Goal: Task Accomplishment & Management: Manage account settings

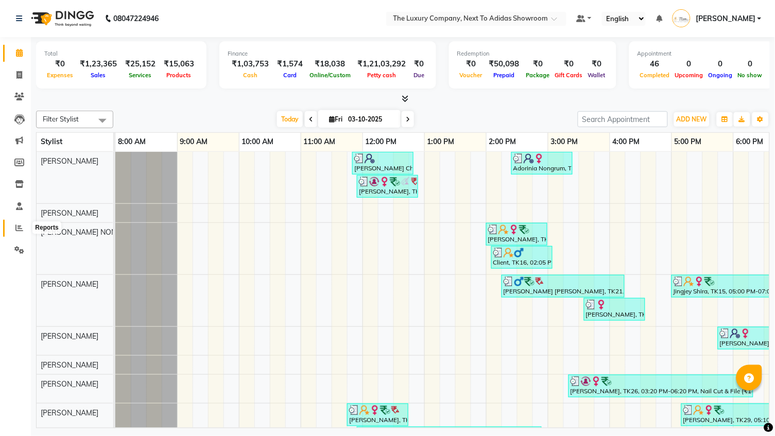
click at [14, 225] on span at bounding box center [19, 228] width 18 height 12
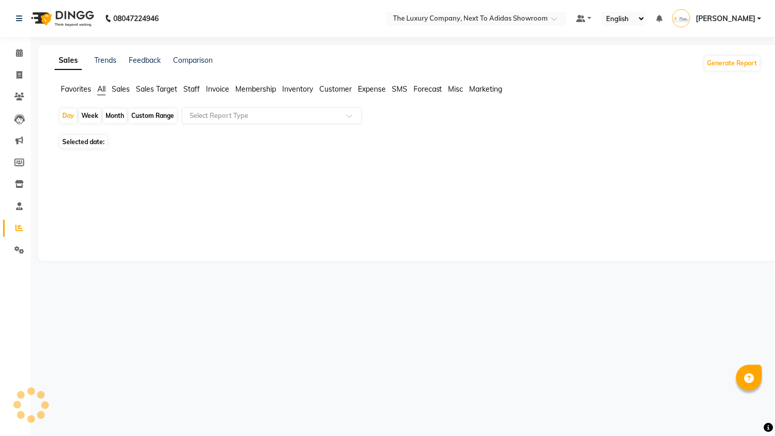
click at [301, 118] on input "text" at bounding box center [261, 116] width 148 height 10
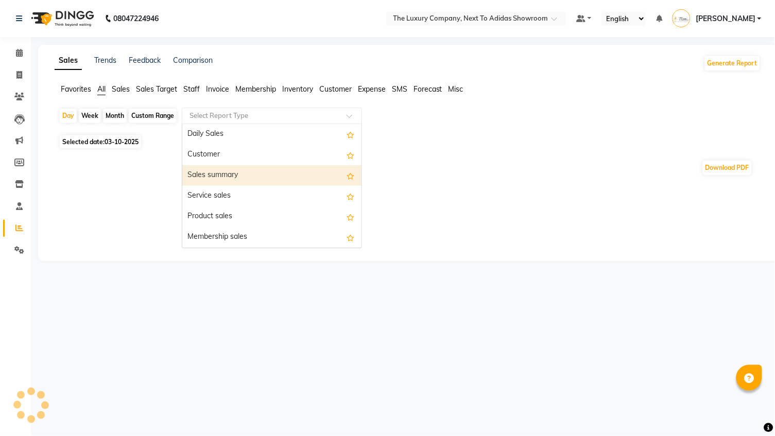
click at [263, 170] on div "Sales summary" at bounding box center [271, 175] width 179 height 21
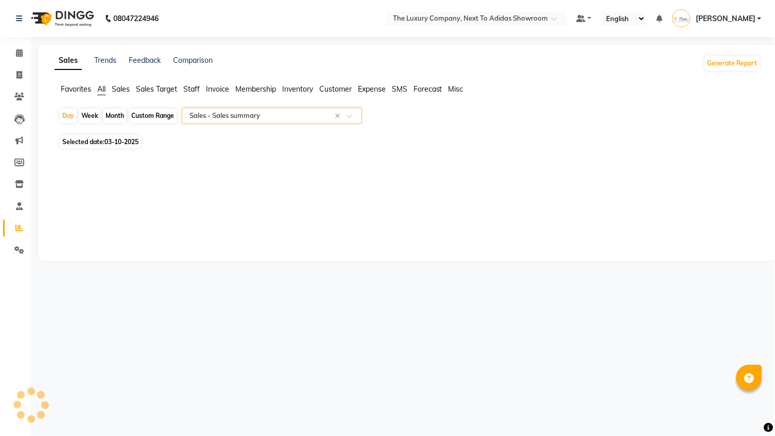
select select "full_report"
select select "csv"
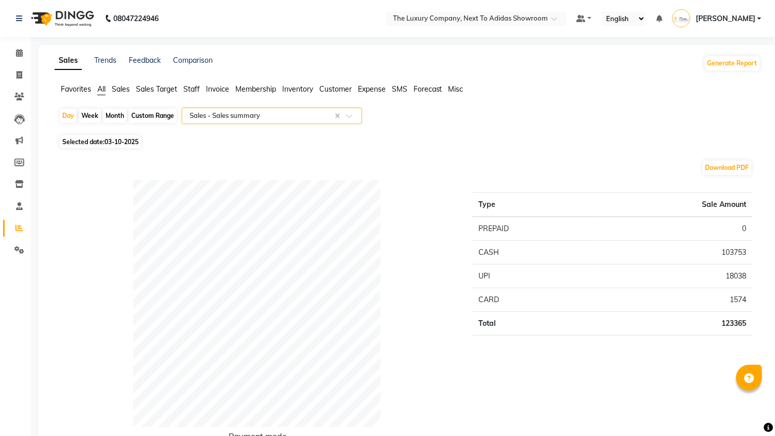
scroll to position [-1, 0]
click at [304, 125] on div "Day Week Month Custom Range Select Report Type × Sales - Sales summary ×" at bounding box center [408, 120] width 698 height 25
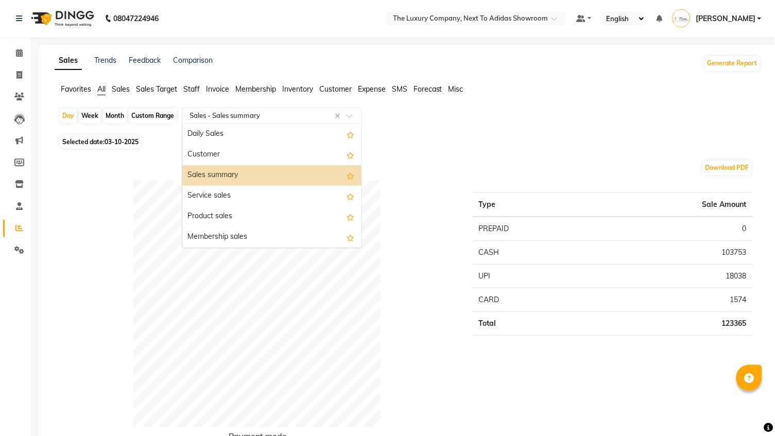
click at [304, 117] on input "text" at bounding box center [261, 116] width 148 height 10
click at [289, 141] on div "Daily Sales" at bounding box center [271, 134] width 179 height 21
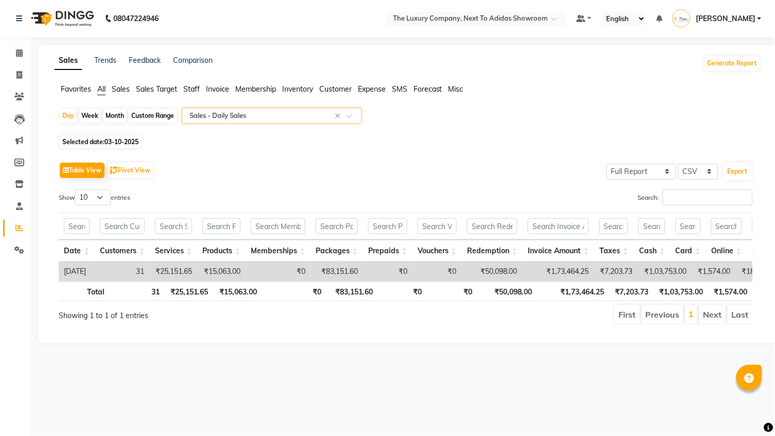
click at [293, 114] on input "text" at bounding box center [261, 116] width 148 height 10
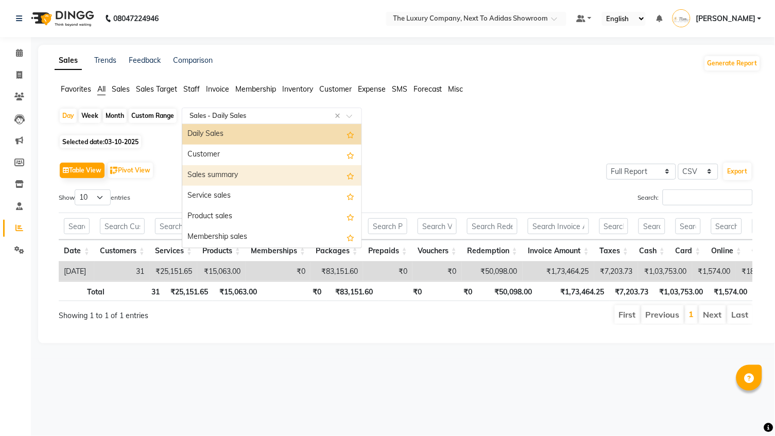
click at [274, 167] on div "Sales summary" at bounding box center [271, 175] width 179 height 21
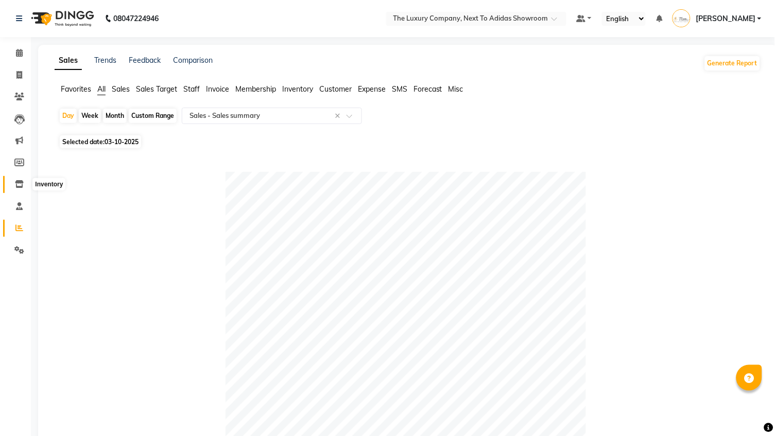
click at [21, 180] on icon at bounding box center [19, 184] width 9 height 8
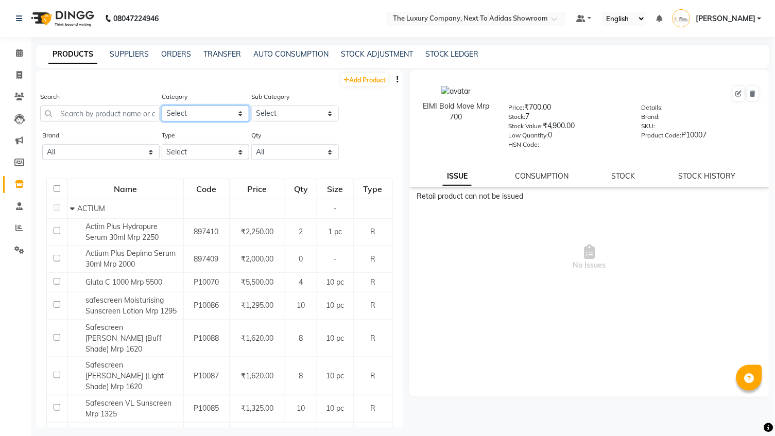
select select "1136402050"
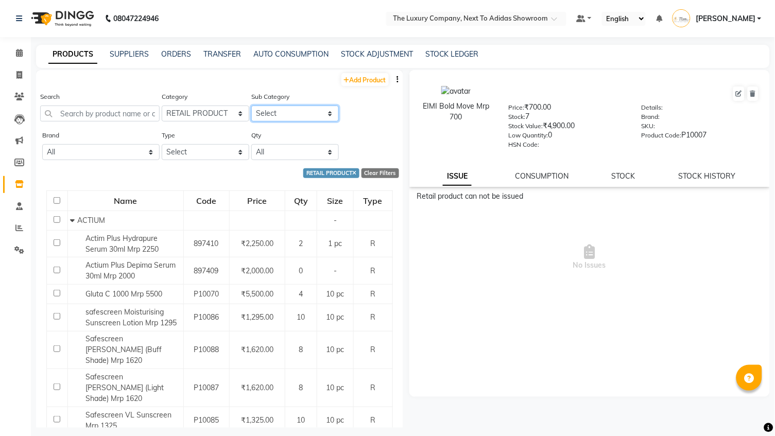
click at [304, 113] on select "Select ACTIUM BEAUTY GARAGE BIO DERMA BLUE SKY BRILLARE de fabulous DERMATICA D…" at bounding box center [295, 114] width 88 height 16
select select "11364020507"
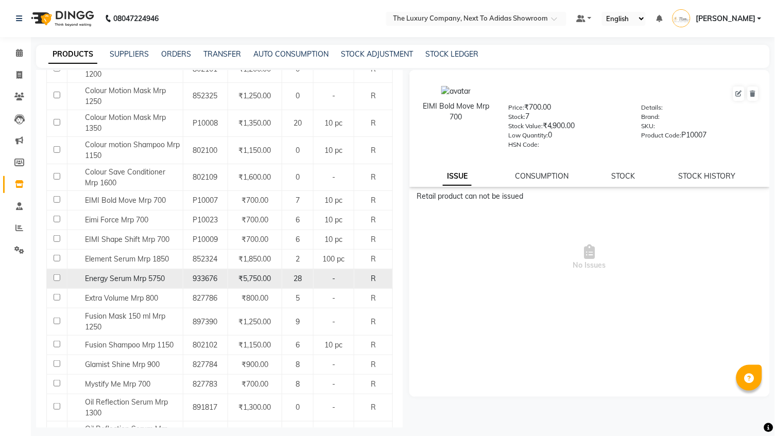
scroll to position [251, 0]
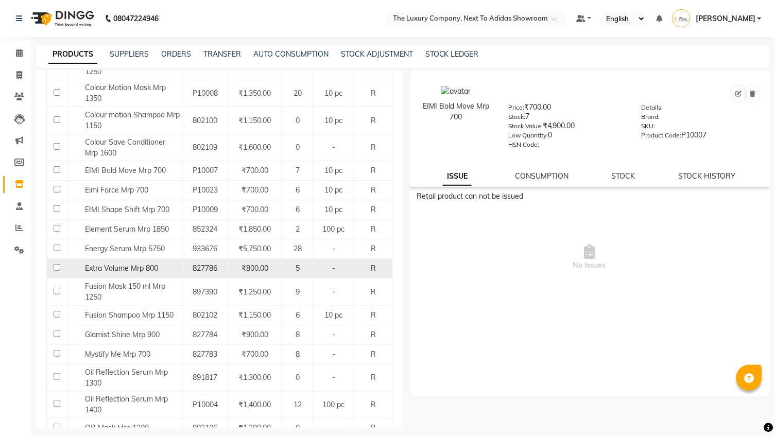
click at [149, 264] on span "Extra Volume Mrp 800" at bounding box center [121, 268] width 73 height 9
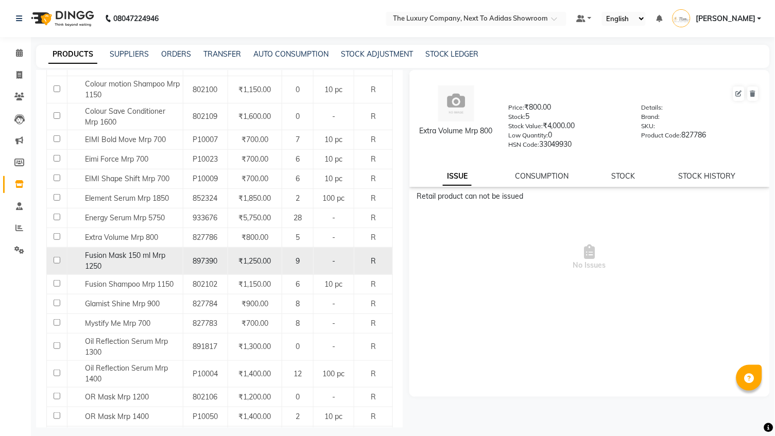
scroll to position [283, 0]
click at [139, 250] on span "Fusion Mask 150 ml Mrp 1250" at bounding box center [125, 260] width 80 height 20
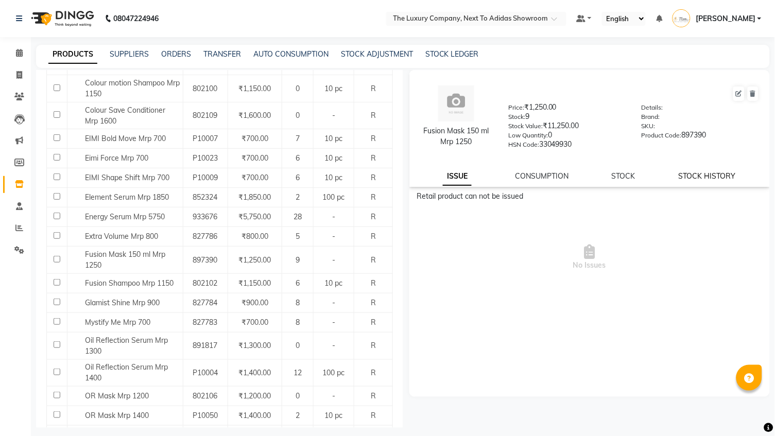
click at [708, 171] on link "STOCK HISTORY" at bounding box center [707, 175] width 57 height 9
select select "all"
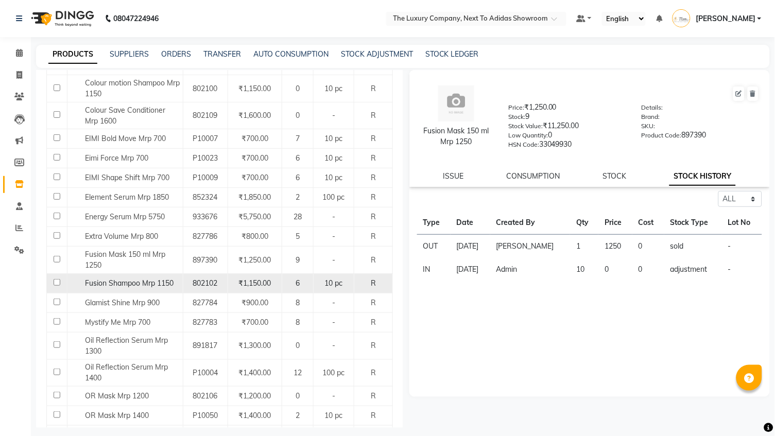
click at [153, 279] on span "Fusion Shampoo Mrp 1150" at bounding box center [129, 283] width 89 height 9
select select "all"
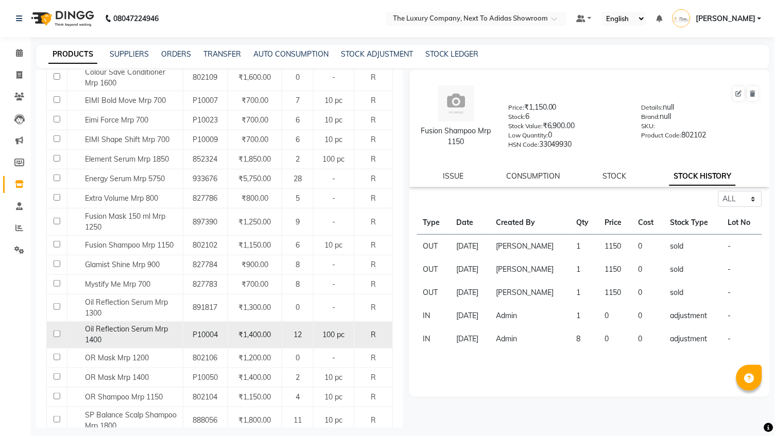
scroll to position [323, 0]
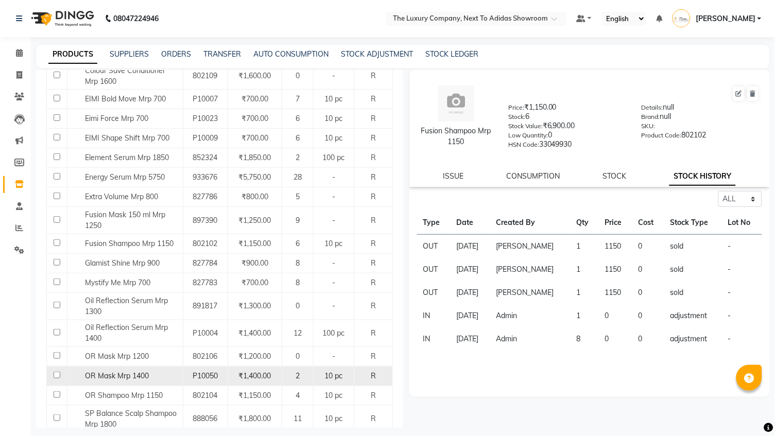
click at [118, 371] on span "OR Mask Mrp 1400" at bounding box center [117, 375] width 64 height 9
select select "all"
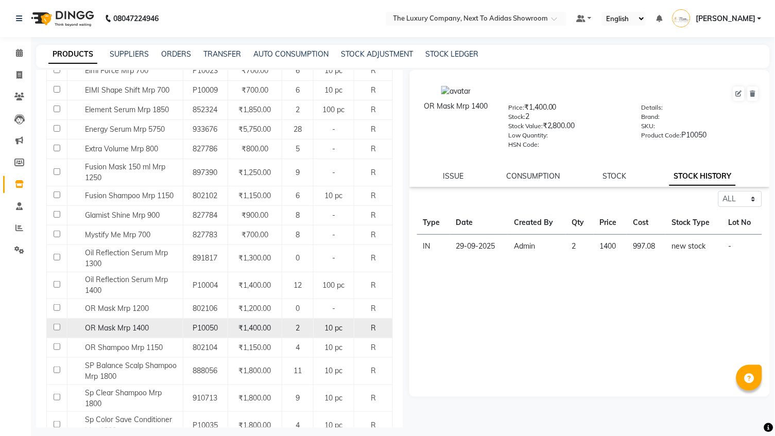
scroll to position [375, 0]
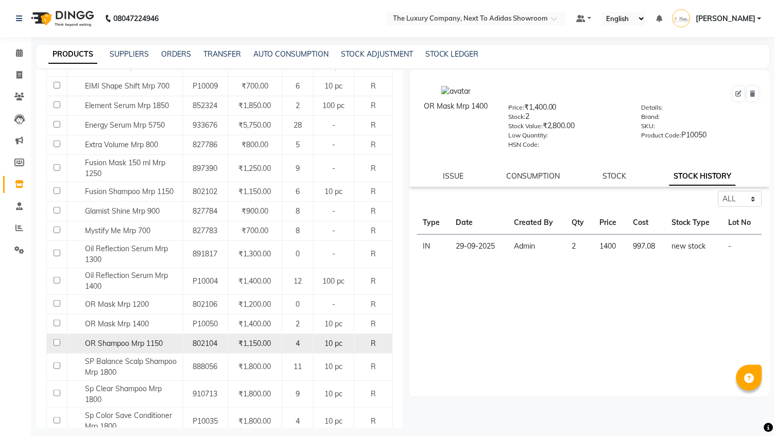
click at [135, 335] on td "OR Shampoo Mrp 1150" at bounding box center [125, 344] width 116 height 20
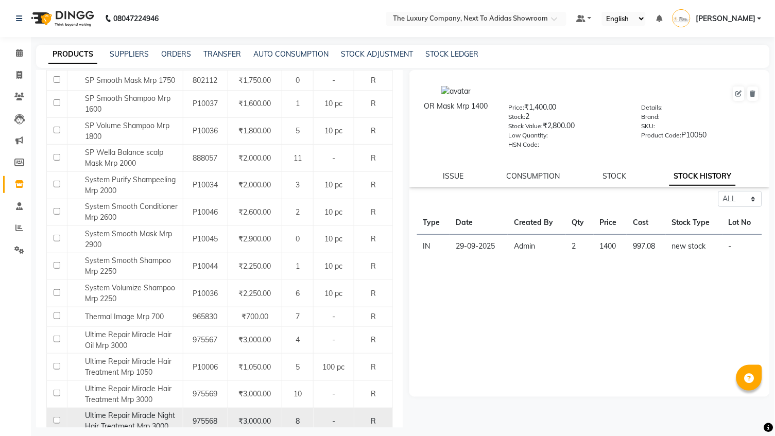
scroll to position [987, 0]
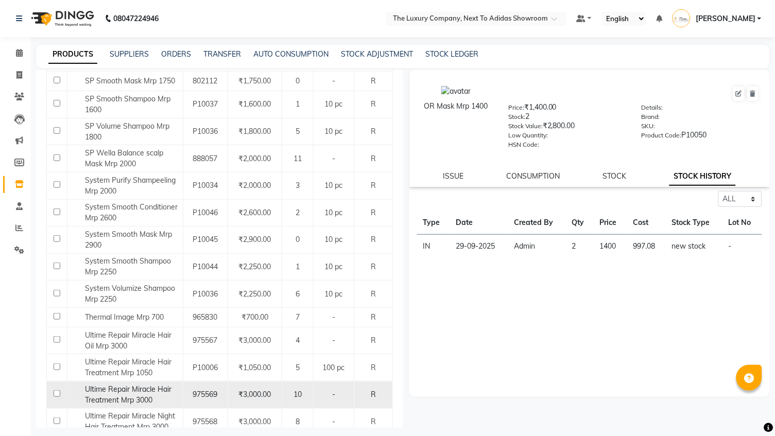
click at [147, 385] on span "Ultime Repair Miracle Hair Treatment Mrp 3000" at bounding box center [128, 395] width 87 height 20
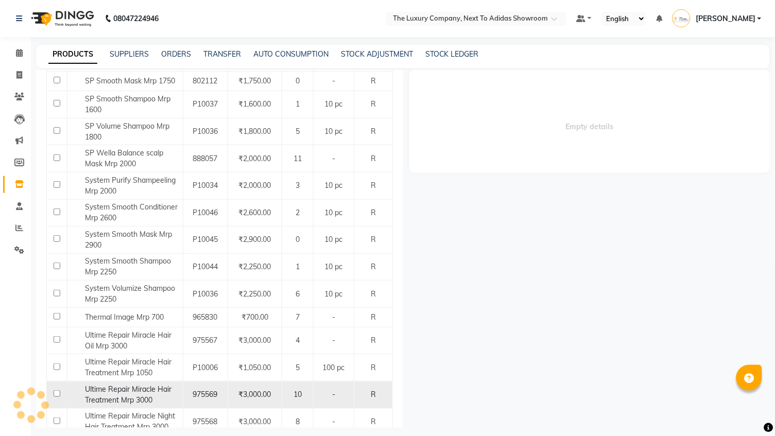
select select "all"
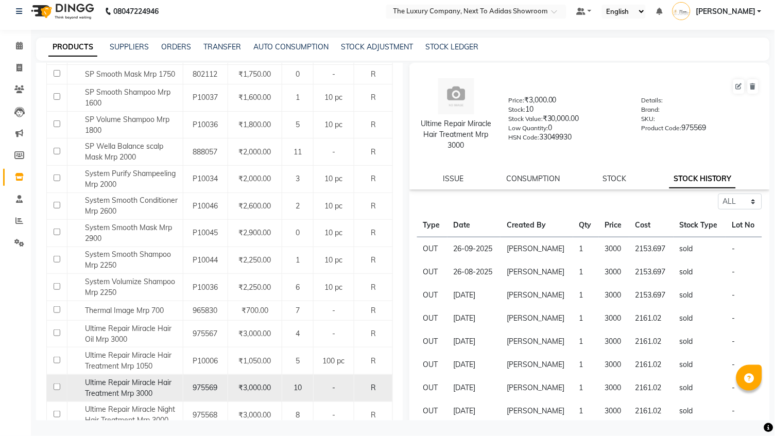
scroll to position [6, 0]
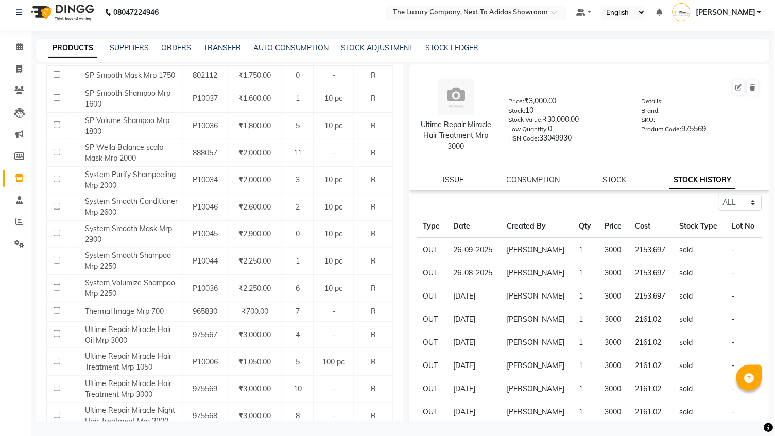
click at [92, 435] on button "Next" at bounding box center [90, 442] width 20 height 14
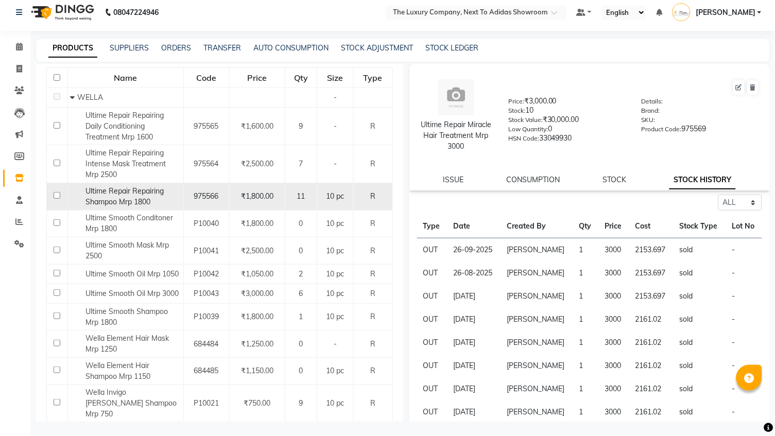
scroll to position [118, 0]
click at [159, 195] on div "Ultime Repair Repairing Shampoo Mrp 1800" at bounding box center [125, 196] width 110 height 22
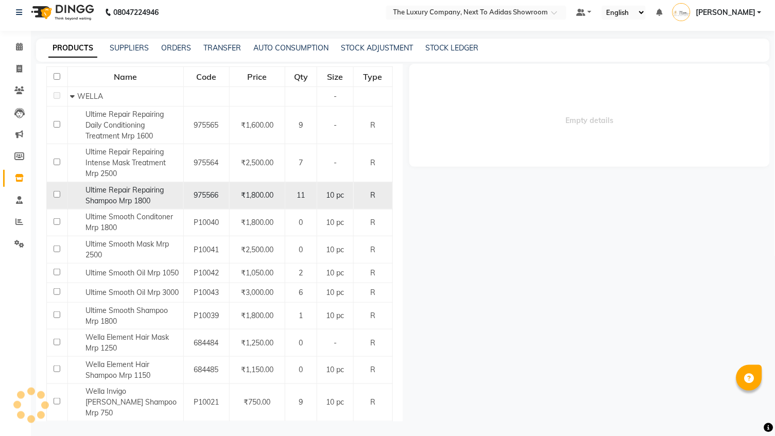
select select "all"
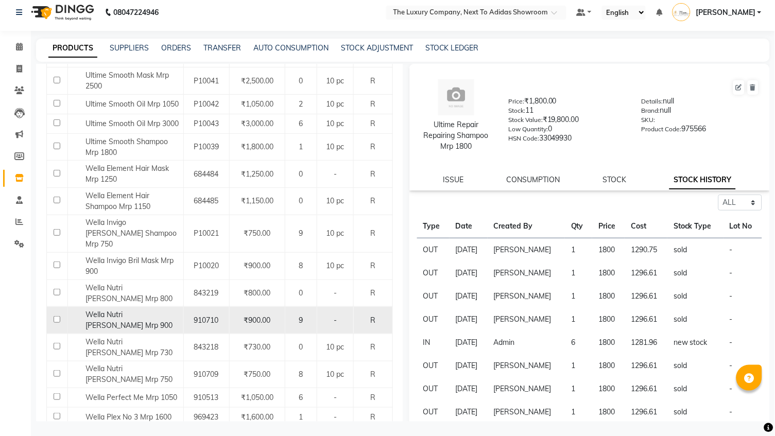
scroll to position [296, 0]
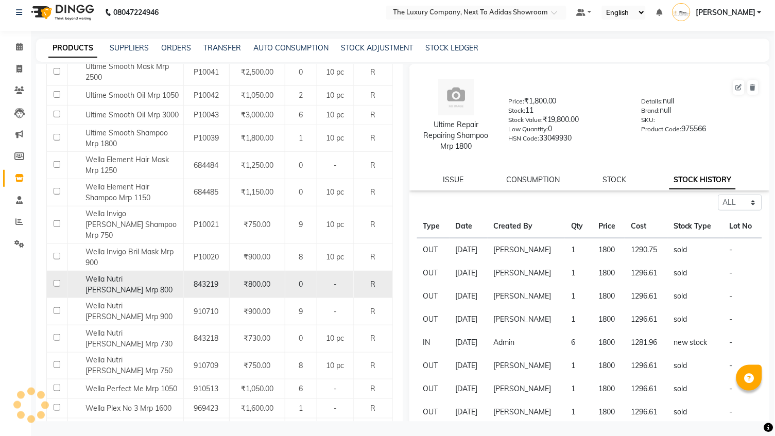
click at [139, 274] on span "Wella Nutri [PERSON_NAME] Mrp 800" at bounding box center [128, 284] width 87 height 20
select select "all"
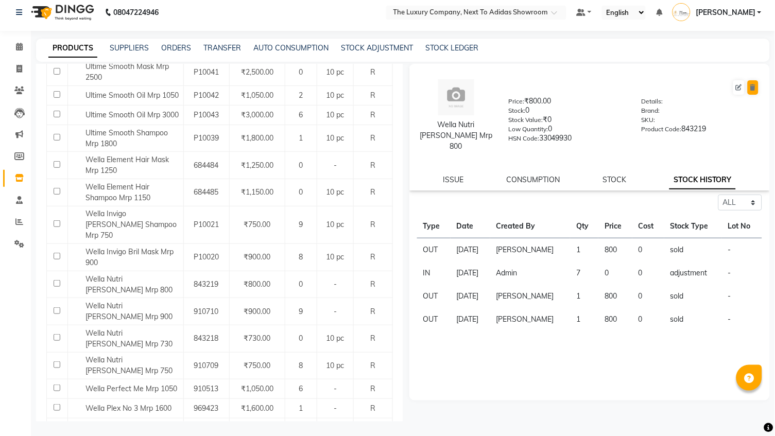
click at [756, 90] on button at bounding box center [753, 87] width 11 height 14
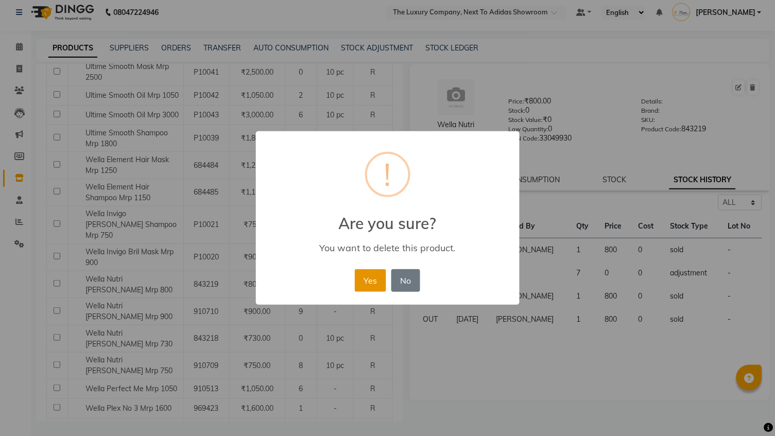
click at [372, 286] on button "Yes" at bounding box center [370, 280] width 31 height 23
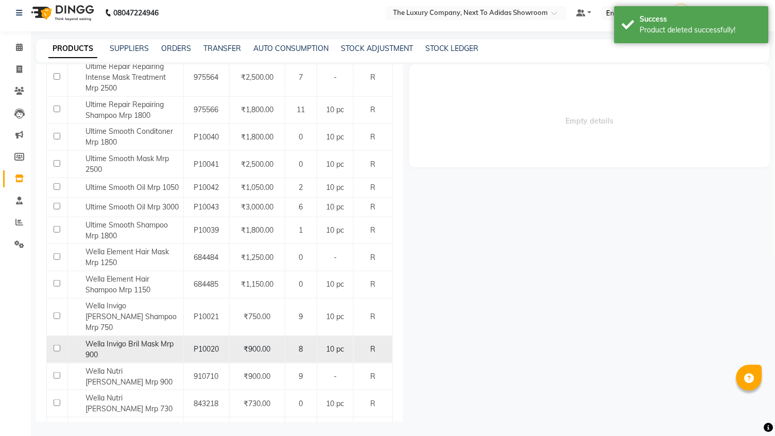
scroll to position [218, 0]
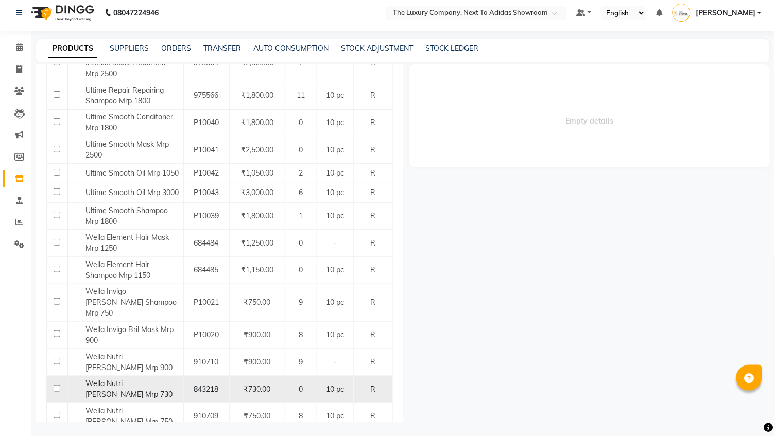
click at [148, 379] on span "Wella Nutri [PERSON_NAME] Mrp 730" at bounding box center [128, 389] width 87 height 20
select select "all"
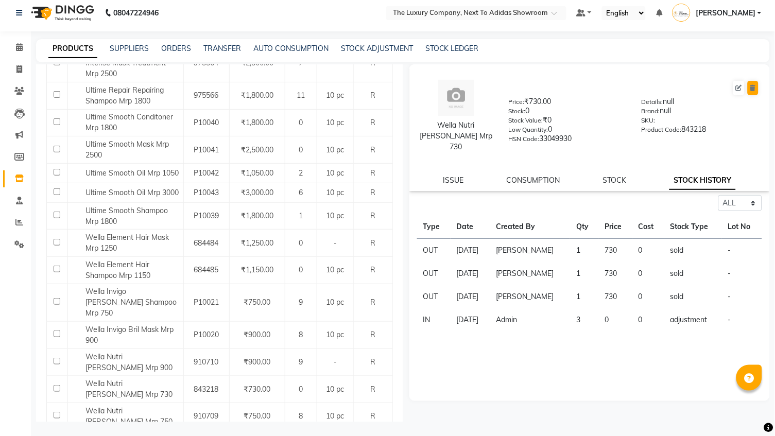
click at [754, 86] on icon at bounding box center [753, 88] width 6 height 6
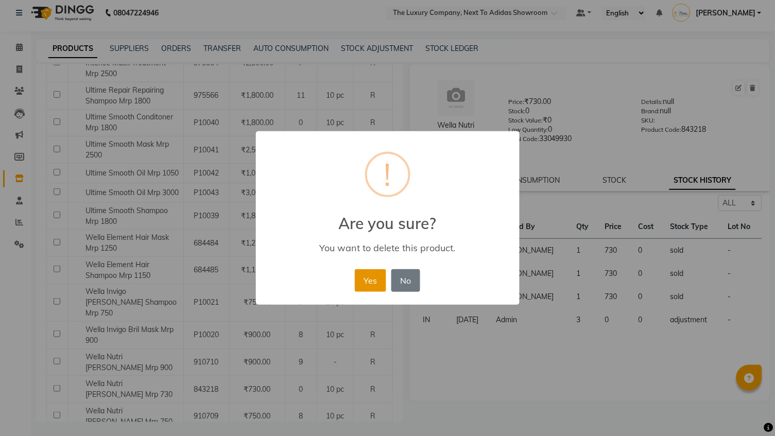
click at [372, 279] on button "Yes" at bounding box center [370, 280] width 31 height 23
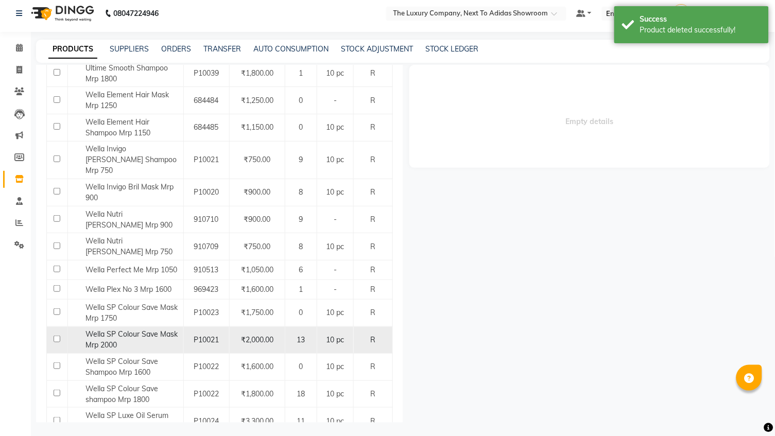
scroll to position [369, 0]
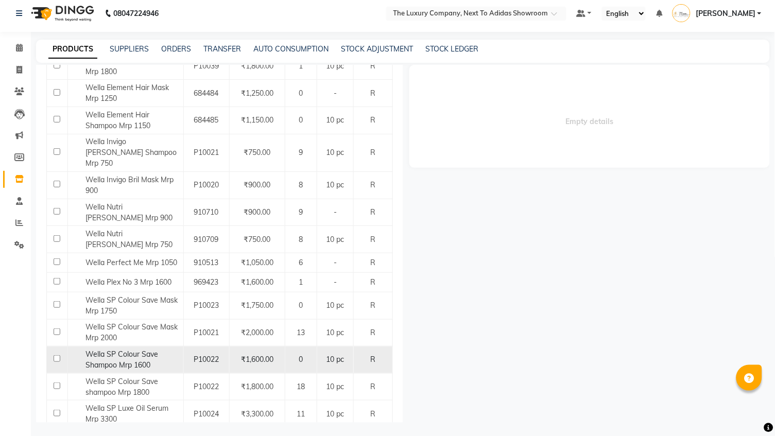
click at [170, 349] on div "Wella SP Colour Save Shampoo Mrp 1600" at bounding box center [125, 360] width 110 height 22
select select "all"
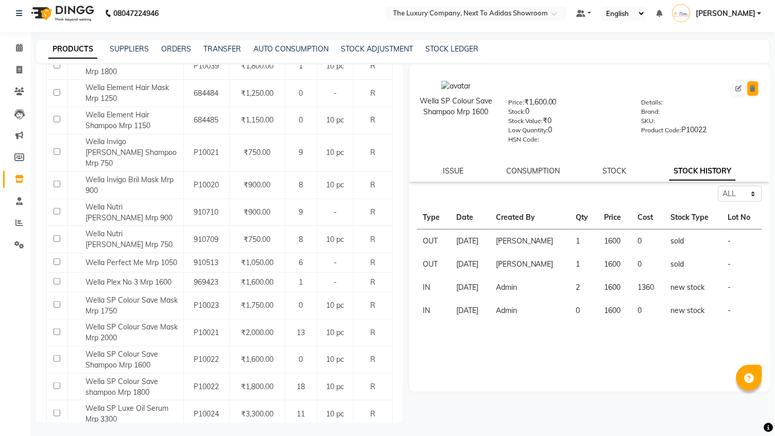
click at [753, 88] on icon at bounding box center [753, 88] width 6 height 6
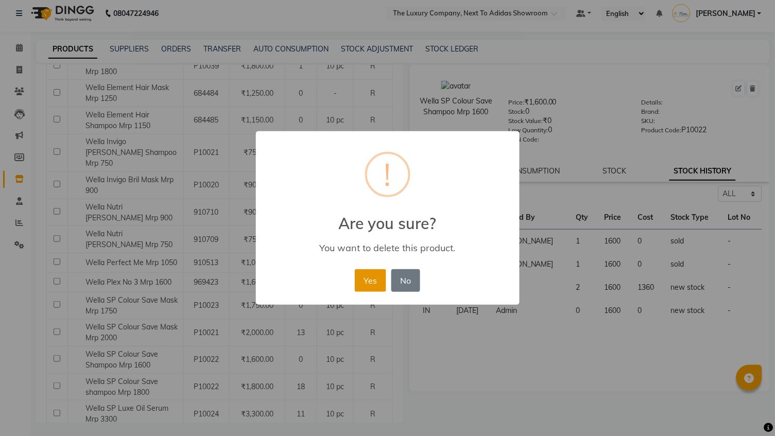
click at [373, 283] on button "Yes" at bounding box center [370, 280] width 31 height 23
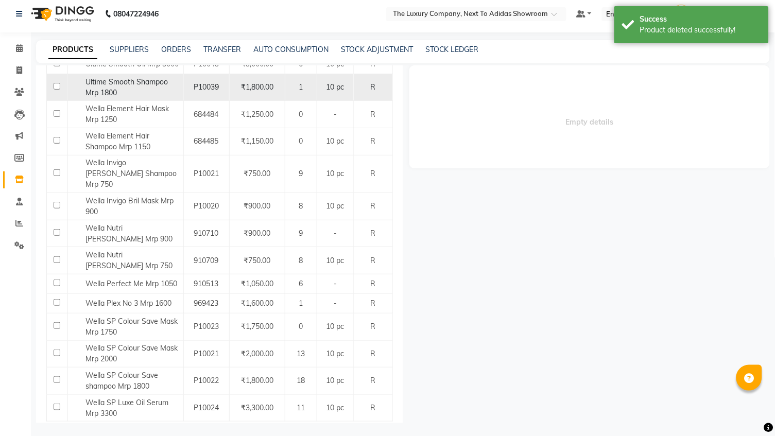
scroll to position [348, 0]
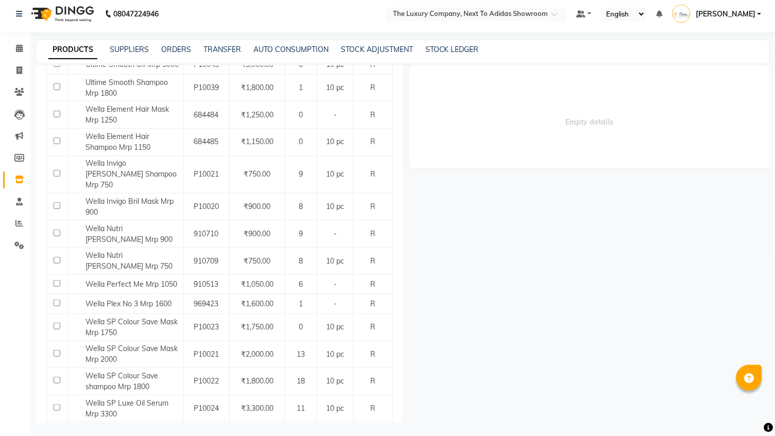
click at [63, 427] on button "Previous" at bounding box center [62, 434] width 31 height 14
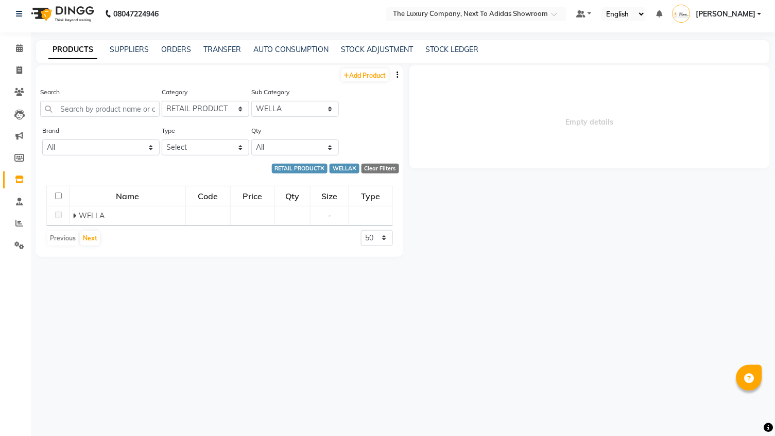
scroll to position [0, 0]
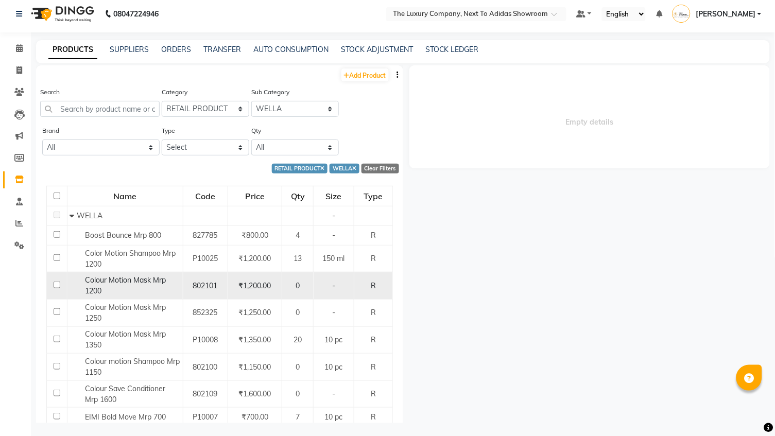
click at [138, 279] on span "Colour Motion Mask Mrp 1200" at bounding box center [125, 286] width 81 height 20
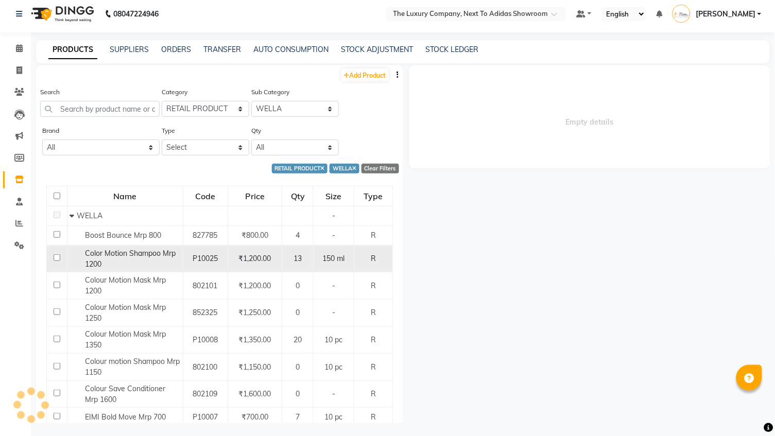
select select "all"
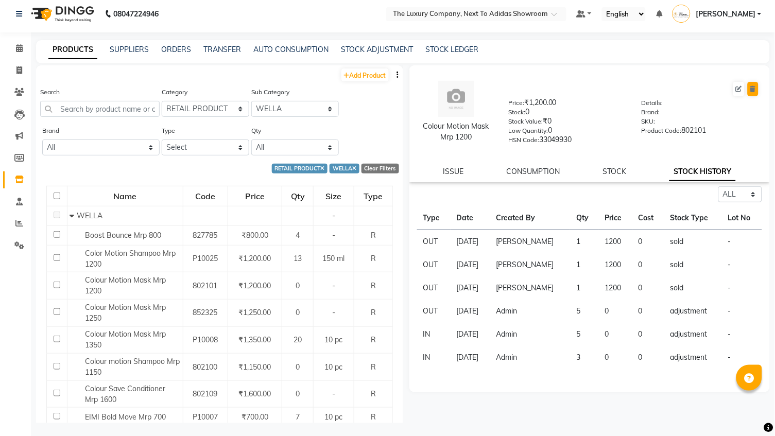
click at [756, 89] on icon at bounding box center [753, 89] width 6 height 6
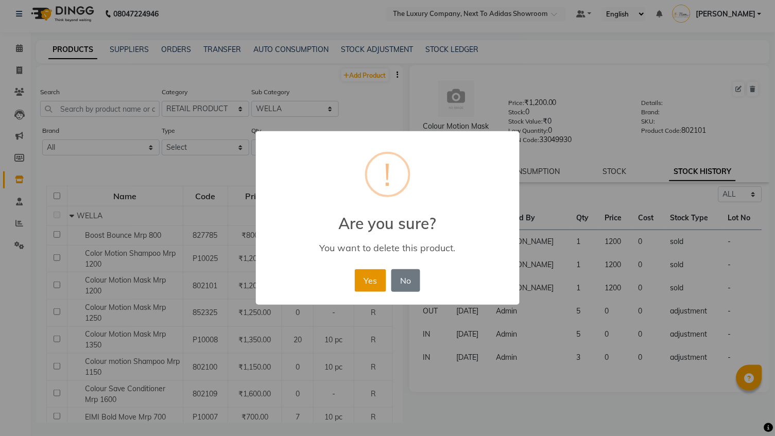
click at [370, 283] on button "Yes" at bounding box center [370, 280] width 31 height 23
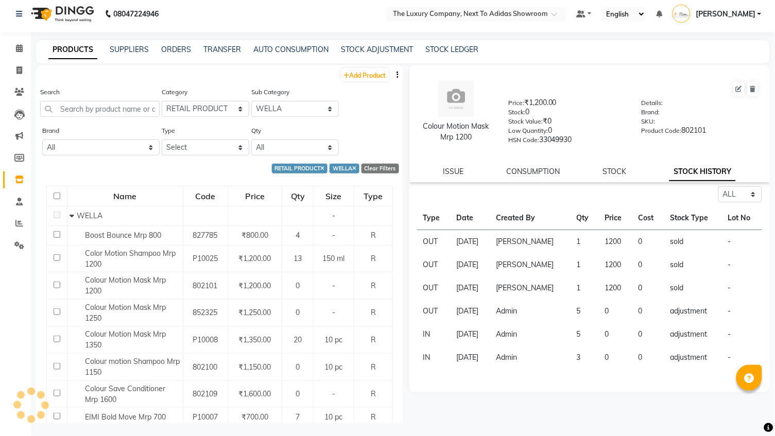
scroll to position [4, 0]
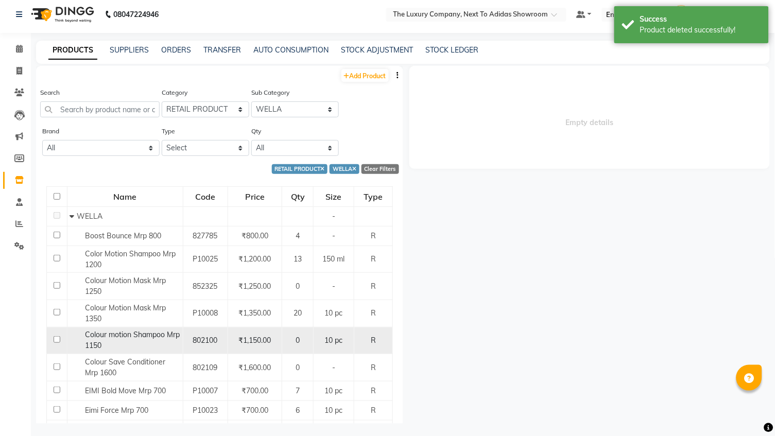
click at [128, 333] on span "Colour motion Shampoo Mrp 1150" at bounding box center [132, 340] width 95 height 20
select select "all"
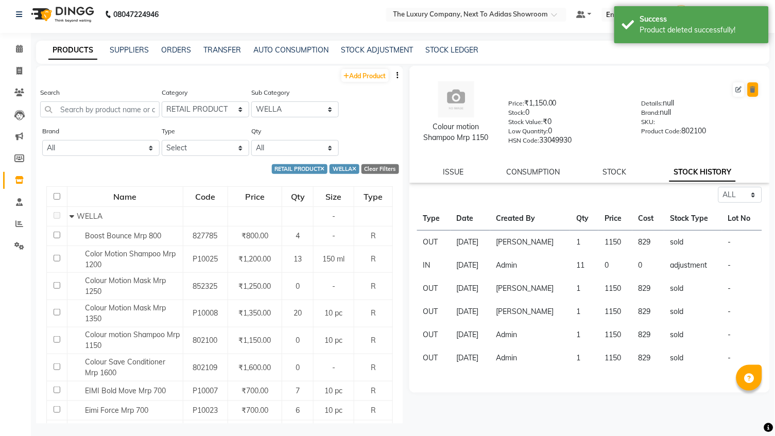
click at [752, 91] on icon at bounding box center [753, 90] width 6 height 6
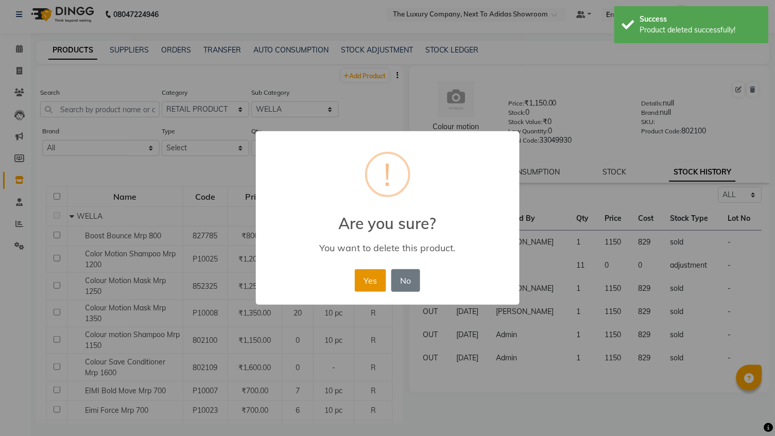
click at [368, 289] on button "Yes" at bounding box center [370, 280] width 31 height 23
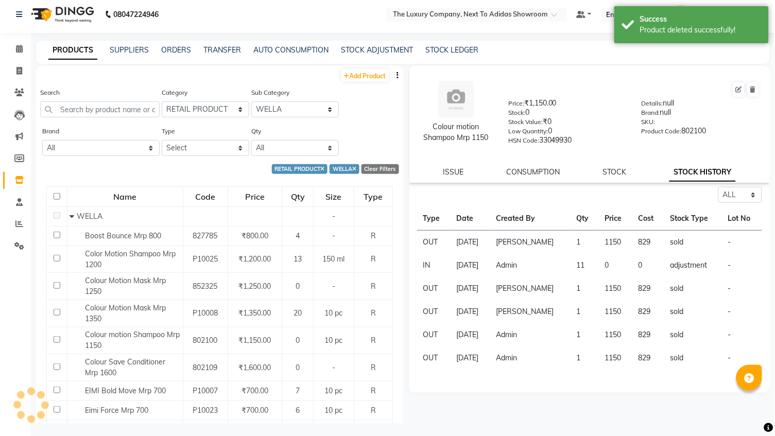
scroll to position [4, 0]
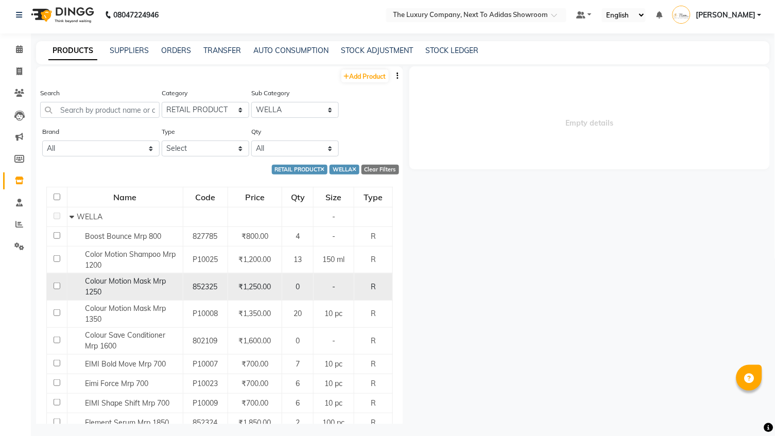
click at [136, 293] on div "Colour Motion Mask Mrp 1250" at bounding box center [125, 287] width 110 height 22
select select "all"
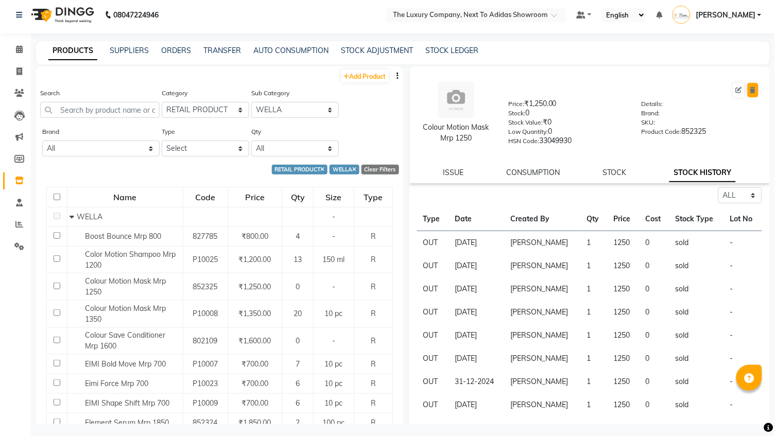
click at [753, 89] on icon at bounding box center [753, 90] width 6 height 6
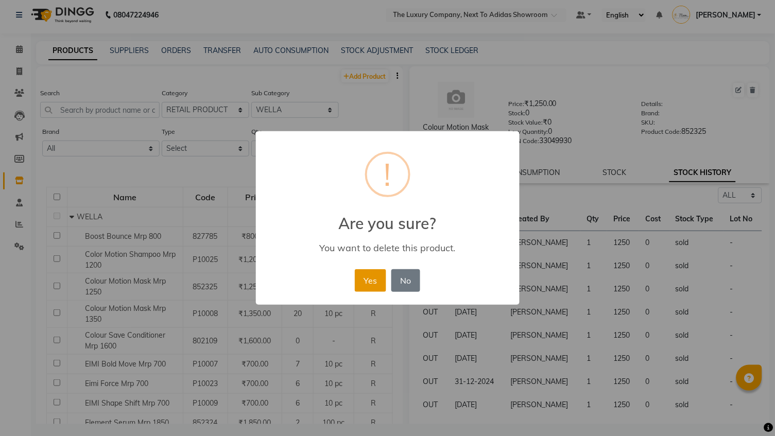
click at [372, 280] on button "Yes" at bounding box center [370, 280] width 31 height 23
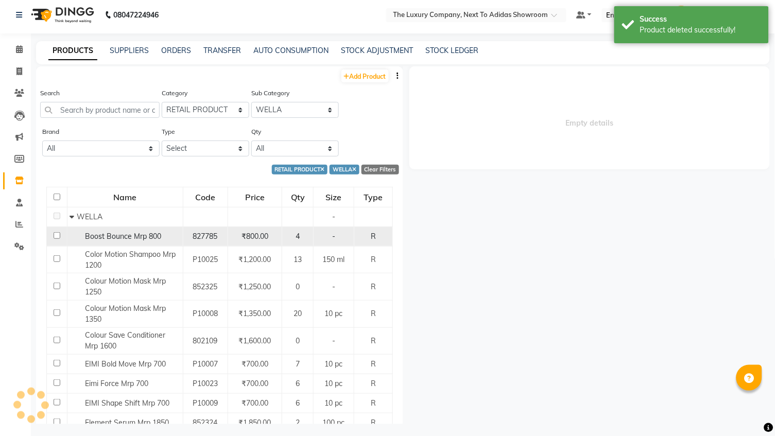
scroll to position [3, 0]
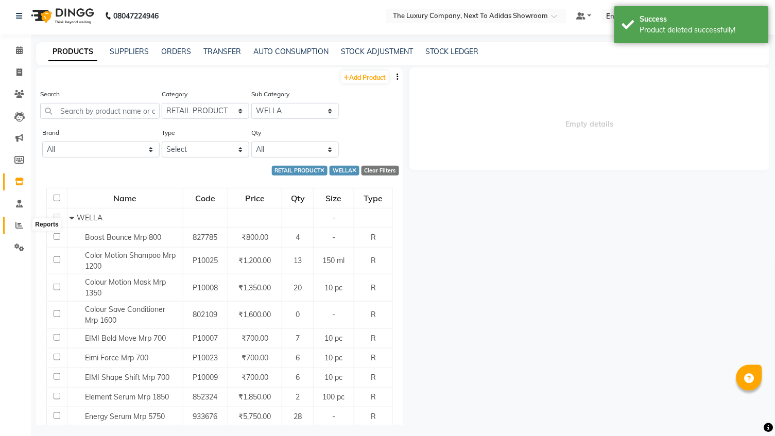
click at [22, 224] on icon at bounding box center [19, 225] width 8 height 8
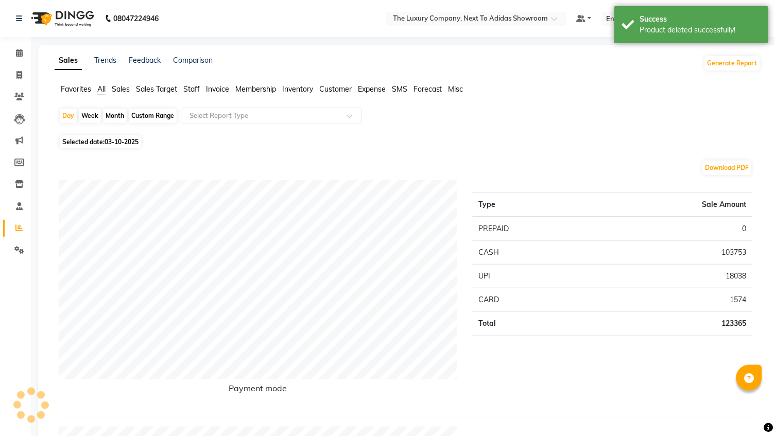
click at [126, 91] on span "Sales" at bounding box center [121, 88] width 18 height 9
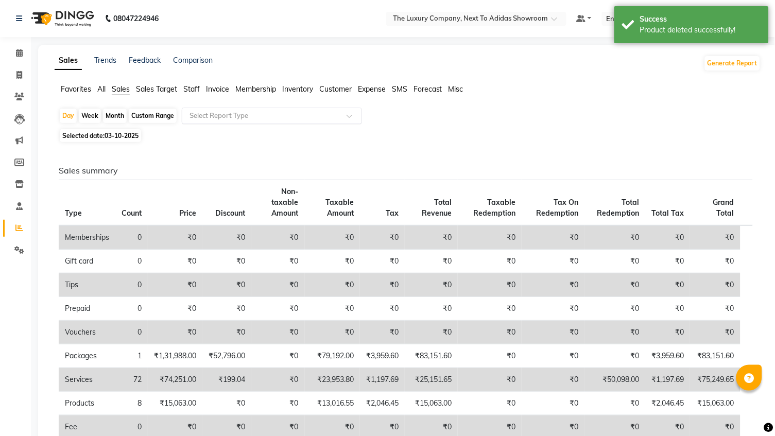
click at [217, 115] on input "text" at bounding box center [261, 116] width 148 height 10
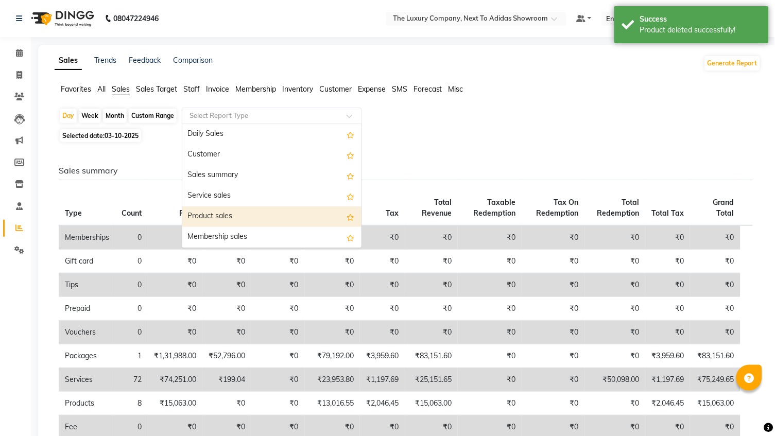
click at [210, 213] on div "Product sales" at bounding box center [271, 217] width 179 height 21
select select "full_report"
select select "csv"
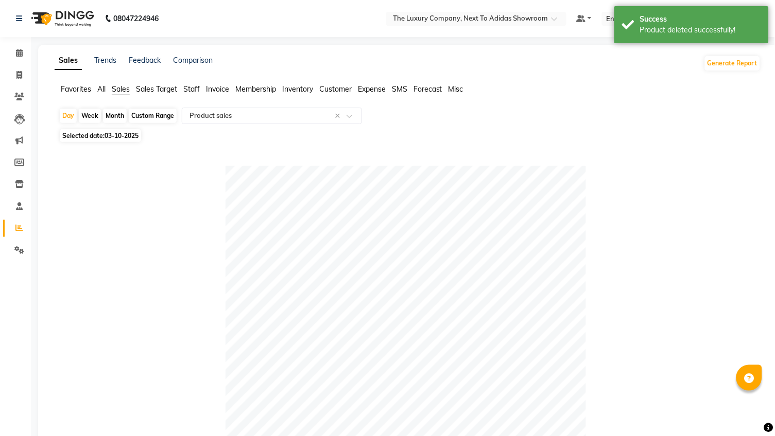
click at [115, 135] on span "03-10-2025" at bounding box center [122, 136] width 34 height 8
select select "10"
select select "2025"
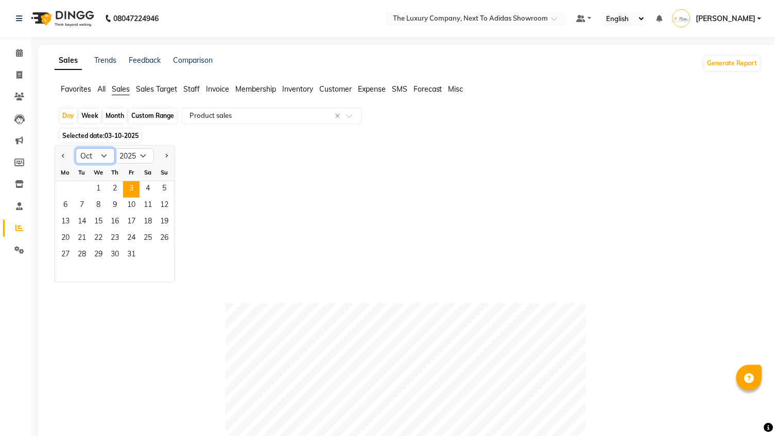
select select "5"
click at [117, 205] on span "8" at bounding box center [115, 206] width 16 height 16
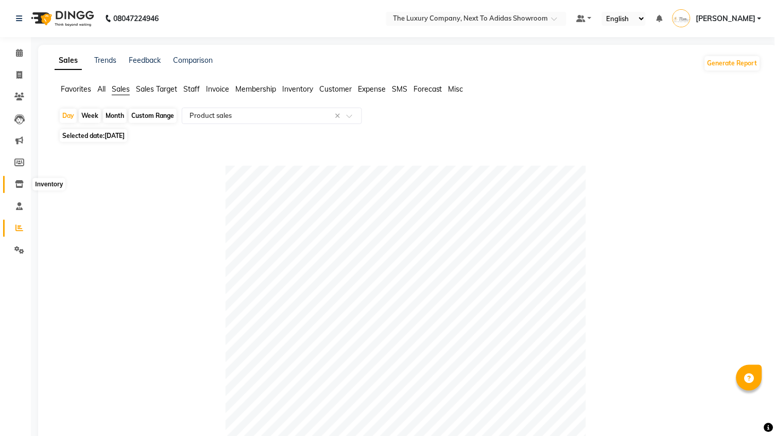
click at [19, 186] on icon at bounding box center [19, 184] width 9 height 8
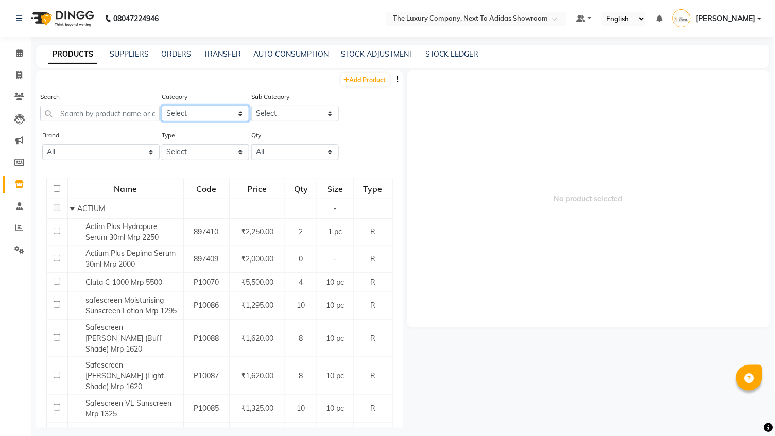
select select "1136402050"
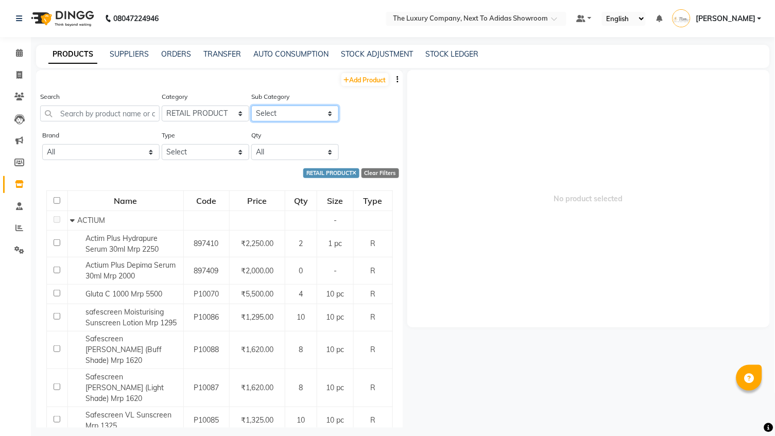
select select "11364020507"
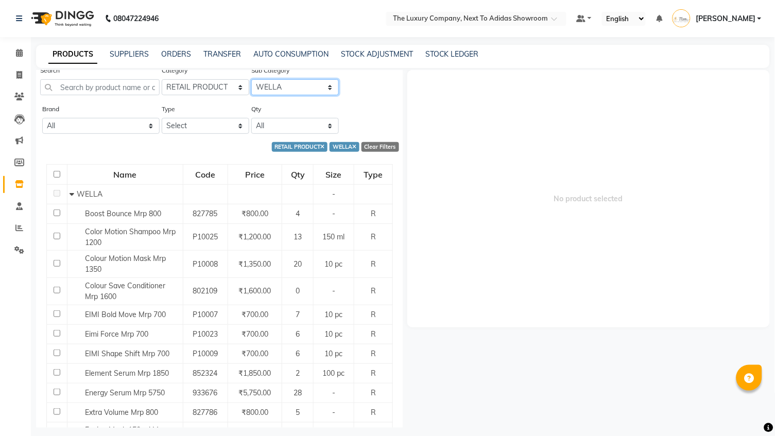
scroll to position [56, 0]
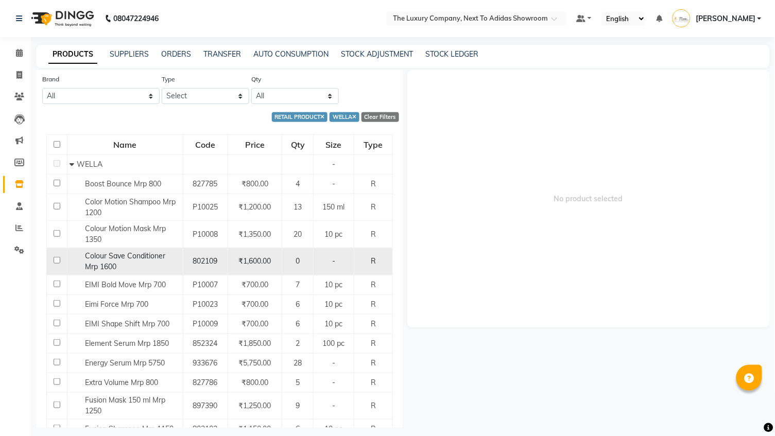
click at [147, 256] on div "Colour Save Conditioner Mrp 1600" at bounding box center [125, 262] width 110 height 22
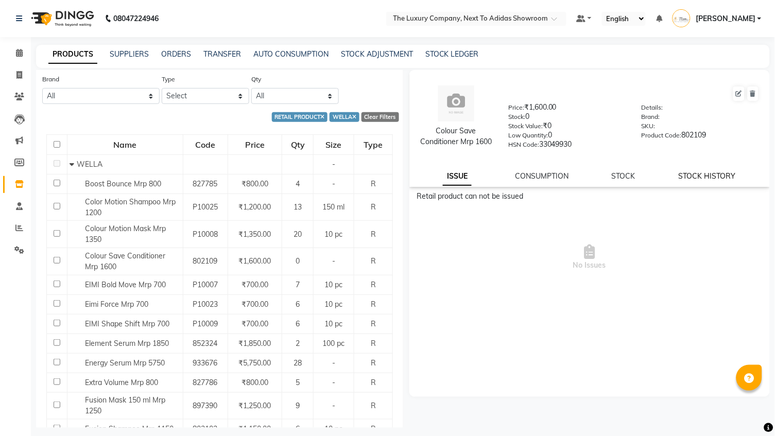
click at [692, 179] on link "STOCK HISTORY" at bounding box center [707, 175] width 57 height 9
select select "all"
click at [758, 94] on button at bounding box center [753, 94] width 11 height 14
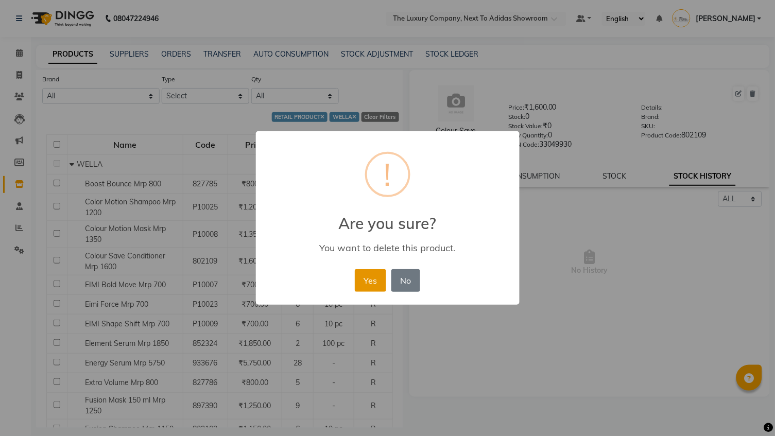
click at [363, 282] on button "Yes" at bounding box center [370, 280] width 31 height 23
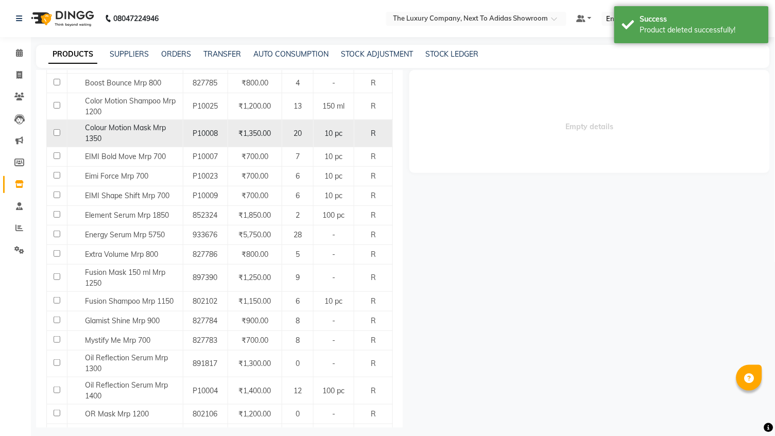
scroll to position [161, 0]
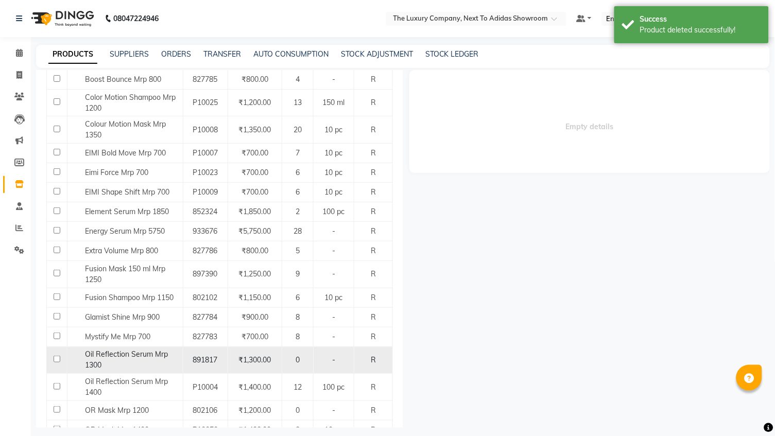
click at [153, 350] on span "Oil Reflection Serum Mrp 1300" at bounding box center [126, 360] width 83 height 20
select select "all"
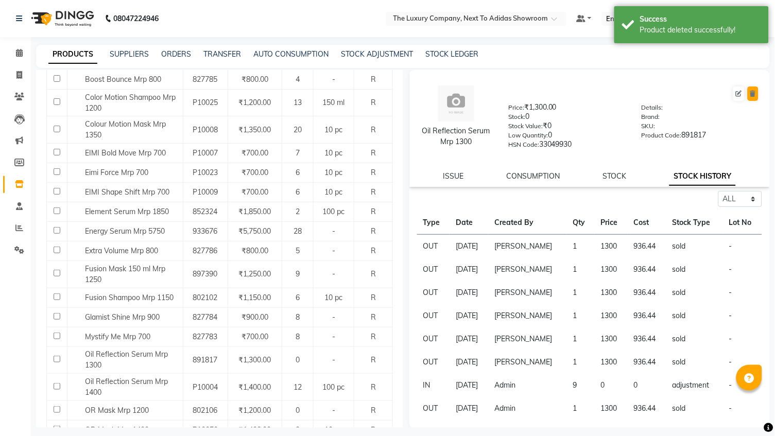
click at [754, 91] on icon at bounding box center [753, 94] width 6 height 6
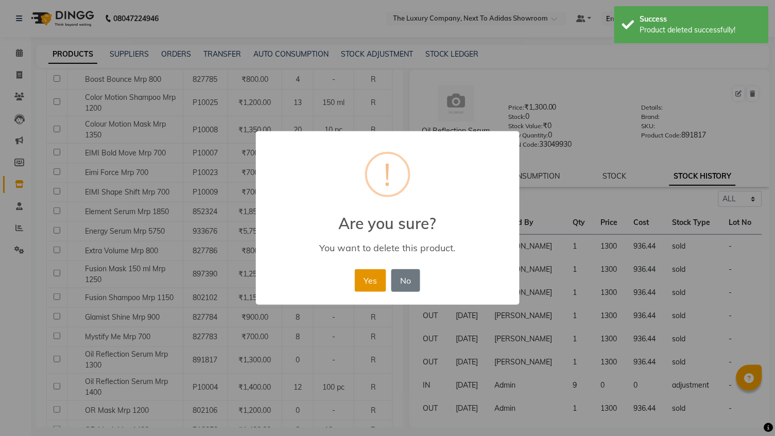
click at [372, 287] on button "Yes" at bounding box center [370, 280] width 31 height 23
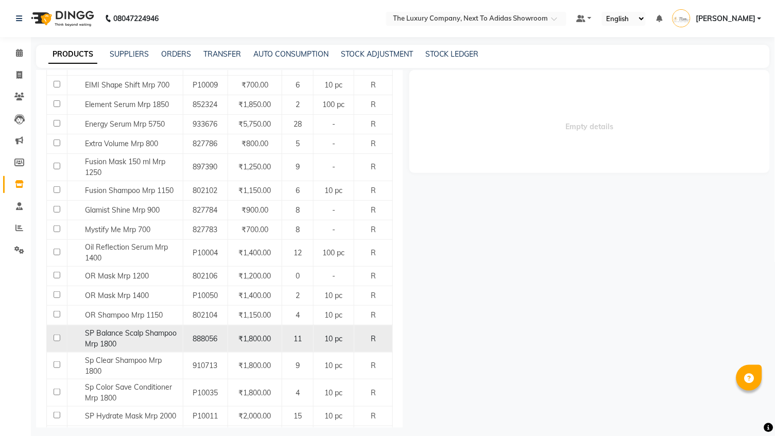
scroll to position [274, 0]
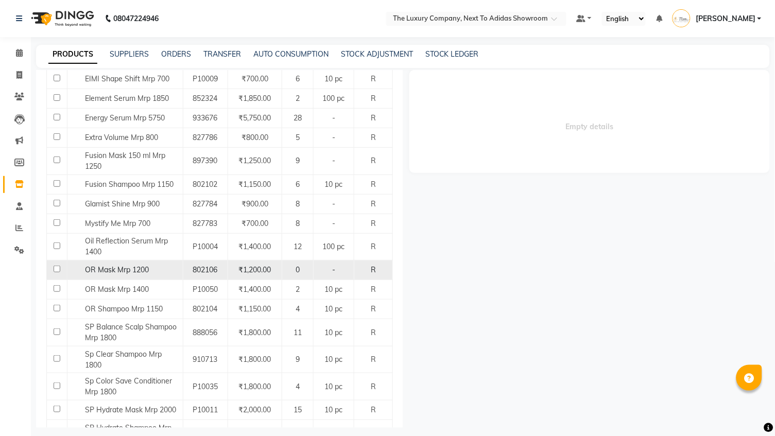
click at [132, 265] on span "OR Mask Mrp 1200" at bounding box center [117, 269] width 64 height 9
select select "all"
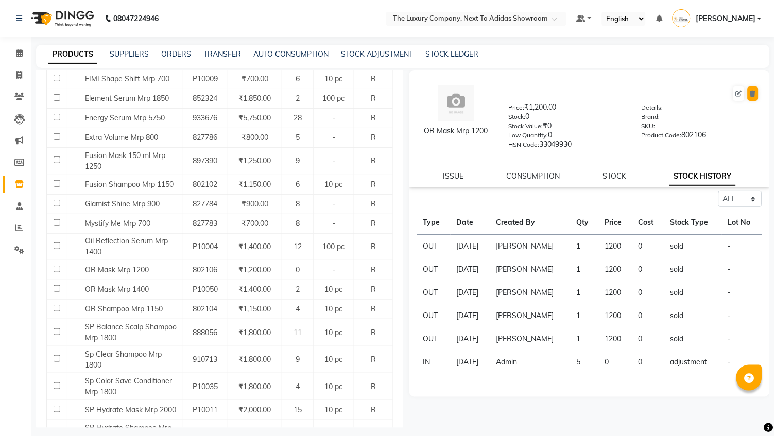
click at [752, 93] on icon at bounding box center [753, 94] width 6 height 6
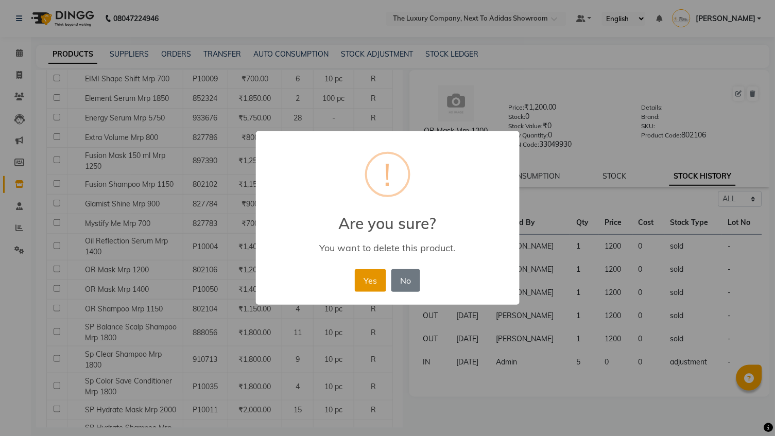
click at [373, 284] on button "Yes" at bounding box center [370, 280] width 31 height 23
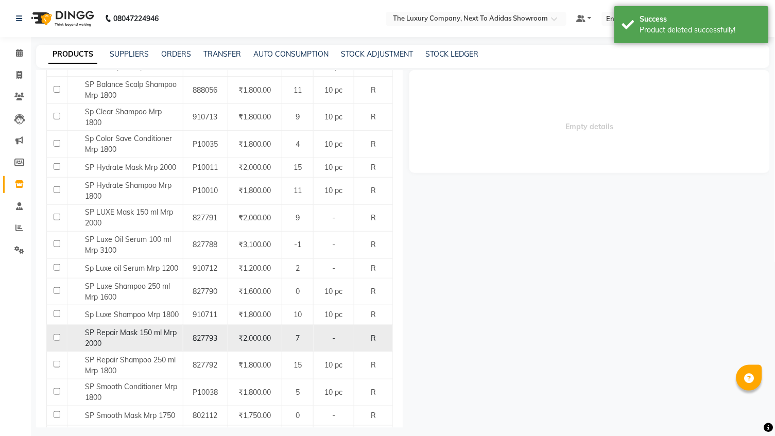
scroll to position [499, 0]
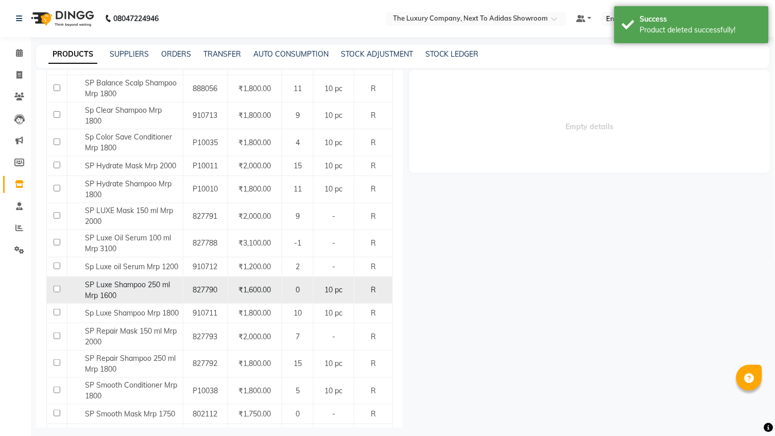
click at [143, 280] on div "SP Luxe Shampoo 250 ml Mrp 1600" at bounding box center [125, 291] width 110 height 22
select select "all"
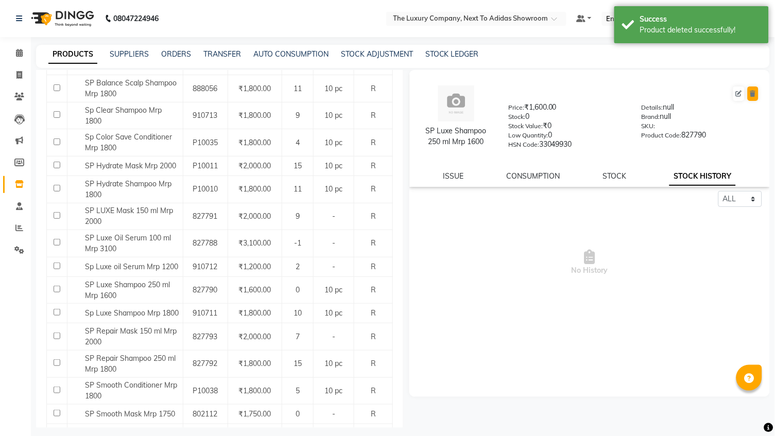
click at [757, 92] on button at bounding box center [753, 94] width 11 height 14
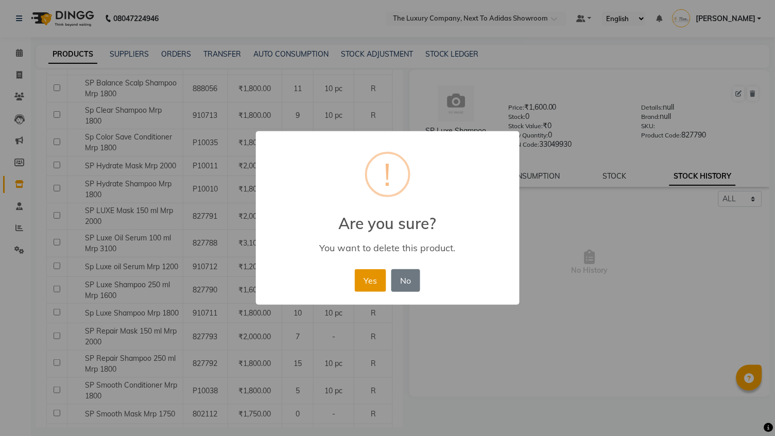
click at [369, 277] on button "Yes" at bounding box center [370, 280] width 31 height 23
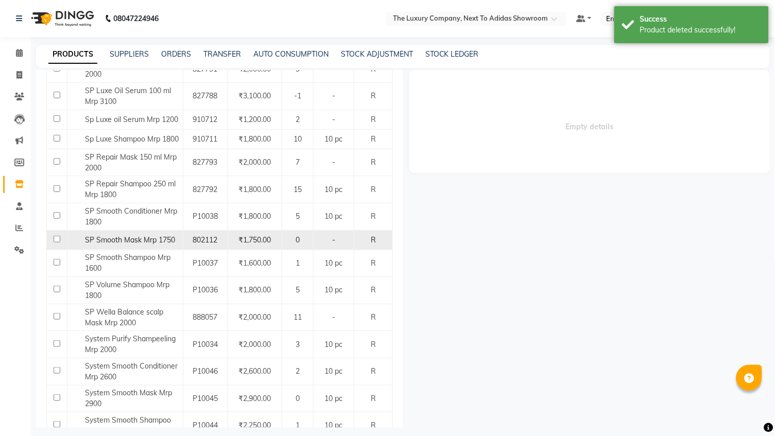
scroll to position [648, 0]
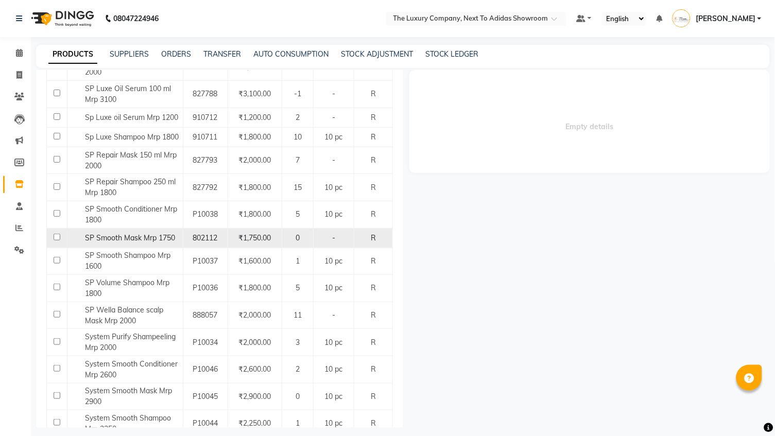
click at [143, 228] on td "SP Smooth Mask Mrp 1750" at bounding box center [125, 238] width 116 height 20
click at [166, 233] on span "SP Smooth Mask Mrp 1750" at bounding box center [130, 237] width 90 height 9
select select "all"
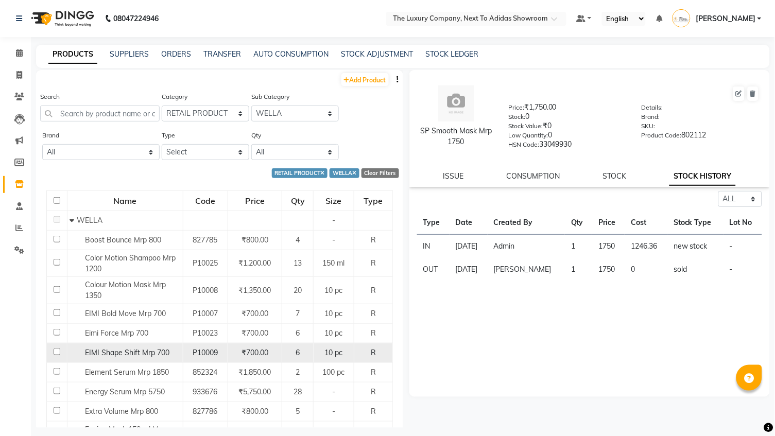
scroll to position [0, 0]
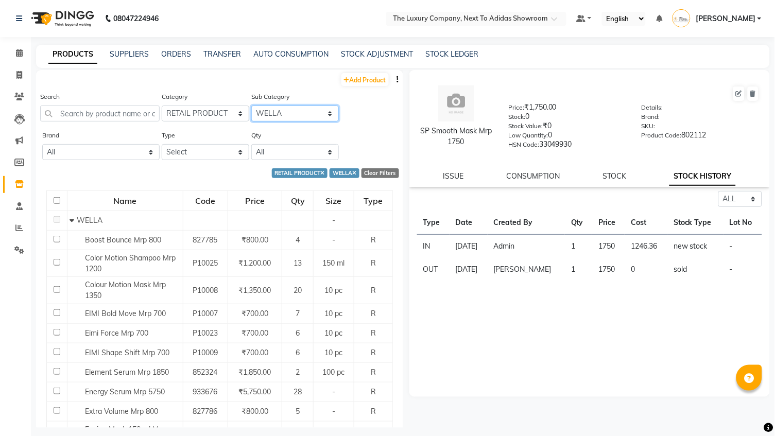
select select "11364020517"
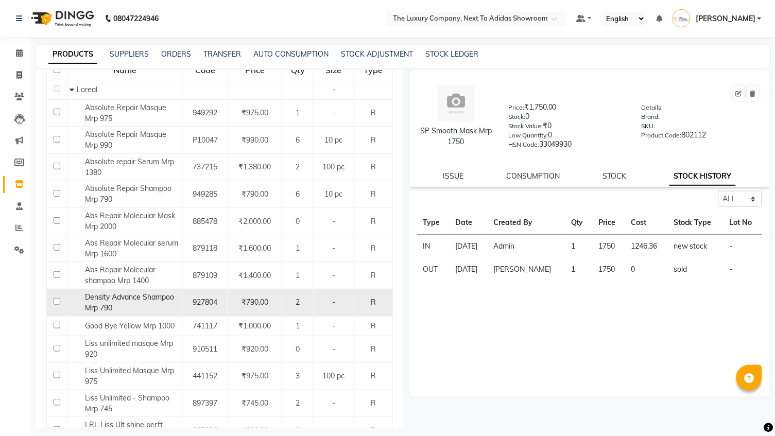
scroll to position [142, 0]
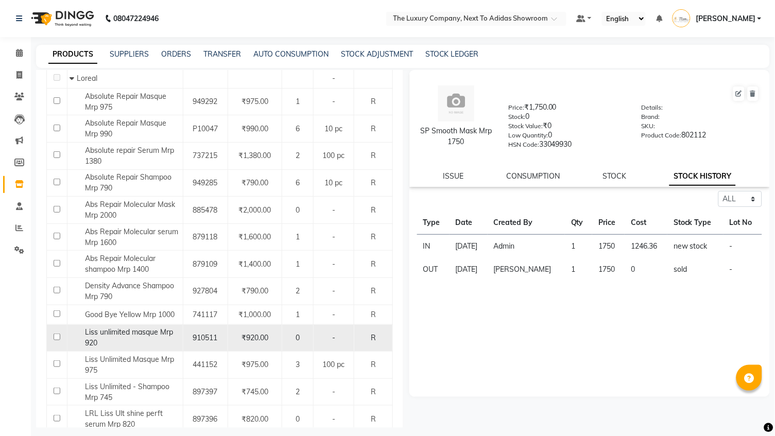
click at [153, 329] on div "Liss unlimited masque Mrp 920" at bounding box center [125, 338] width 110 height 22
select select "all"
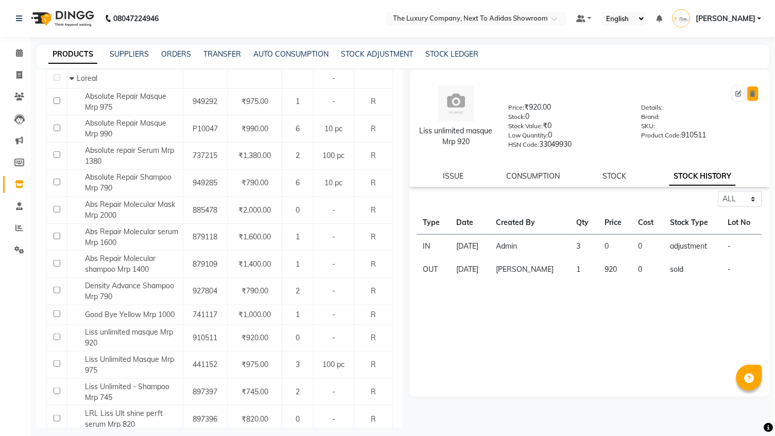
click at [756, 94] on icon at bounding box center [753, 94] width 6 height 6
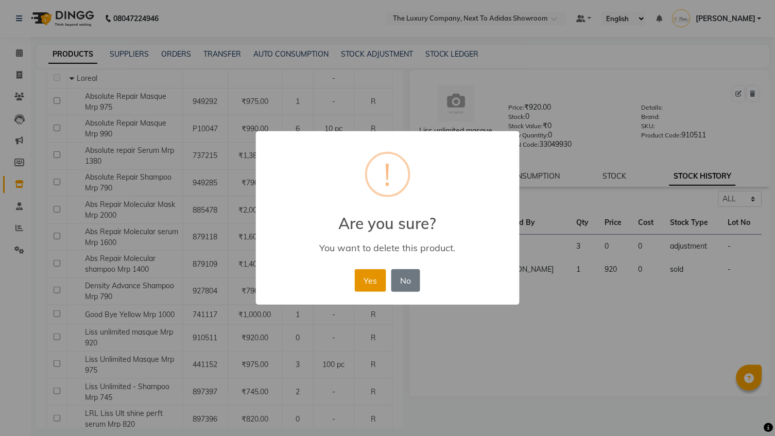
click at [370, 280] on button "Yes" at bounding box center [370, 280] width 31 height 23
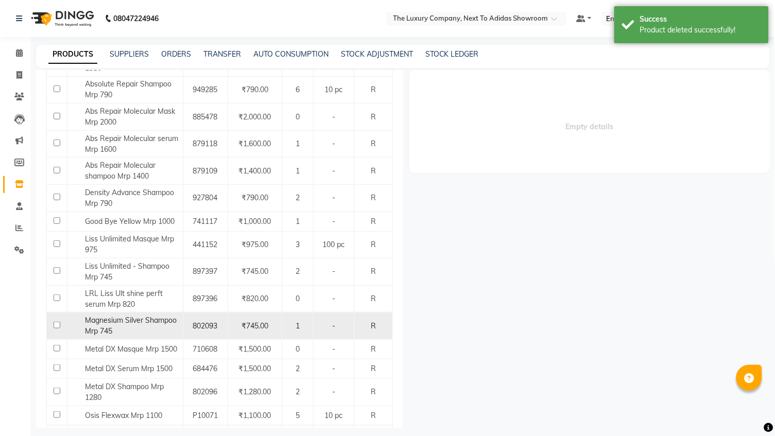
scroll to position [238, 0]
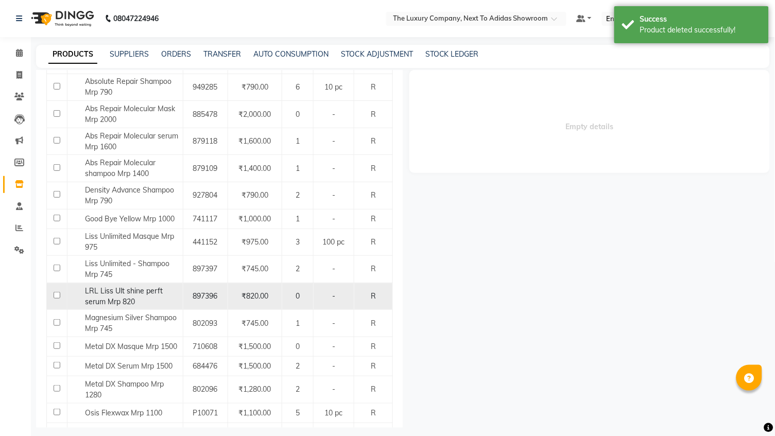
click at [139, 286] on span "LRL Liss Ult shine perft serum Mrp 820" at bounding box center [124, 296] width 78 height 20
select select "all"
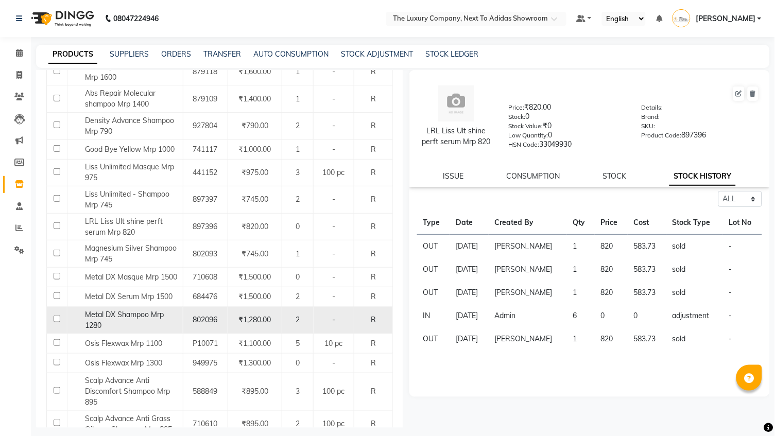
scroll to position [309, 0]
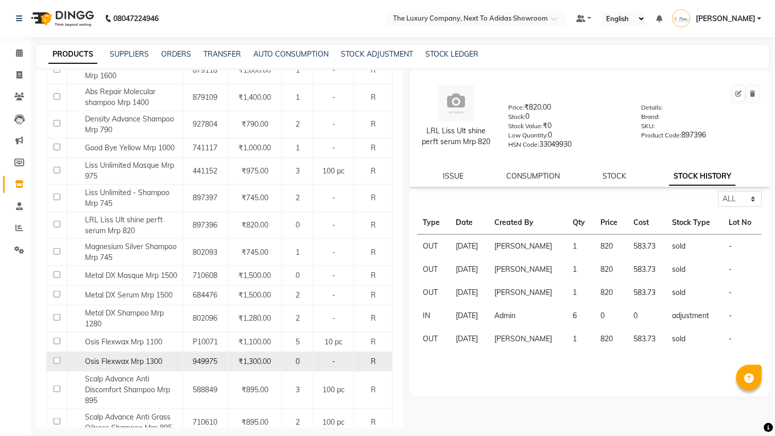
click at [127, 357] on span "Osis Flexwax Mrp 1300" at bounding box center [123, 361] width 77 height 9
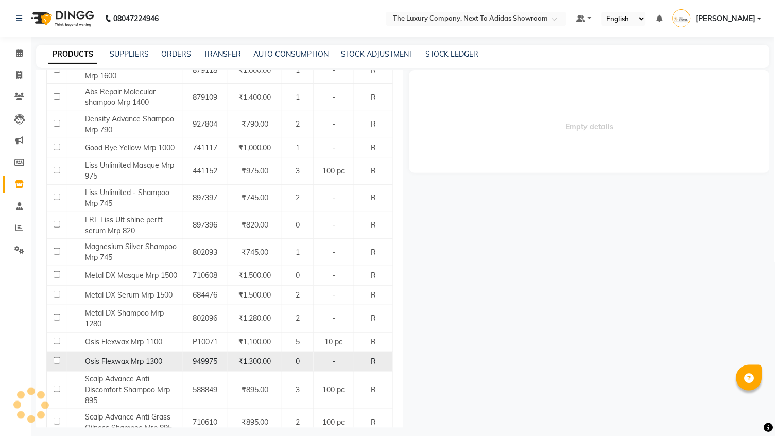
select select "all"
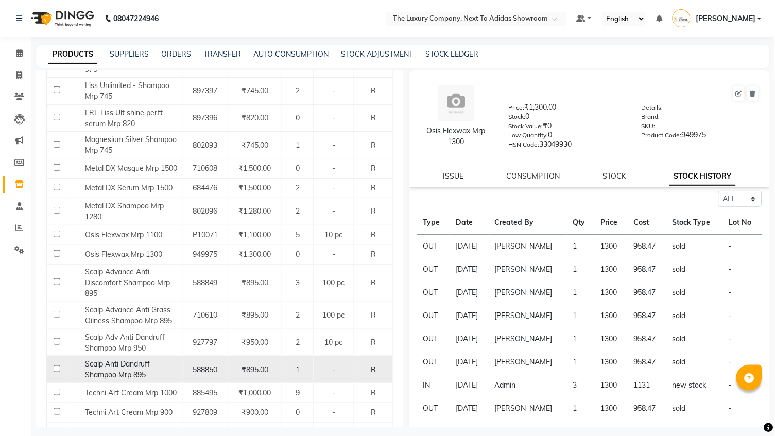
scroll to position [441, 0]
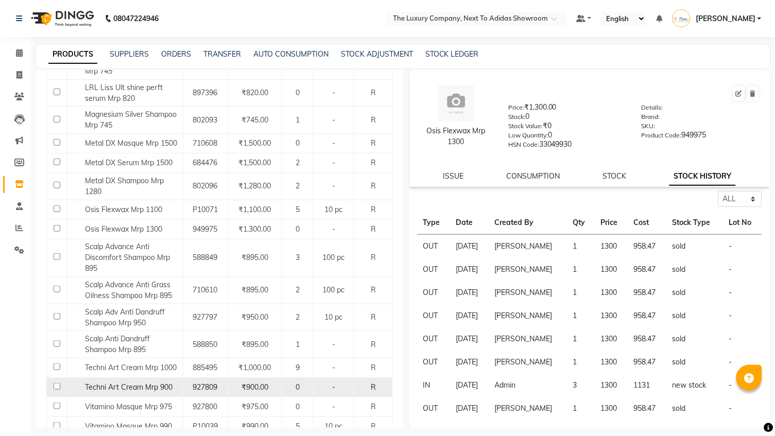
click at [157, 383] on span "Techni Art Cream Mrp 900" at bounding box center [129, 387] width 88 height 9
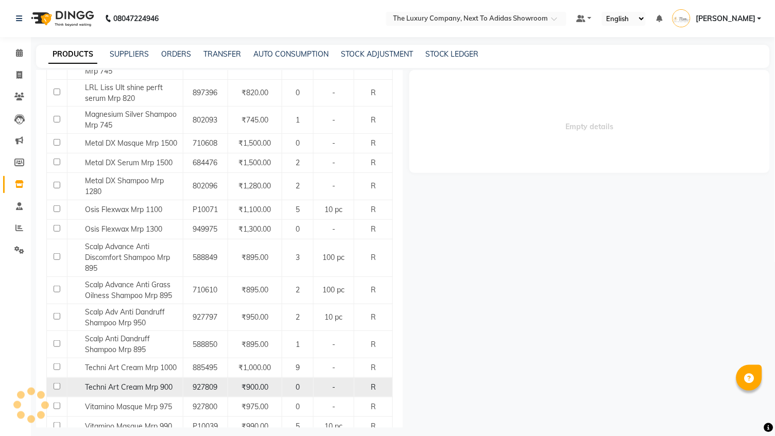
select select "all"
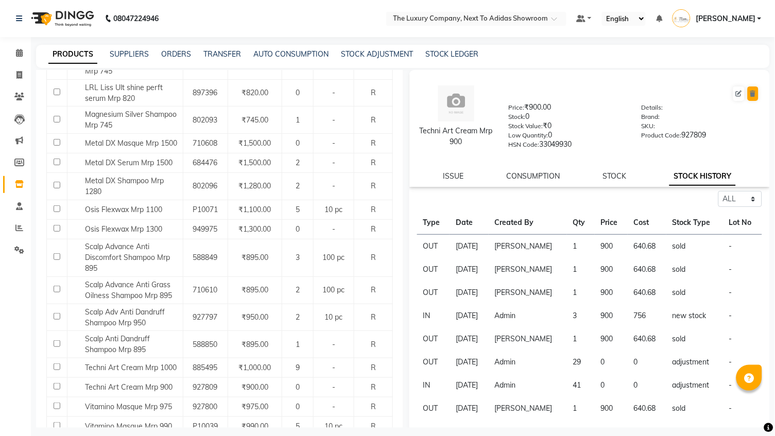
click at [754, 95] on icon at bounding box center [753, 94] width 6 height 6
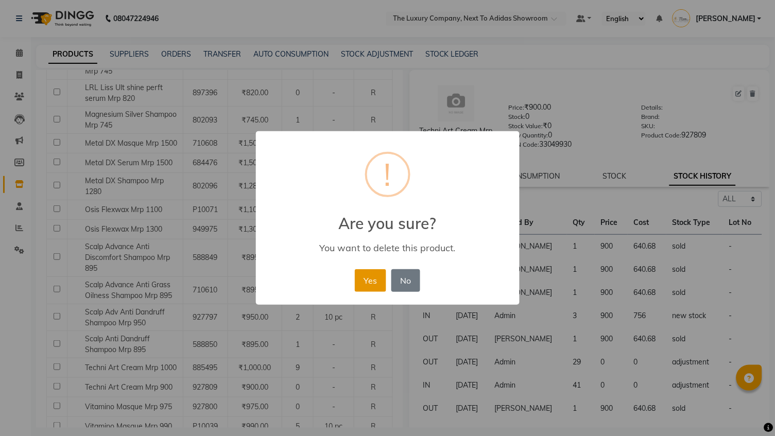
click at [376, 280] on button "Yes" at bounding box center [370, 280] width 31 height 23
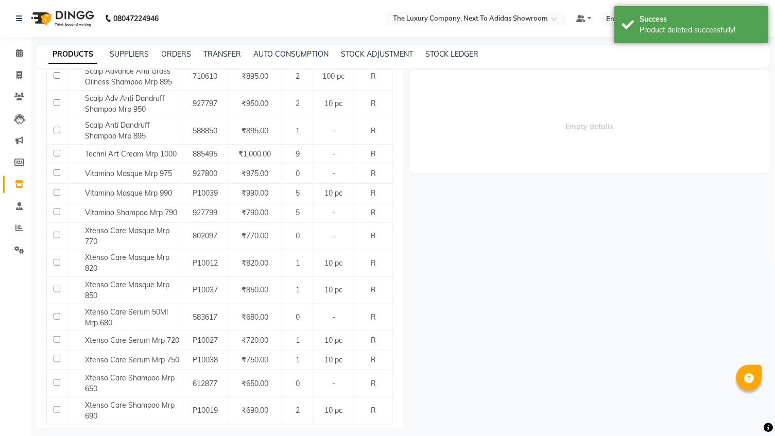
scroll to position [654, 0]
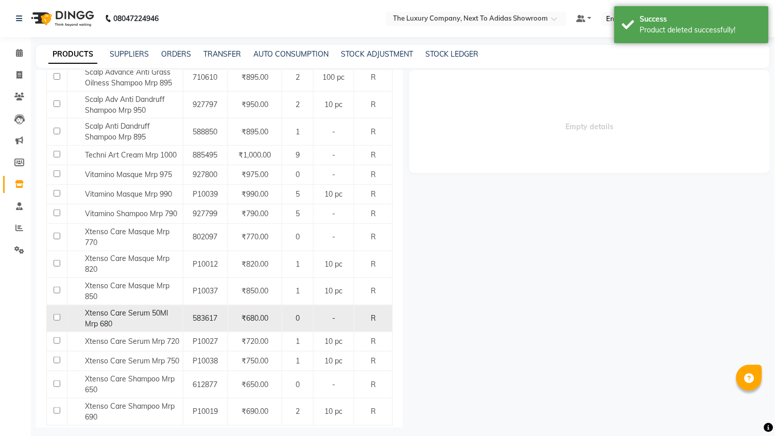
click at [152, 308] on span "Xtenso Care Serum 50Ml Mrp 680" at bounding box center [126, 318] width 83 height 20
select select "all"
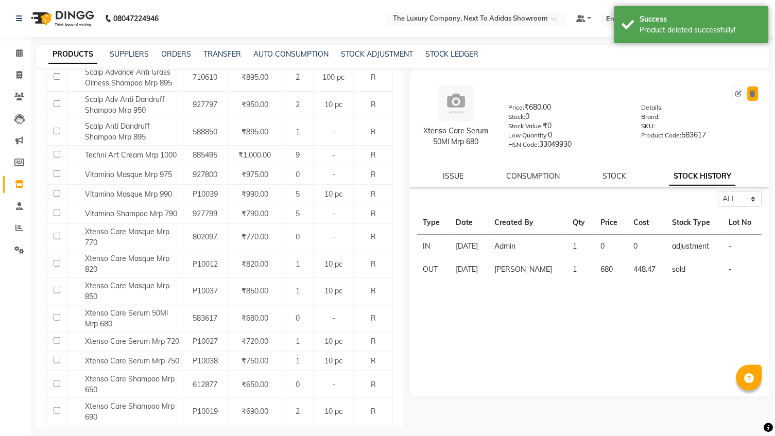
click at [752, 94] on icon at bounding box center [753, 94] width 6 height 6
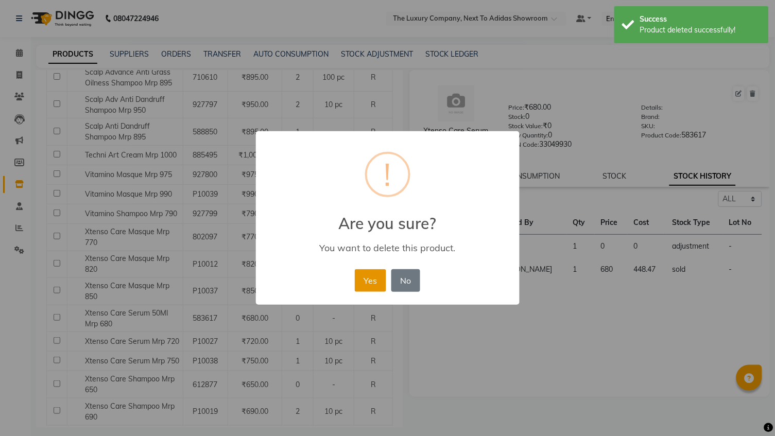
click at [366, 280] on button "Yes" at bounding box center [370, 280] width 31 height 23
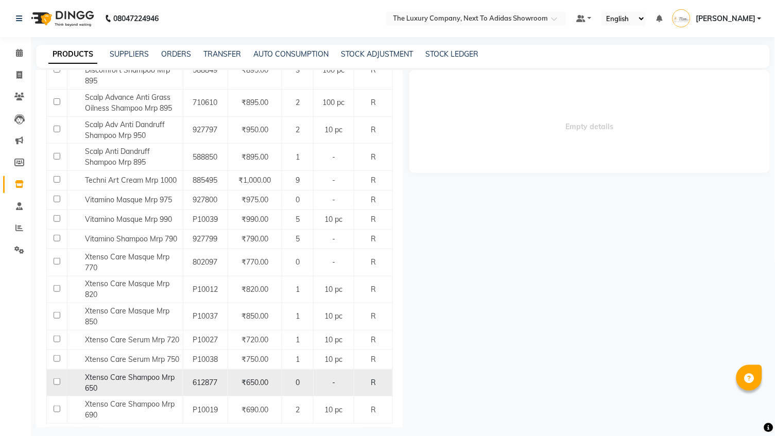
scroll to position [628, 0]
click at [139, 373] on span "Xtenso Care Shampoo Mrp 650" at bounding box center [130, 383] width 90 height 20
select select "all"
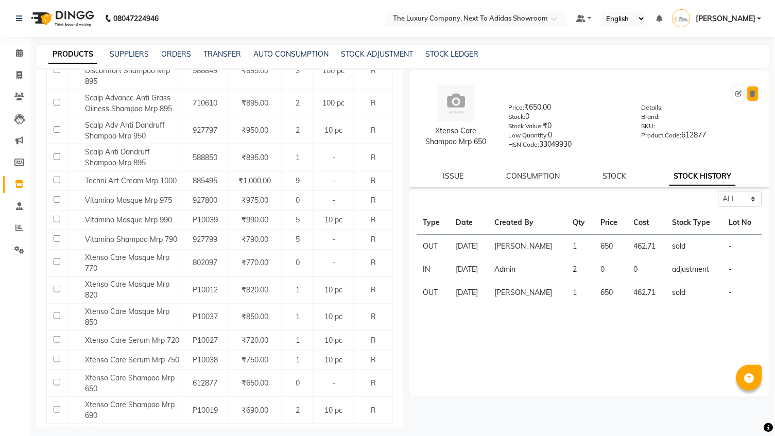
click at [752, 94] on icon at bounding box center [753, 94] width 6 height 6
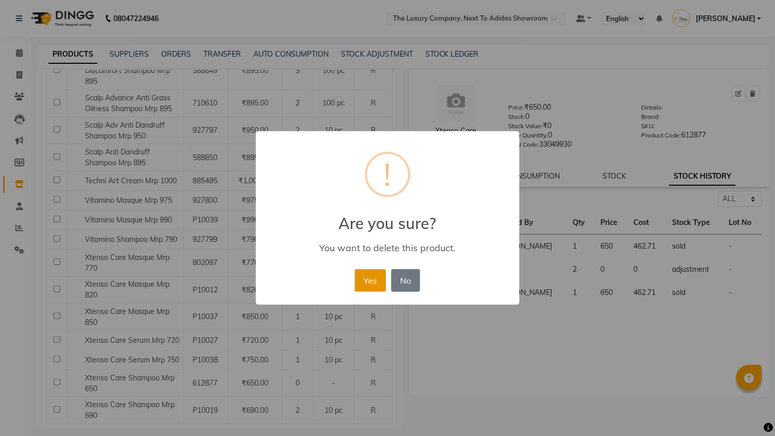
click at [377, 280] on button "Yes" at bounding box center [370, 280] width 31 height 23
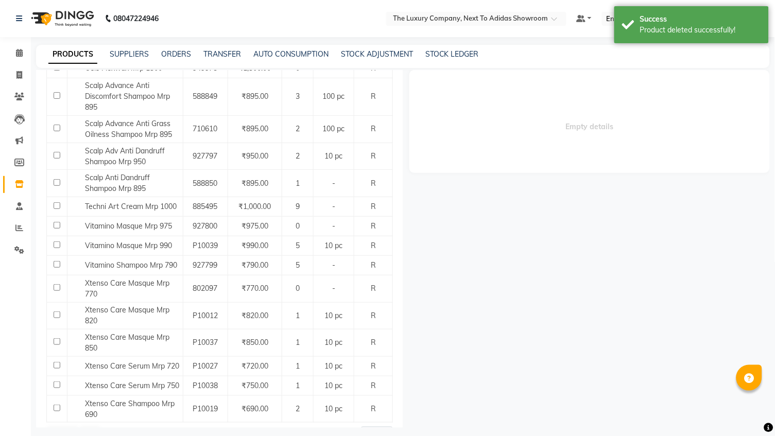
scroll to position [602, 0]
click at [91, 427] on div "Previous Next" at bounding box center [73, 435] width 55 height 16
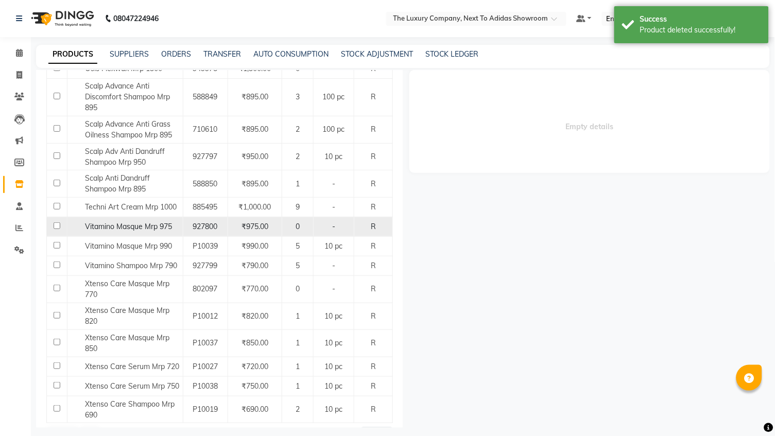
click at [163, 222] on span "Vitamino Masque Mrp 975" at bounding box center [128, 226] width 87 height 9
select select "all"
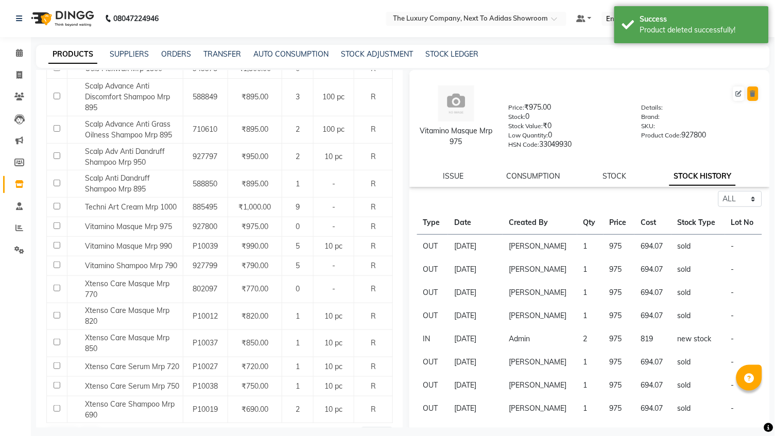
click at [754, 91] on icon at bounding box center [753, 94] width 6 height 6
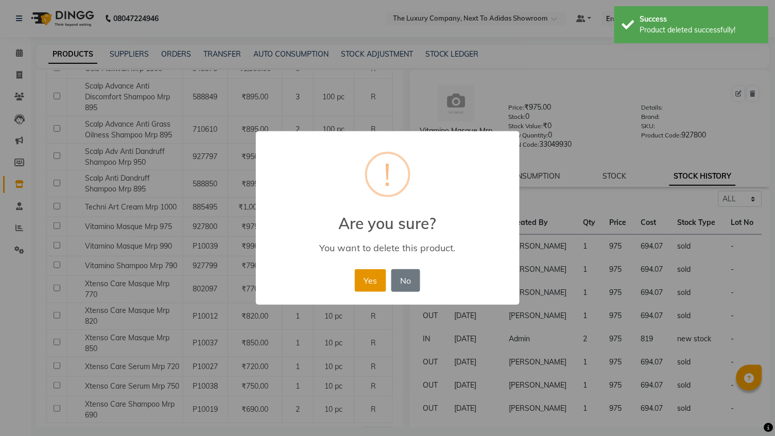
click at [375, 279] on button "Yes" at bounding box center [370, 280] width 31 height 23
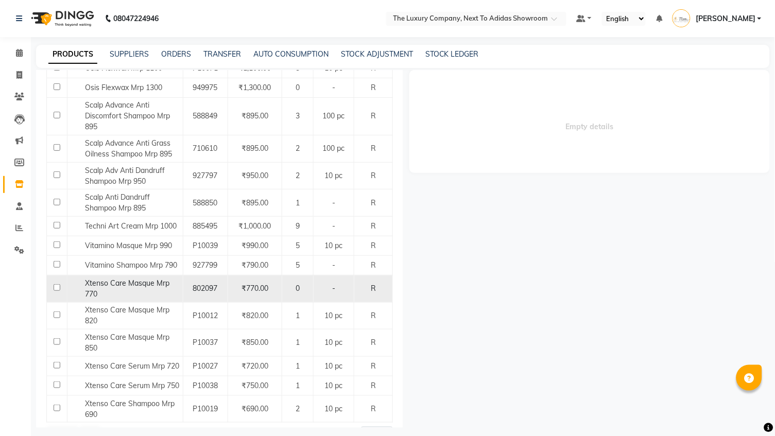
scroll to position [582, 0]
click at [156, 279] on span "Xtenso Care Masque Mrp 770" at bounding box center [127, 289] width 84 height 20
select select "all"
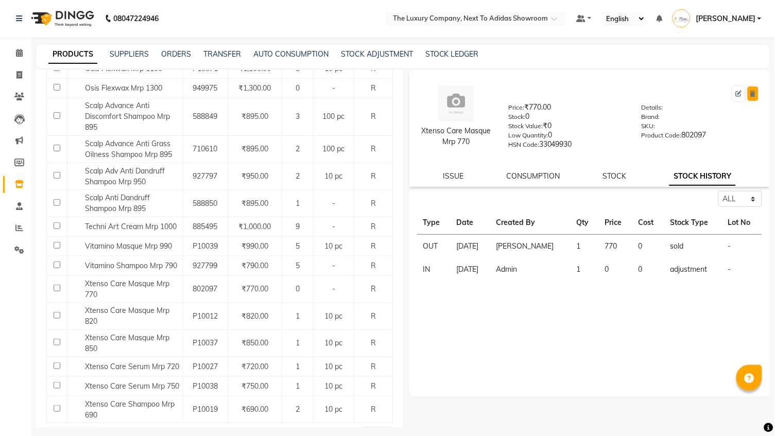
click at [753, 91] on icon at bounding box center [753, 94] width 6 height 6
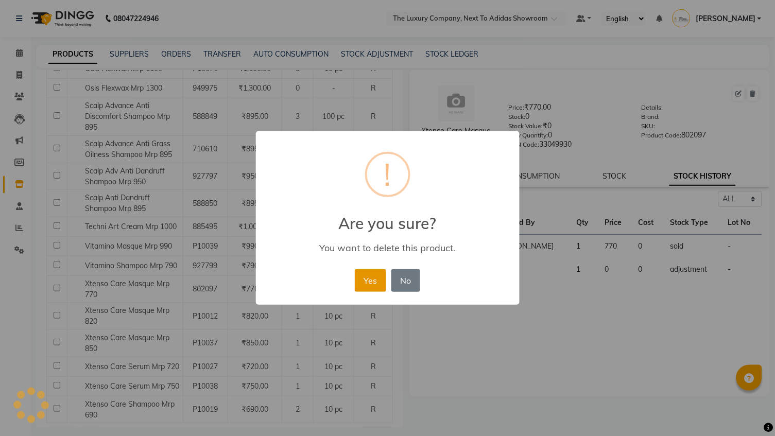
click at [381, 273] on button "Yes" at bounding box center [370, 280] width 31 height 23
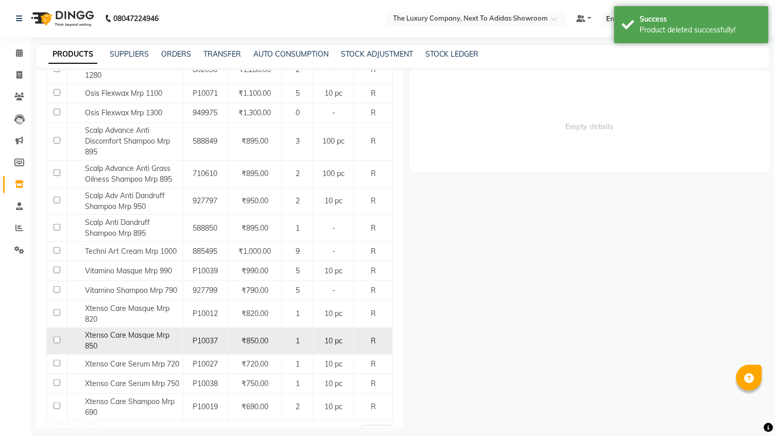
scroll to position [557, 0]
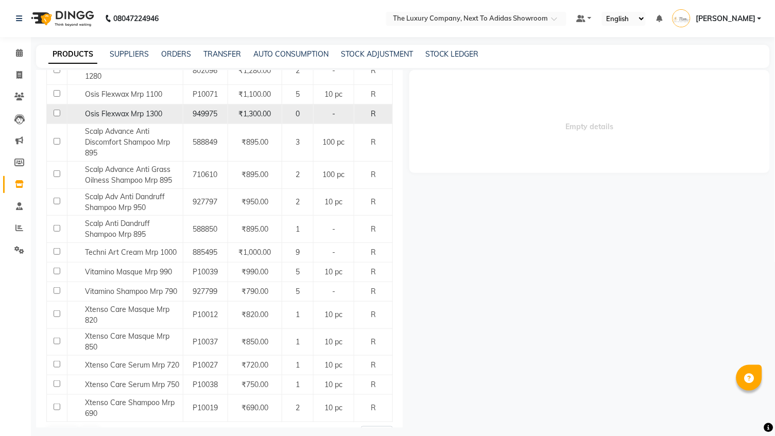
click at [142, 105] on td "Osis Flexwax Mrp 1300" at bounding box center [125, 114] width 116 height 20
click at [145, 109] on span "Osis Flexwax Mrp 1300" at bounding box center [123, 113] width 77 height 9
select select "all"
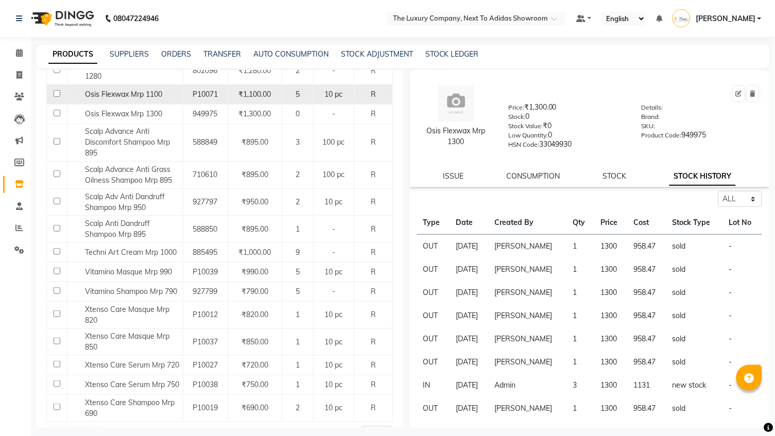
click at [150, 84] on td "Osis Flexwax Mrp 1100" at bounding box center [125, 94] width 116 height 20
click at [149, 90] on span "Osis Flexwax Mrp 1100" at bounding box center [123, 94] width 77 height 9
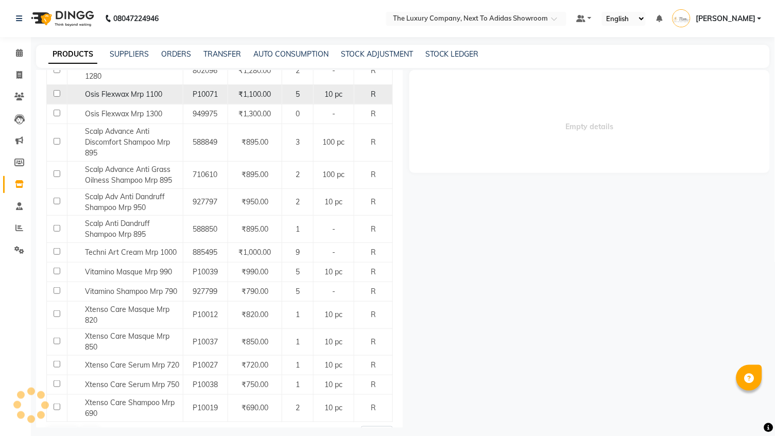
select select "all"
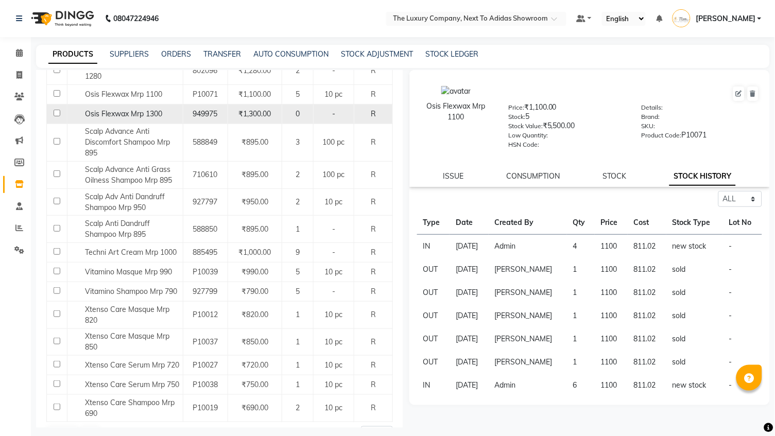
click at [142, 109] on span "Osis Flexwax Mrp 1300" at bounding box center [123, 113] width 77 height 9
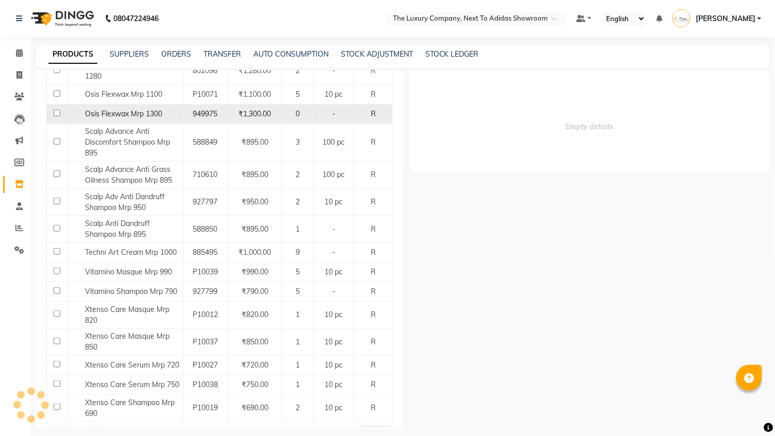
select select "all"
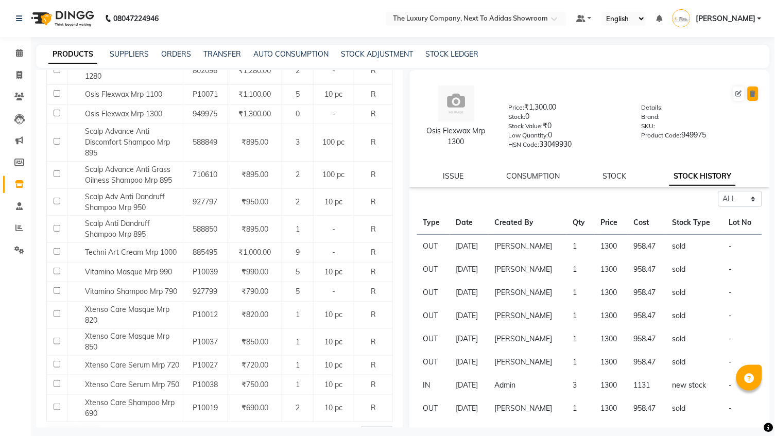
click at [756, 91] on icon at bounding box center [753, 94] width 6 height 6
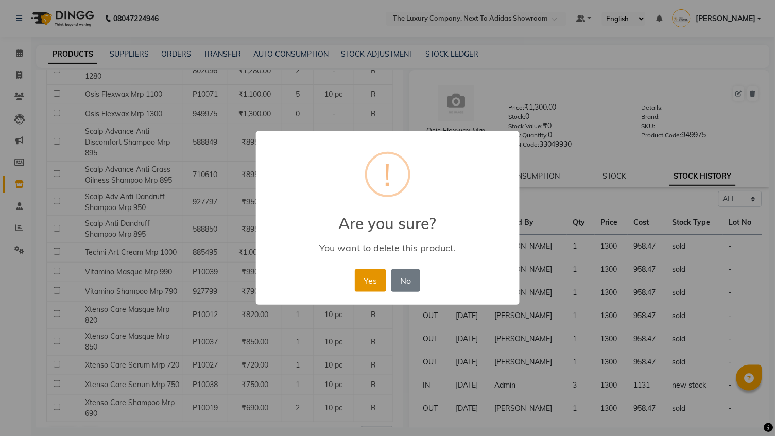
click at [370, 282] on button "Yes" at bounding box center [370, 280] width 31 height 23
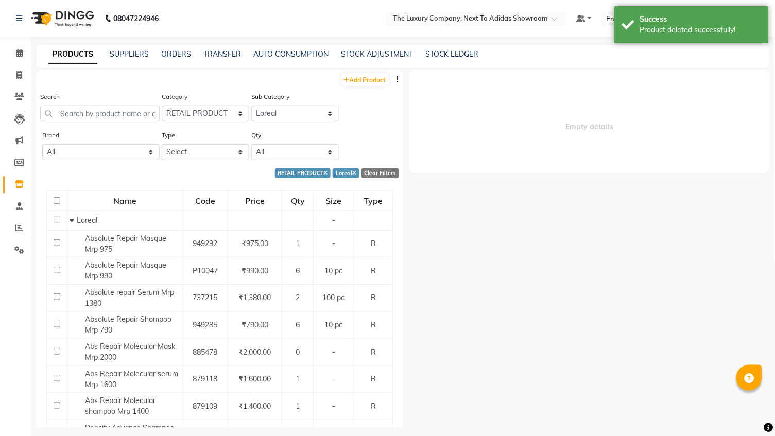
scroll to position [0, 0]
select select "11364020511"
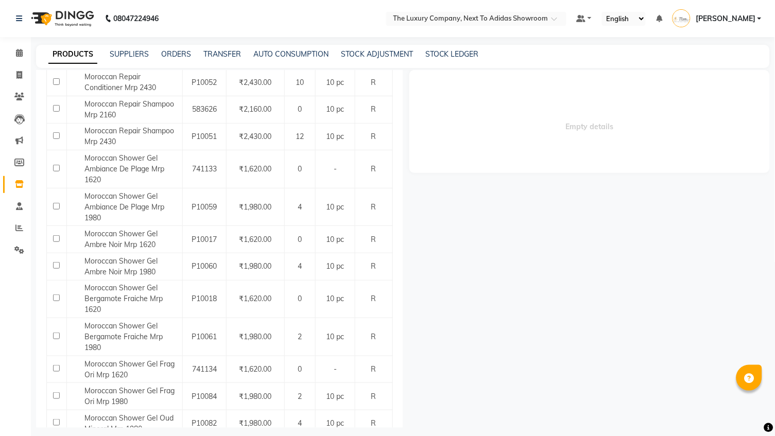
scroll to position [1209, 0]
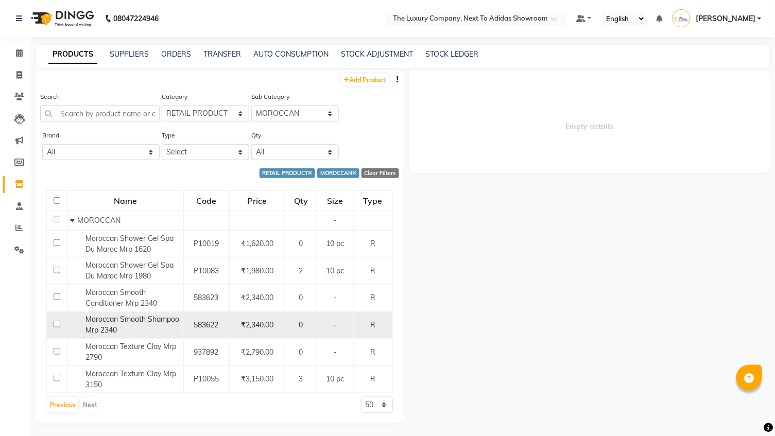
click at [146, 325] on div "Moroccan Smooth Shampoo Mrp 2340" at bounding box center [125, 325] width 110 height 22
select select "all"
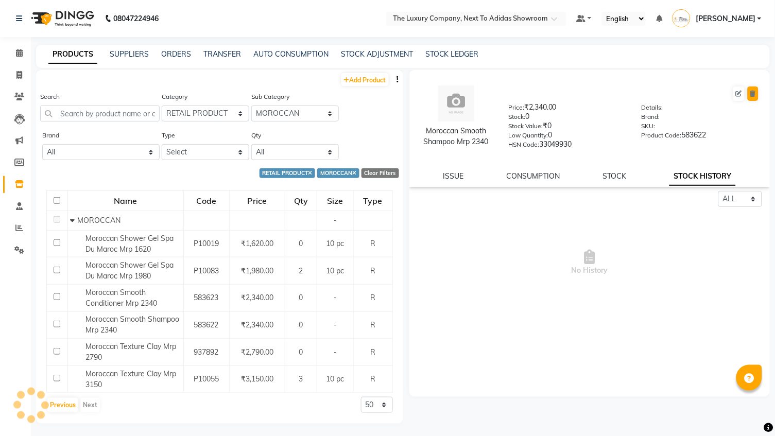
click at [753, 93] on icon at bounding box center [753, 94] width 6 height 6
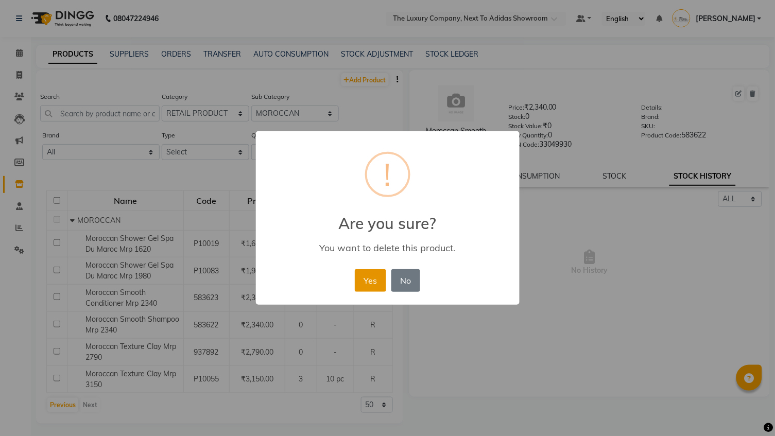
click at [381, 282] on button "Yes" at bounding box center [370, 280] width 31 height 23
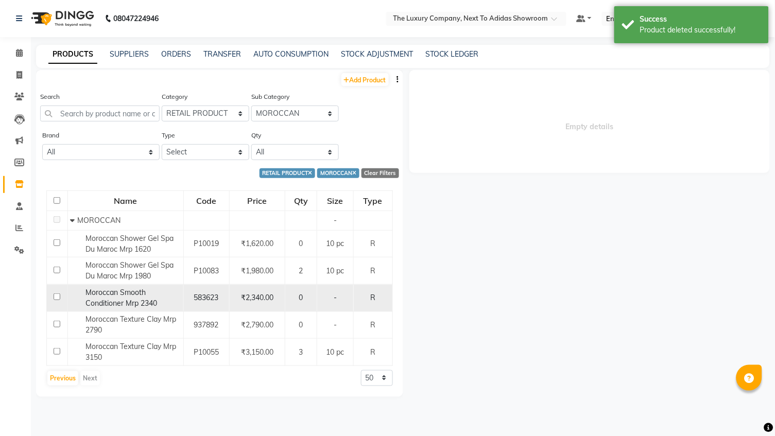
click at [149, 299] on span "Moroccan Smooth Conditioner Mrp 2340" at bounding box center [121, 298] width 72 height 20
select select "all"
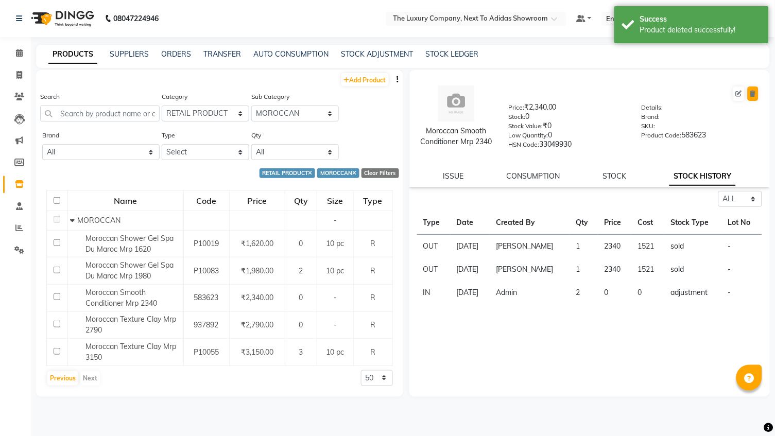
click at [751, 94] on icon at bounding box center [753, 94] width 6 height 6
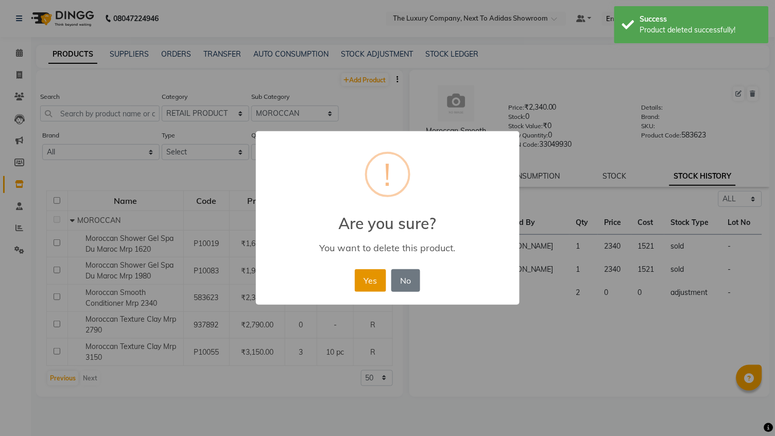
click at [369, 281] on button "Yes" at bounding box center [370, 280] width 31 height 23
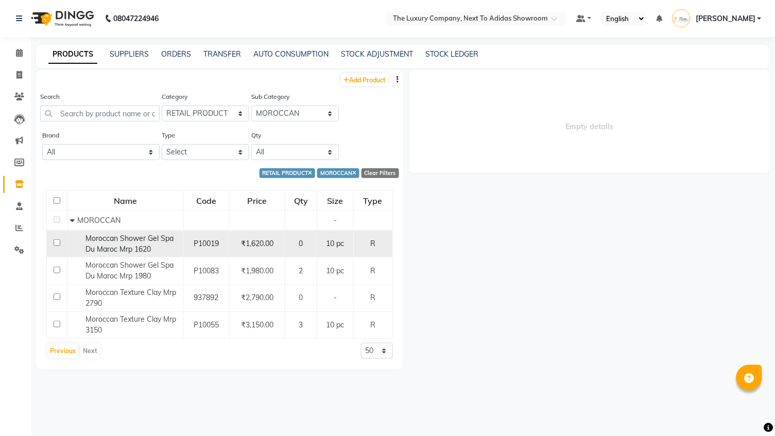
click at [161, 248] on div "Moroccan Shower Gel Spa Du Maroc Mrp 1620" at bounding box center [125, 244] width 110 height 22
select select "all"
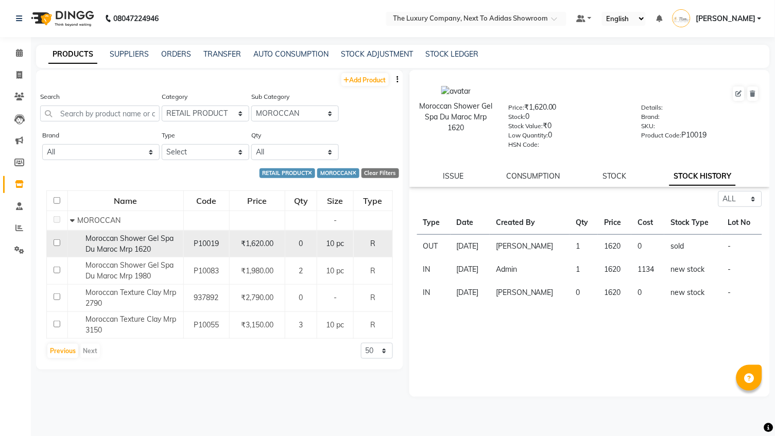
click at [155, 241] on div "Moroccan Shower Gel Spa Du Maroc Mrp 1620" at bounding box center [125, 244] width 110 height 22
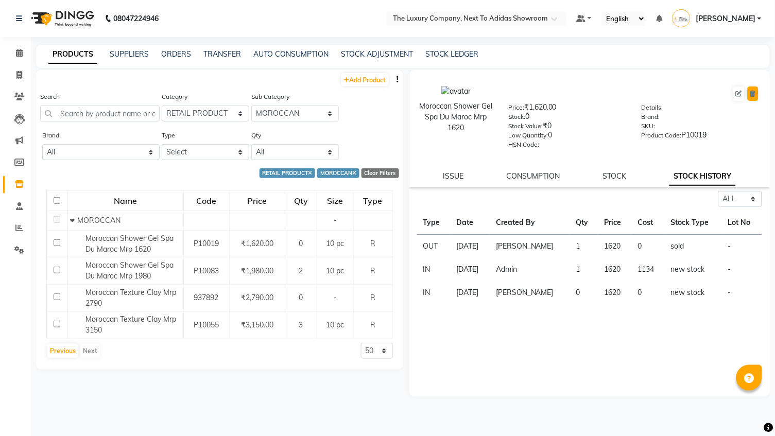
click at [754, 92] on icon at bounding box center [753, 94] width 6 height 6
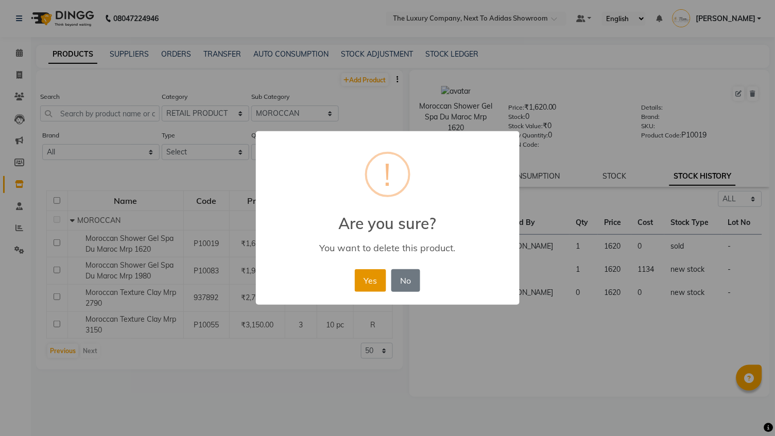
click at [370, 274] on button "Yes" at bounding box center [370, 280] width 31 height 23
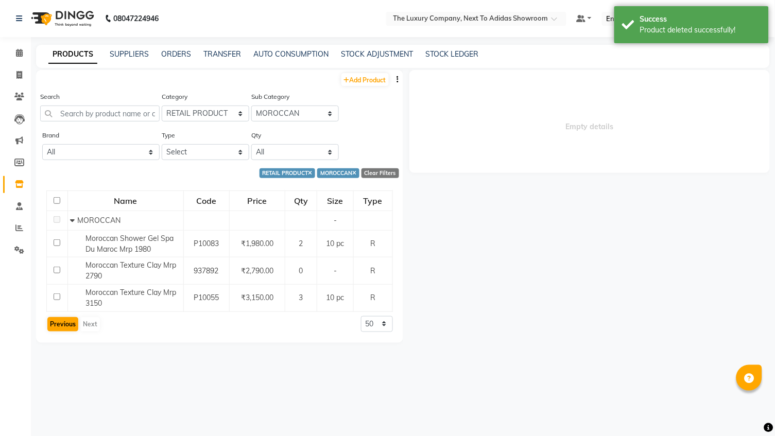
click at [64, 318] on button "Previous" at bounding box center [62, 324] width 31 height 14
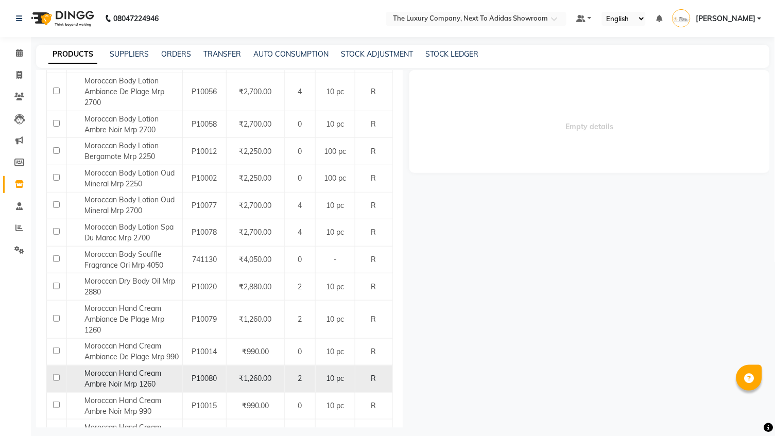
scroll to position [474, 0]
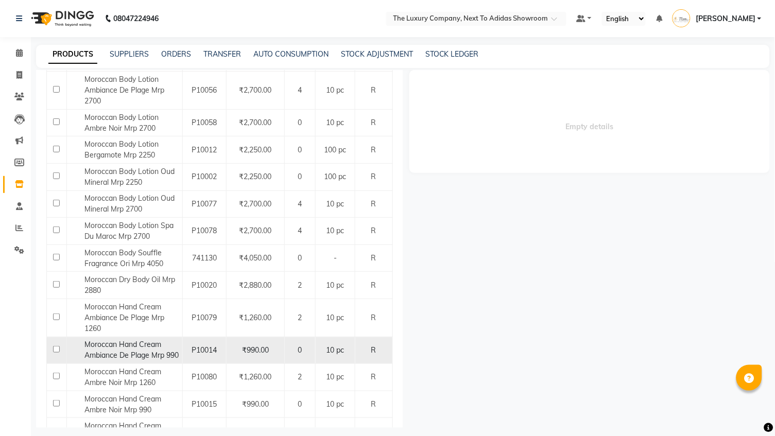
click at [145, 340] on span "Moroccan Hand Cream Ambiance De Plage Mrp 990" at bounding box center [132, 350] width 94 height 20
select select "all"
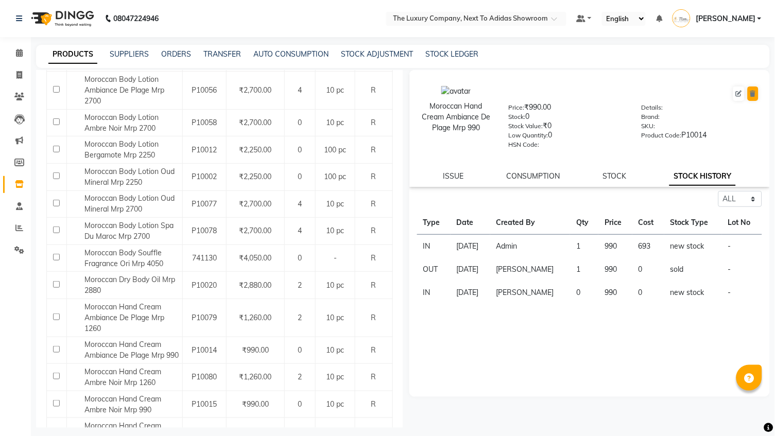
click at [751, 94] on icon at bounding box center [753, 94] width 6 height 6
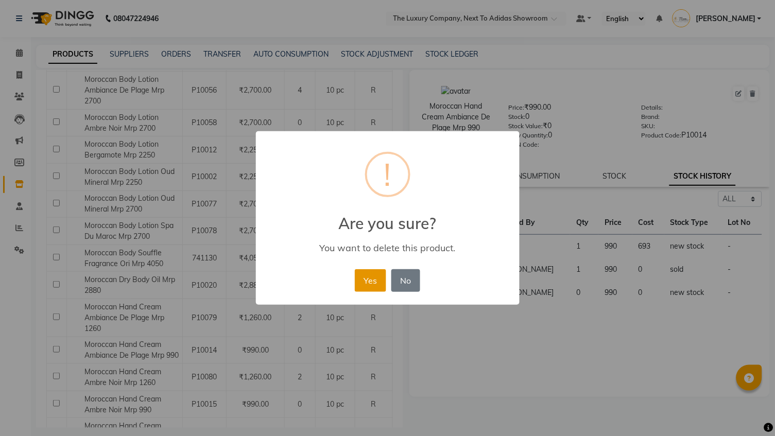
click at [365, 281] on button "Yes" at bounding box center [370, 280] width 31 height 23
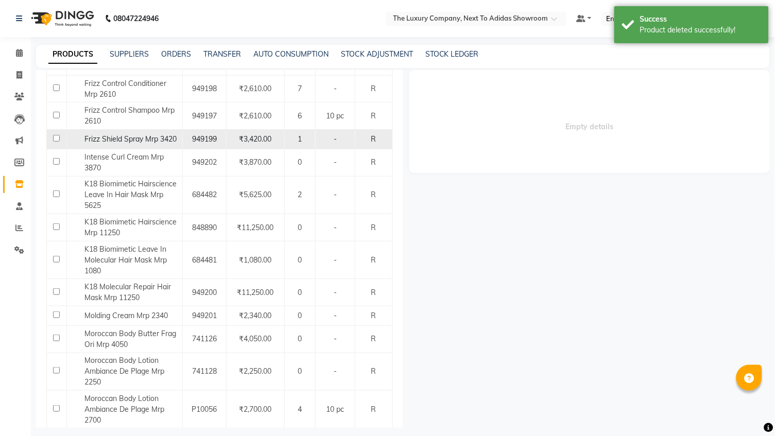
scroll to position [157, 0]
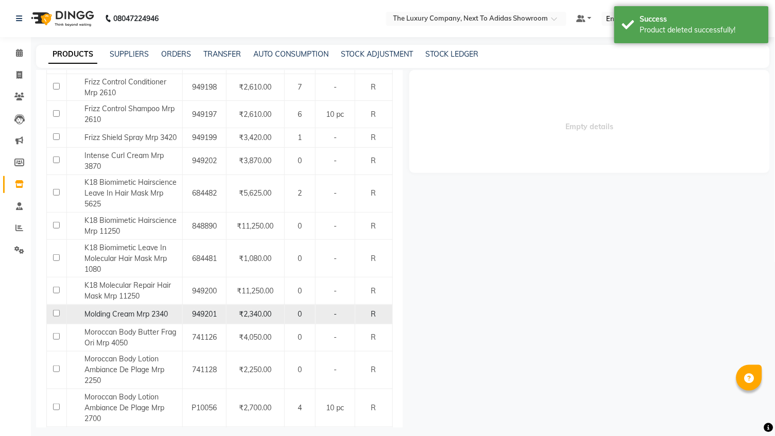
click at [162, 310] on span "Molding Cream Mrp 2340" at bounding box center [126, 314] width 83 height 9
select select "all"
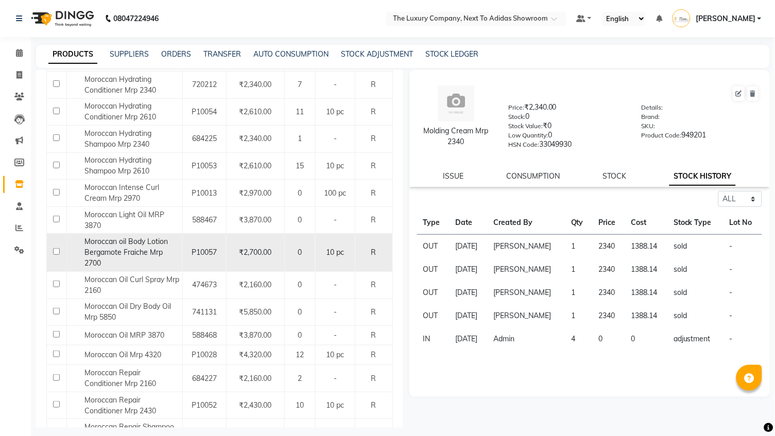
scroll to position [855, 0]
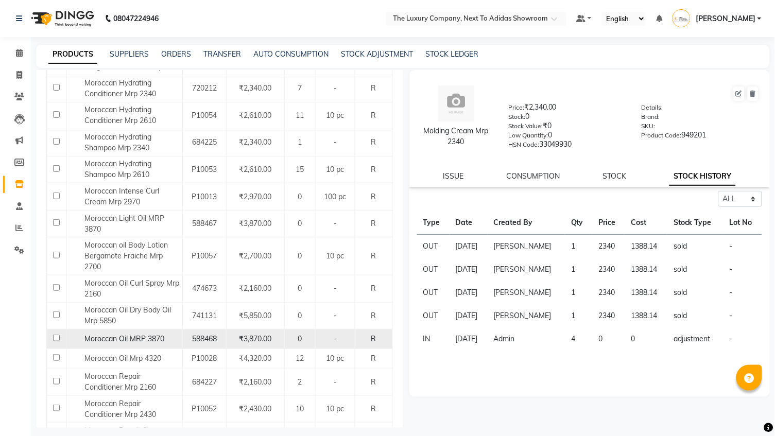
click at [145, 334] on span "Moroccan Oil MRP 3870" at bounding box center [125, 338] width 80 height 9
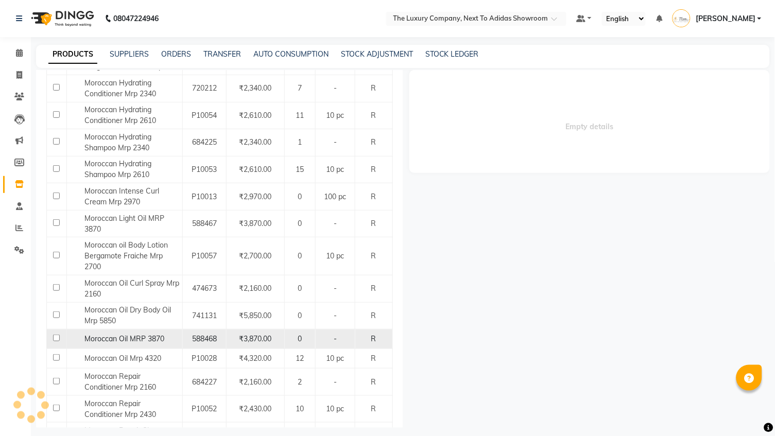
select select "all"
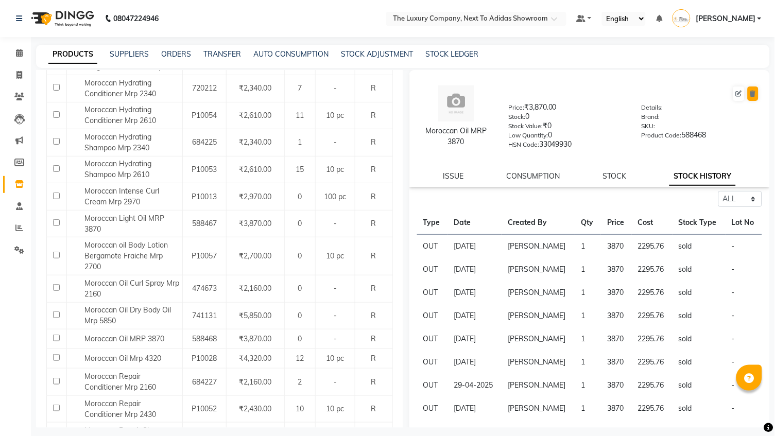
click at [754, 93] on icon at bounding box center [753, 94] width 6 height 6
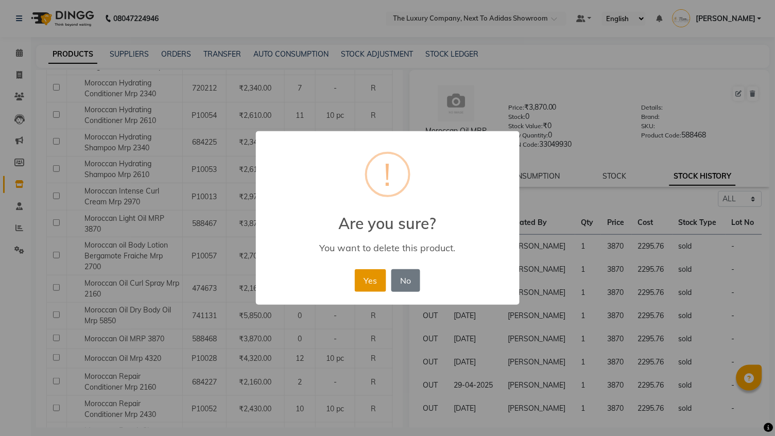
click at [375, 280] on button "Yes" at bounding box center [370, 280] width 31 height 23
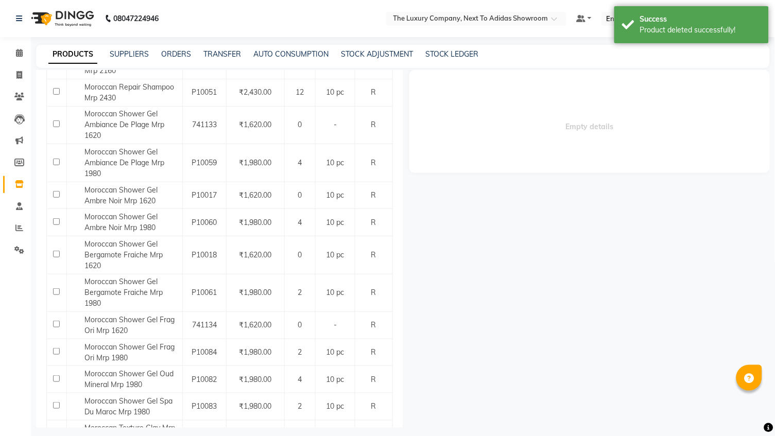
scroll to position [1206, 0]
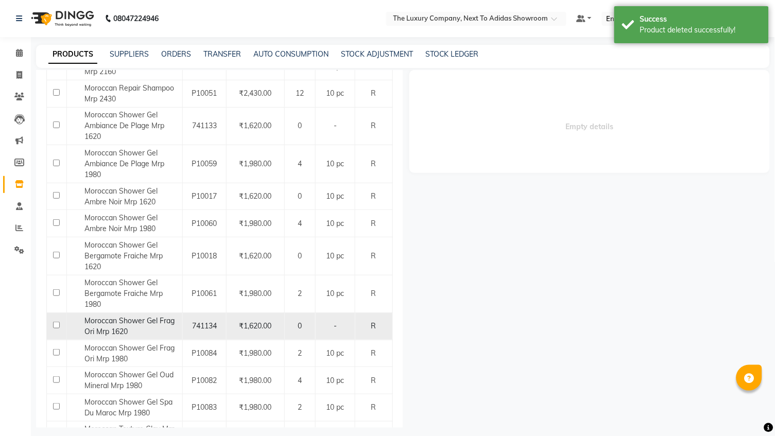
click at [133, 316] on div "Moroccan Shower Gel Frag Ori Mrp 1620" at bounding box center [125, 327] width 110 height 22
select select "all"
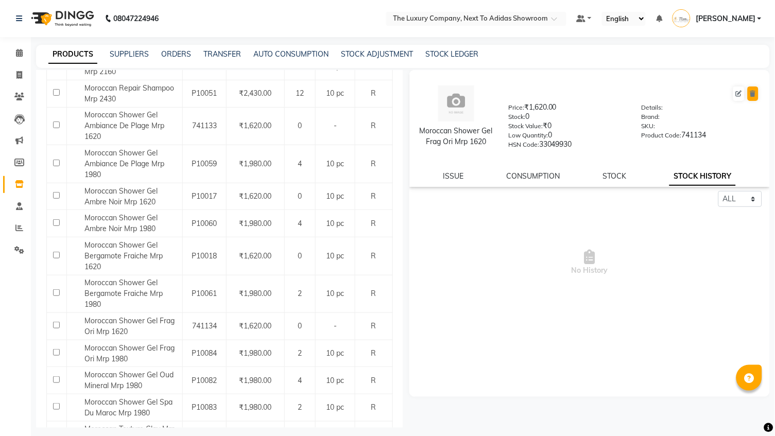
click at [751, 94] on icon at bounding box center [753, 94] width 6 height 6
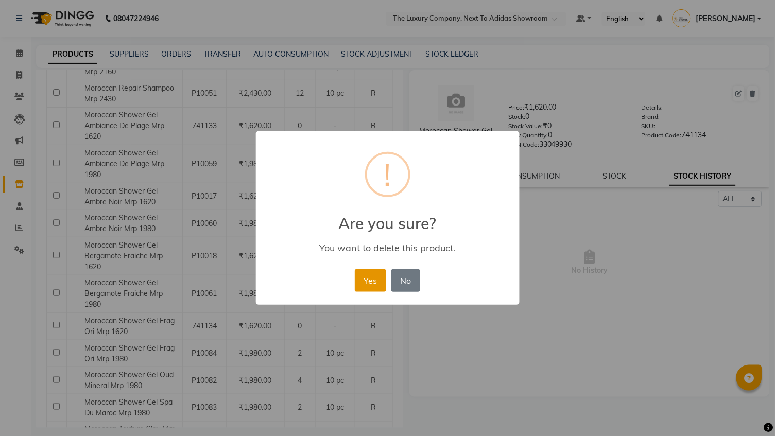
click at [376, 277] on button "Yes" at bounding box center [370, 280] width 31 height 23
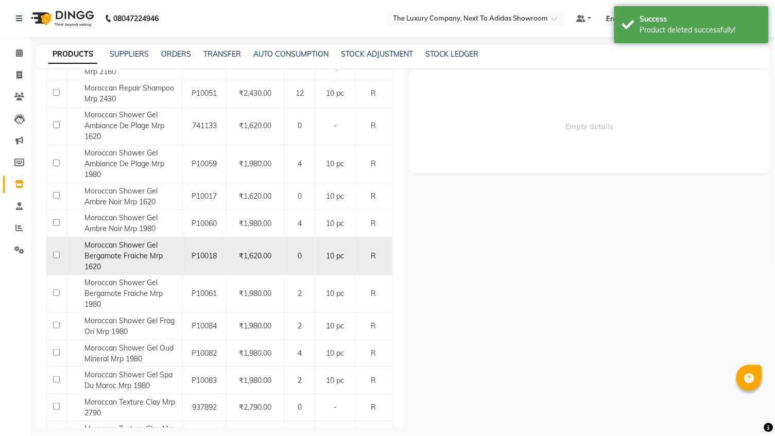
click at [128, 240] on div "Moroccan Shower Gel Bergamote Fraiche Mrp 1620" at bounding box center [125, 256] width 110 height 32
select select "all"
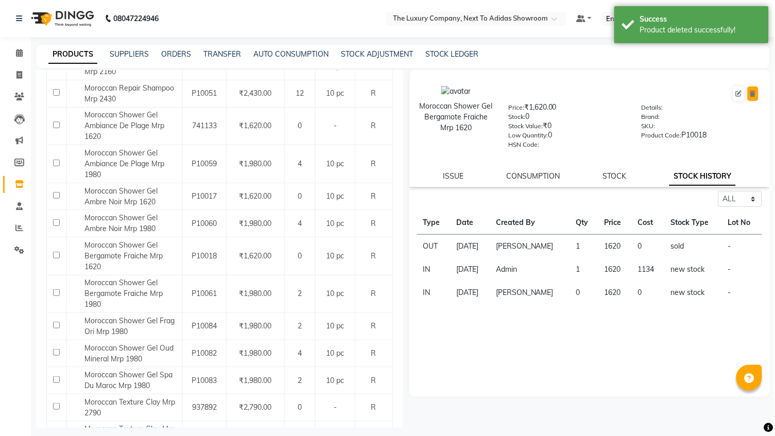
click at [754, 93] on icon at bounding box center [753, 94] width 6 height 6
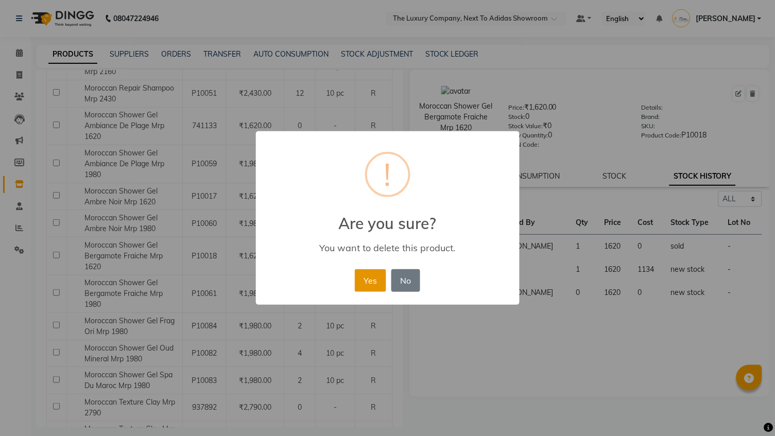
click at [366, 277] on button "Yes" at bounding box center [370, 280] width 31 height 23
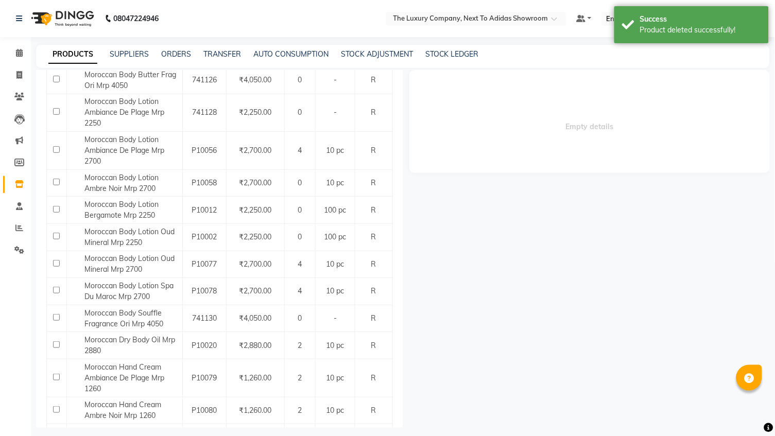
scroll to position [455, 0]
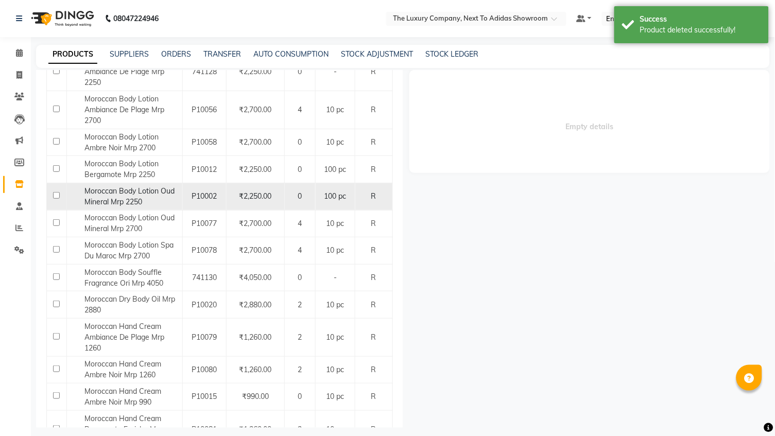
click at [148, 187] on div "Moroccan Body Lotion Oud Mineral Mrp 2250" at bounding box center [125, 197] width 110 height 22
select select "all"
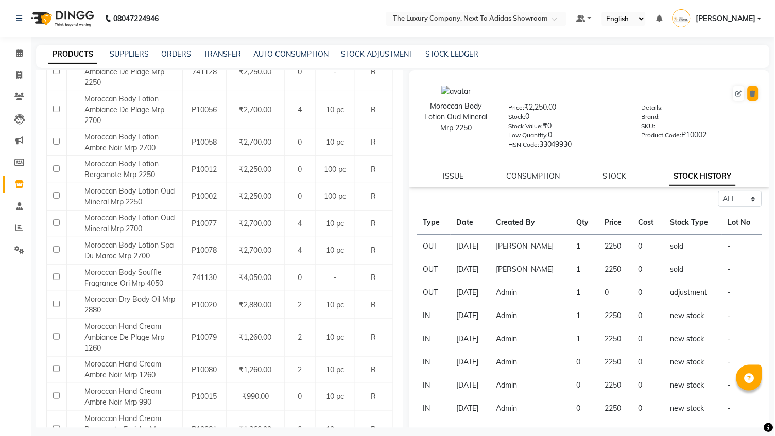
click at [757, 96] on button at bounding box center [753, 94] width 11 height 14
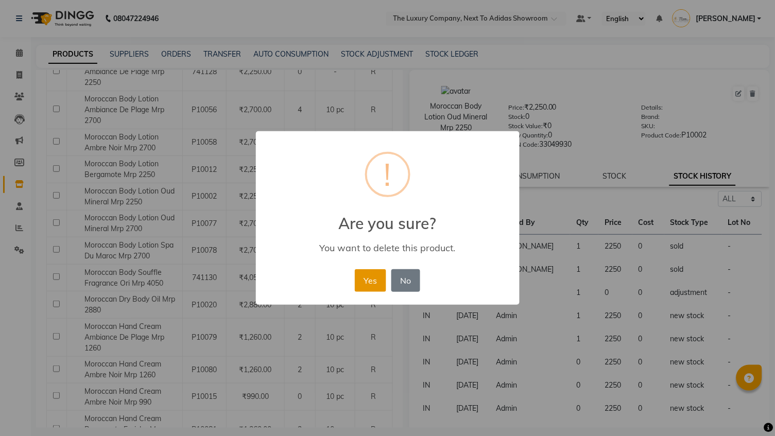
click at [368, 283] on button "Yes" at bounding box center [370, 280] width 31 height 23
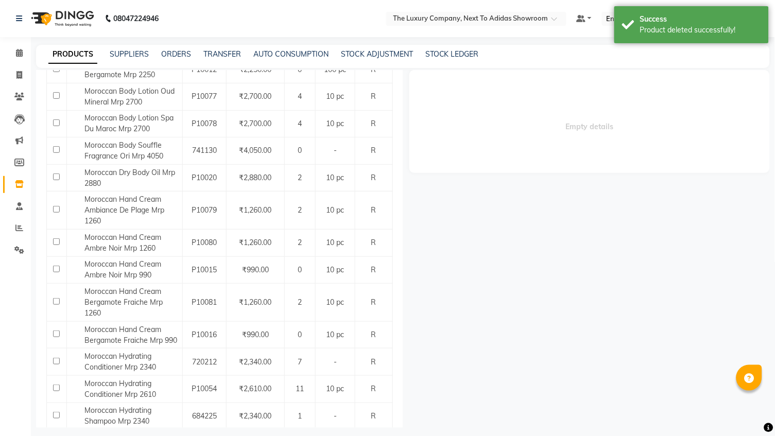
scroll to position [567, 0]
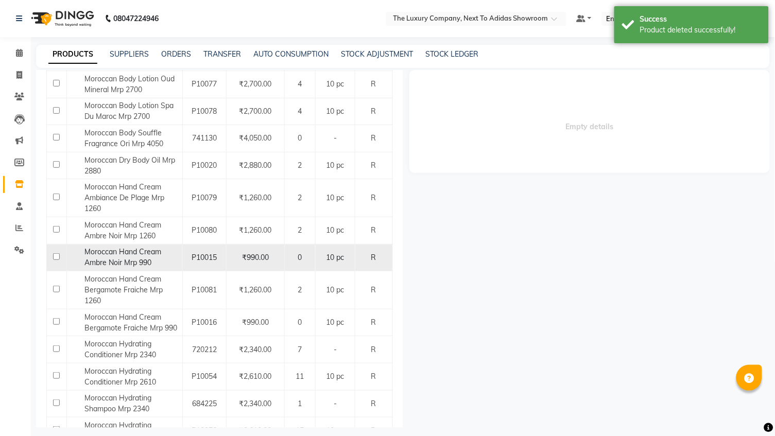
click at [152, 247] on div "Moroccan Hand Cream Ambre Noir Mrp 990" at bounding box center [125, 258] width 110 height 22
select select "all"
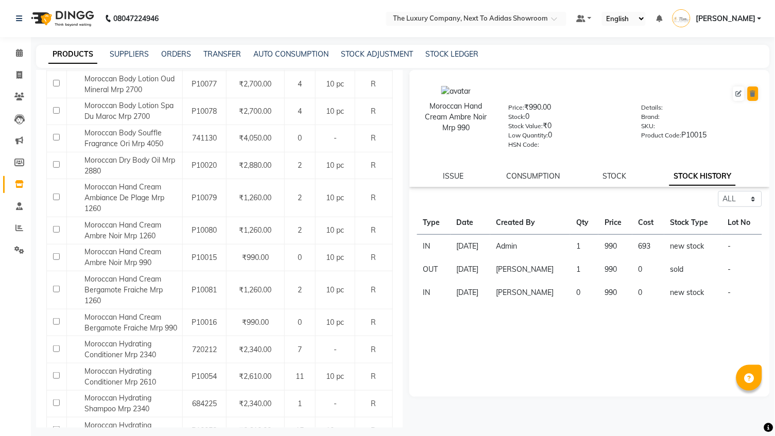
click at [756, 95] on icon at bounding box center [753, 94] width 6 height 6
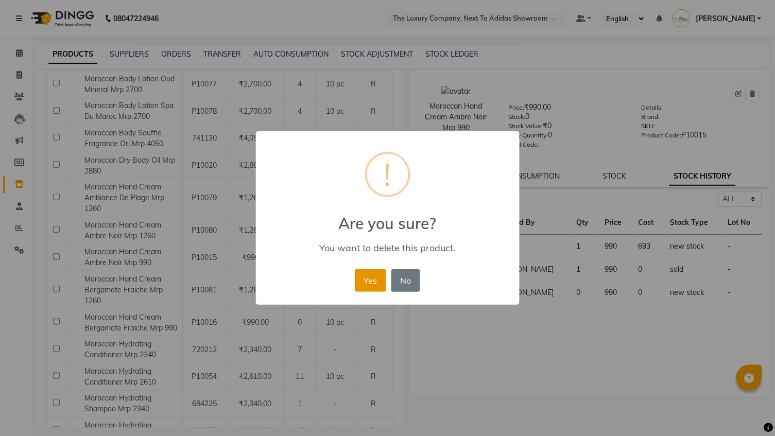
click at [372, 277] on button "Yes" at bounding box center [370, 280] width 31 height 23
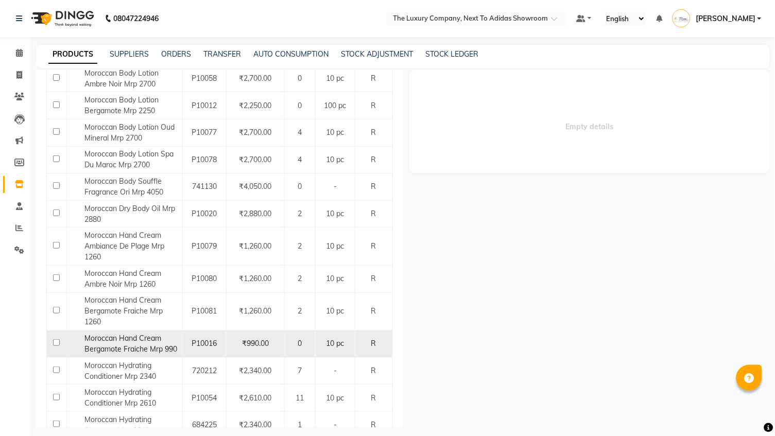
scroll to position [521, 0]
click at [143, 332] on span "Moroccan Hand Cream Bergamote Fraiche Mrp 990" at bounding box center [131, 342] width 93 height 20
select select "all"
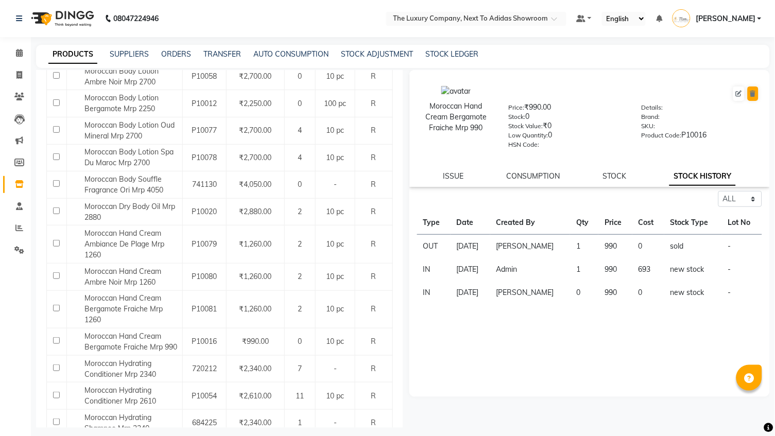
click at [756, 95] on icon at bounding box center [753, 94] width 6 height 6
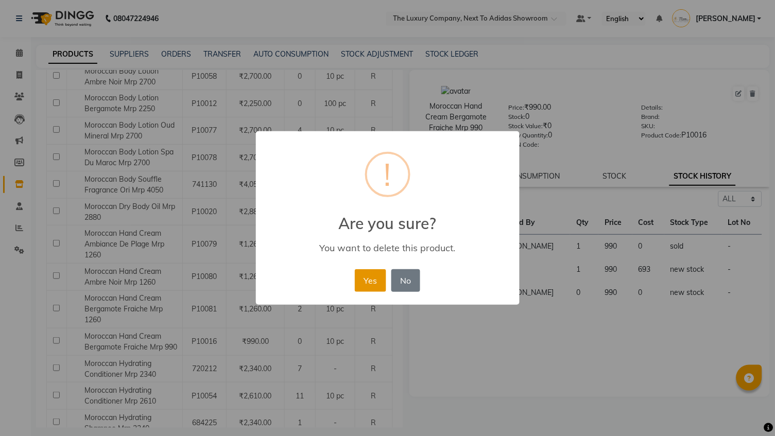
click at [375, 276] on button "Yes" at bounding box center [370, 280] width 31 height 23
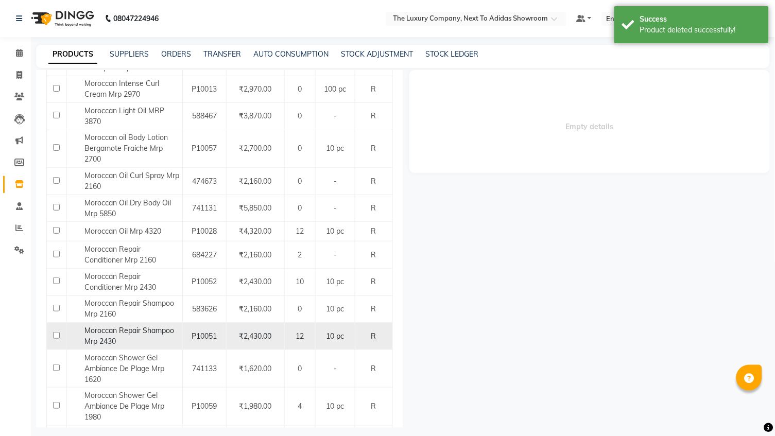
scroll to position [886, 0]
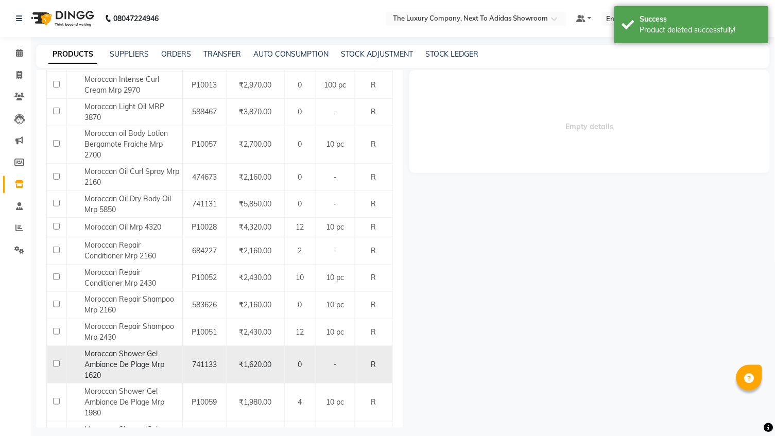
click at [149, 349] on span "Moroccan Shower Gel Ambiance De Plage Mrp 1620" at bounding box center [125, 364] width 80 height 31
select select "all"
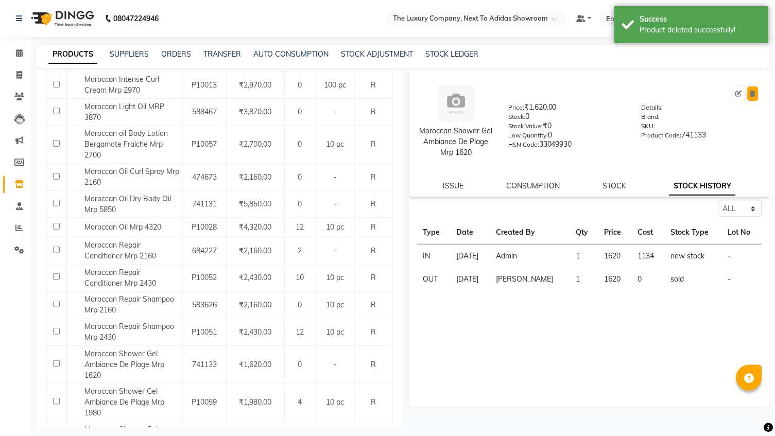
click at [756, 95] on icon at bounding box center [753, 94] width 6 height 6
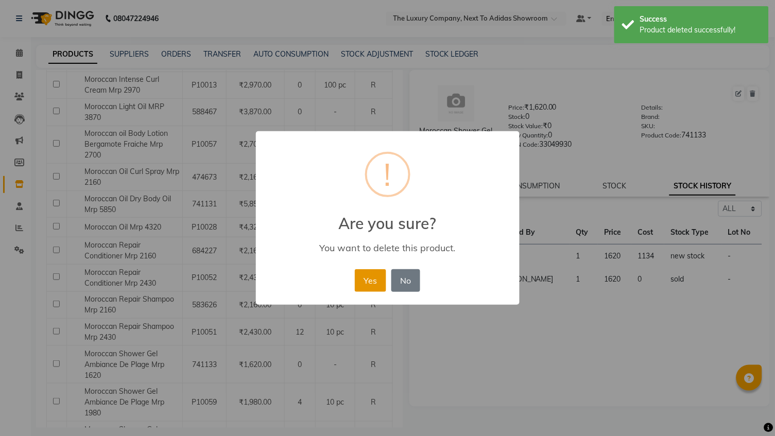
click at [366, 286] on button "Yes" at bounding box center [370, 280] width 31 height 23
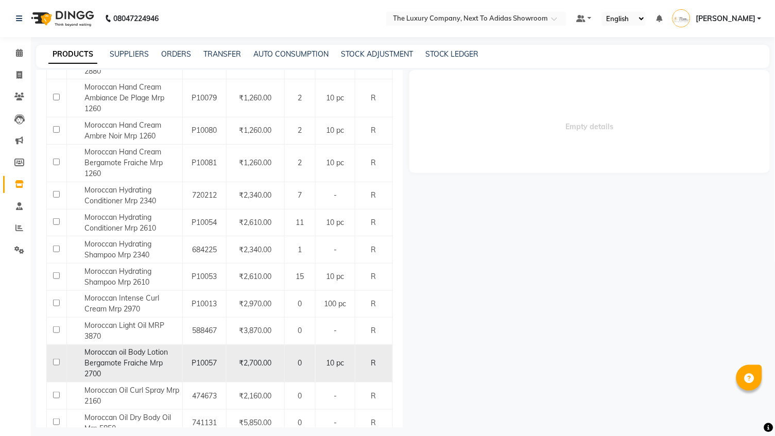
scroll to position [668, 0]
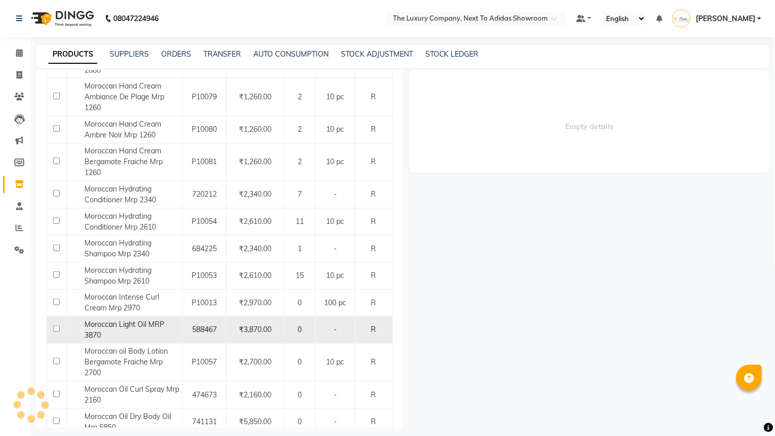
click at [156, 319] on div "Moroccan Light Oil MRP 3870" at bounding box center [125, 330] width 110 height 22
select select "all"
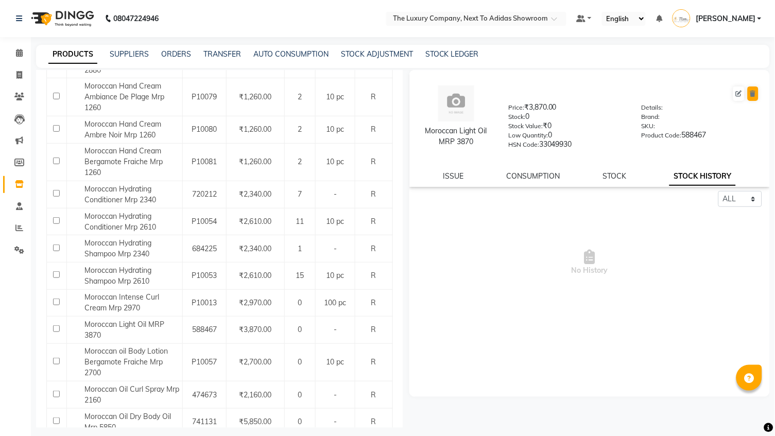
click at [754, 95] on icon at bounding box center [753, 94] width 6 height 6
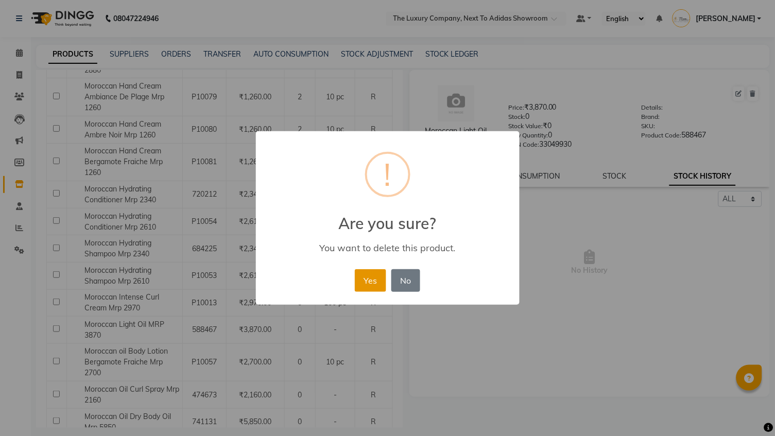
click at [369, 277] on button "Yes" at bounding box center [370, 280] width 31 height 23
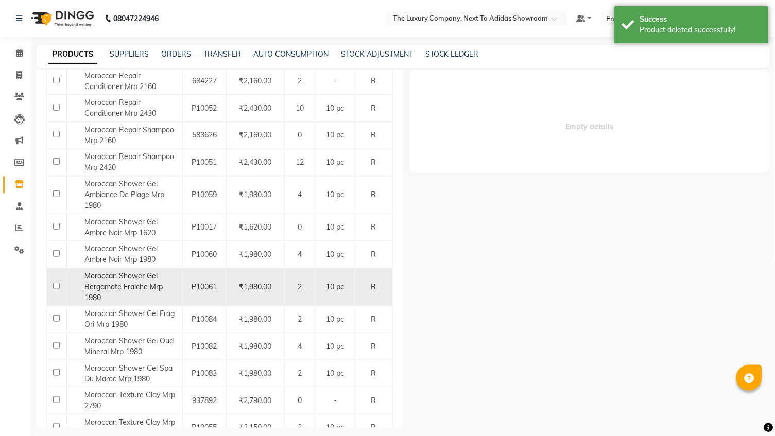
scroll to position [1028, 0]
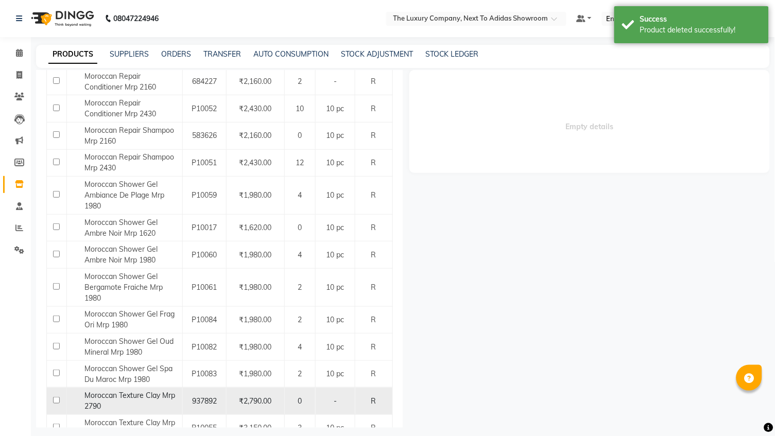
click at [151, 390] on div "Moroccan Texture Clay Mrp 2790" at bounding box center [125, 401] width 110 height 22
select select "all"
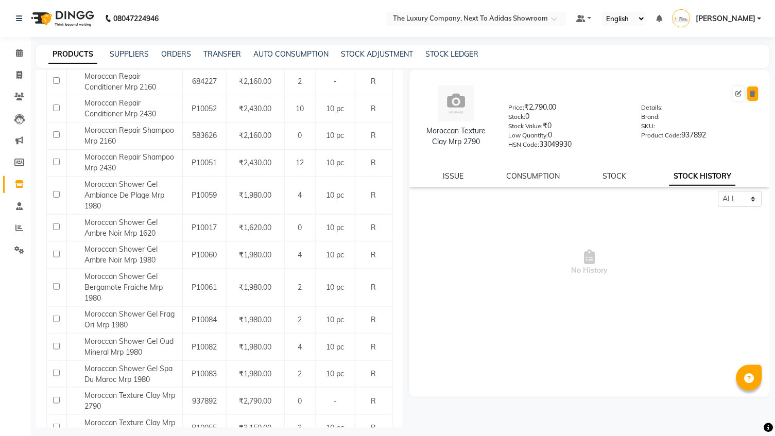
click at [750, 95] on icon at bounding box center [753, 94] width 6 height 6
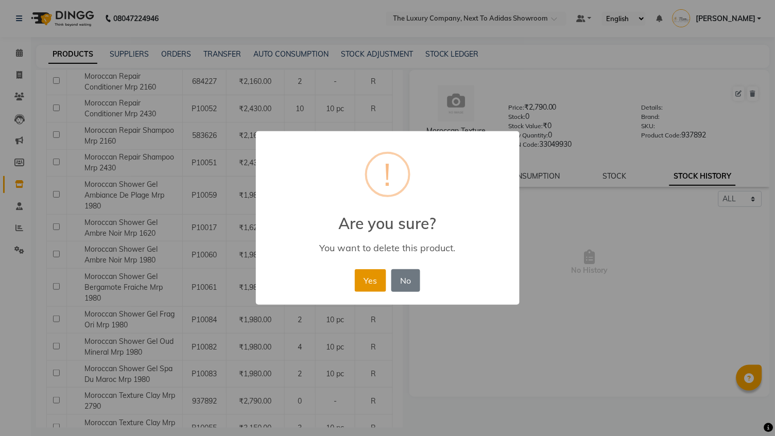
click at [365, 282] on button "Yes" at bounding box center [370, 280] width 31 height 23
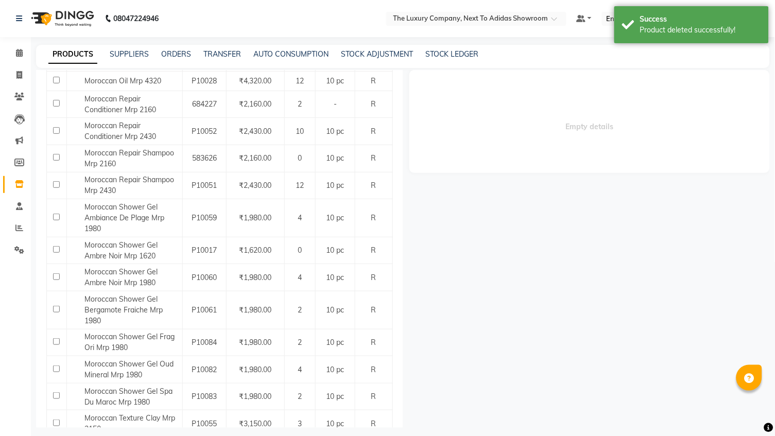
scroll to position [1002, 0]
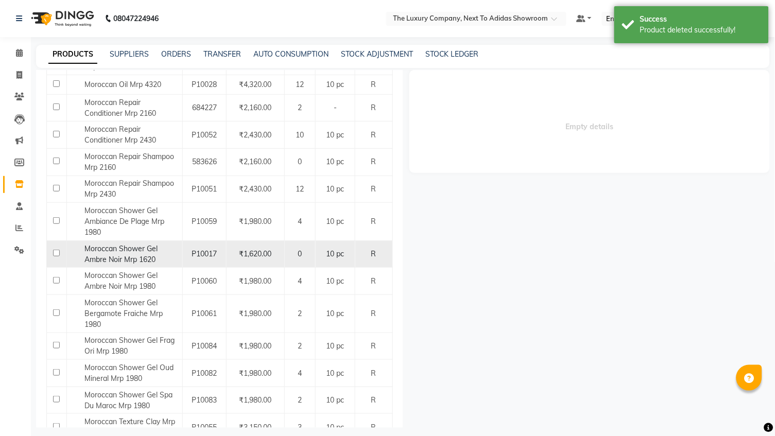
click at [134, 244] on span "Moroccan Shower Gel Ambre Noir Mrp 1620" at bounding box center [121, 254] width 73 height 20
select select "all"
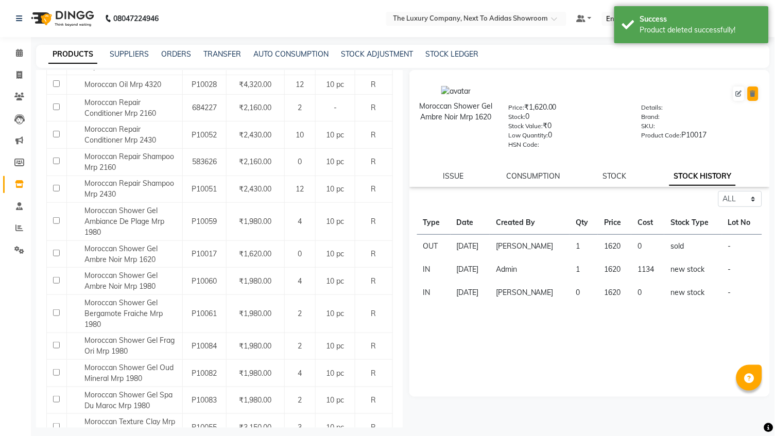
click at [752, 94] on icon at bounding box center [753, 94] width 6 height 6
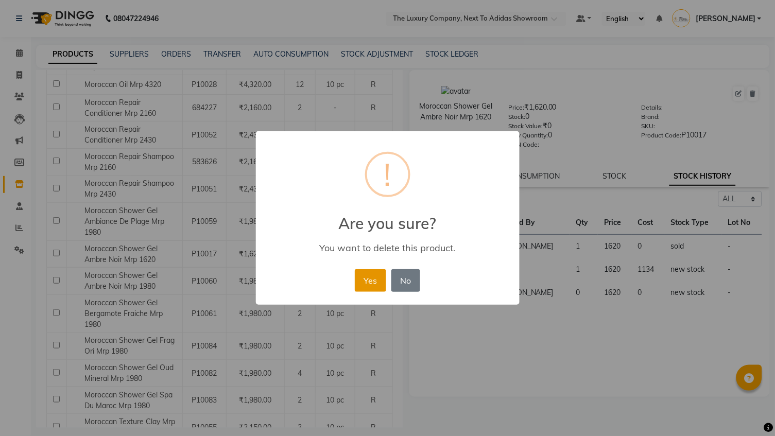
click at [380, 277] on button "Yes" at bounding box center [370, 280] width 31 height 23
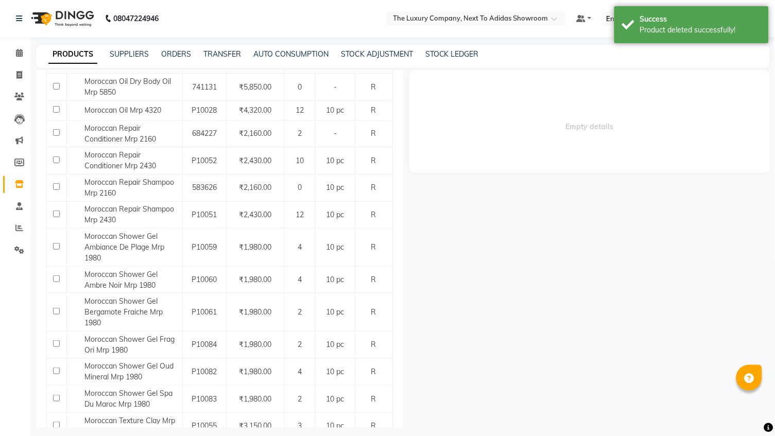
scroll to position [975, 0]
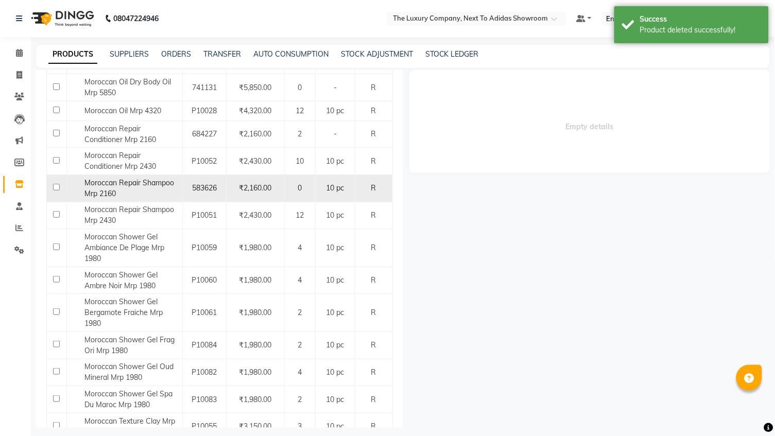
click at [164, 178] on div "Moroccan Repair Shampoo Mrp 2160" at bounding box center [125, 189] width 110 height 22
select select "all"
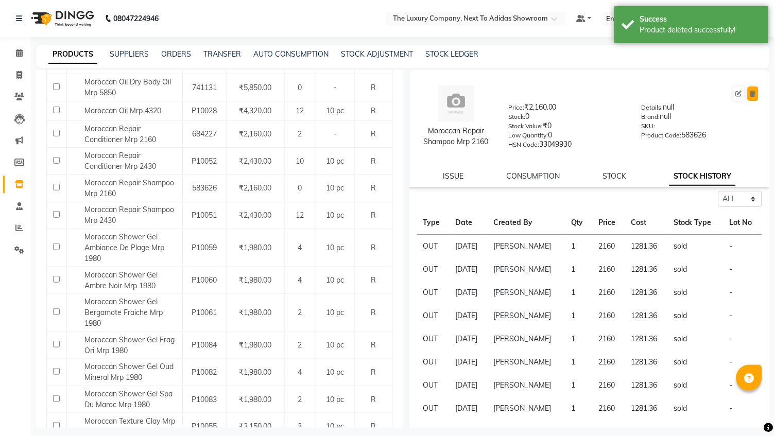
click at [754, 95] on icon at bounding box center [753, 94] width 6 height 6
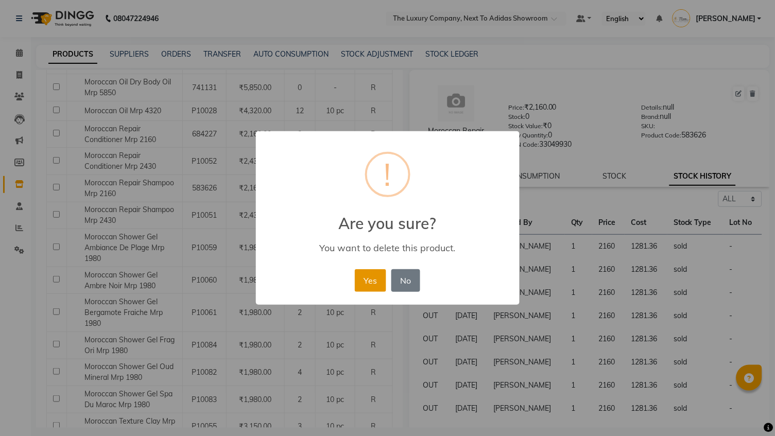
click at [373, 279] on button "Yes" at bounding box center [370, 280] width 31 height 23
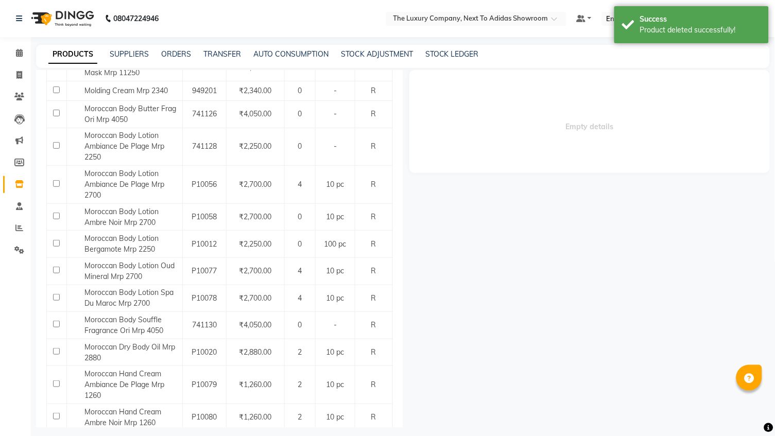
scroll to position [333, 0]
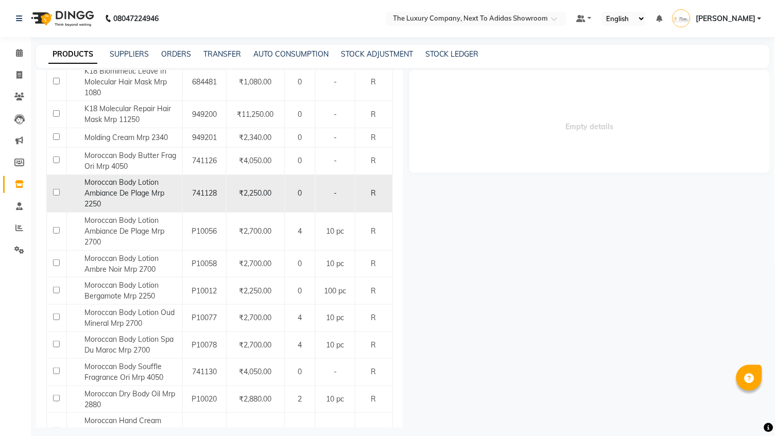
click at [153, 188] on div "Moroccan Body Lotion Ambiance De Plage Mrp 2250" at bounding box center [125, 193] width 110 height 32
select select "all"
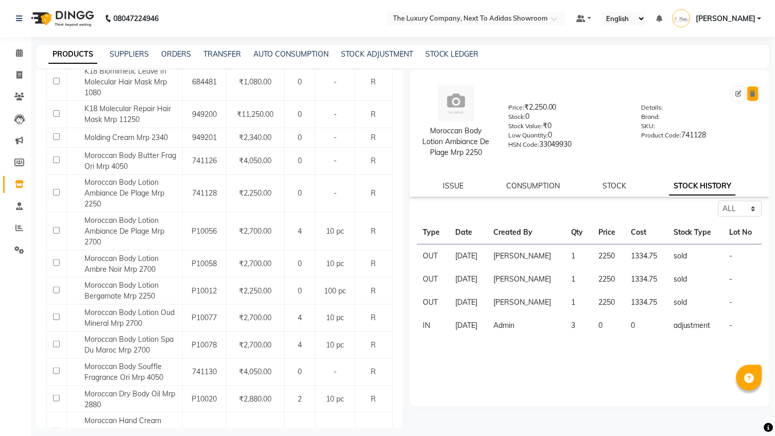
click at [753, 91] on icon at bounding box center [753, 94] width 6 height 6
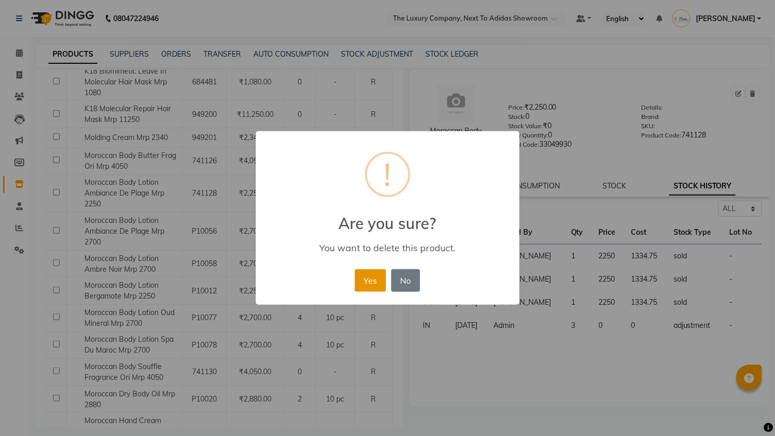
click at [372, 284] on button "Yes" at bounding box center [370, 280] width 31 height 23
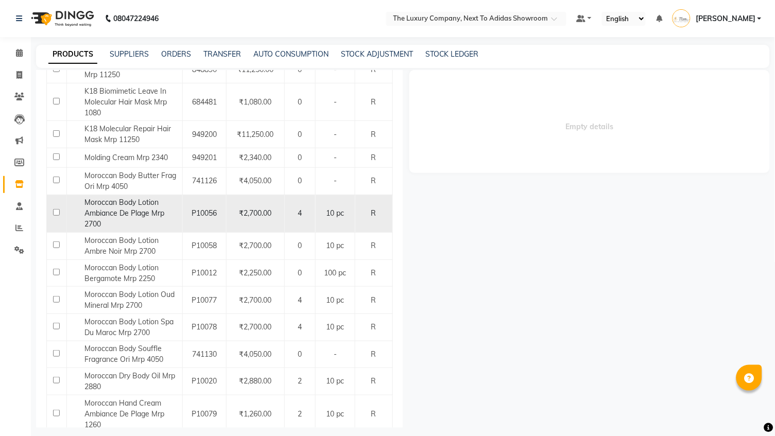
scroll to position [315, 0]
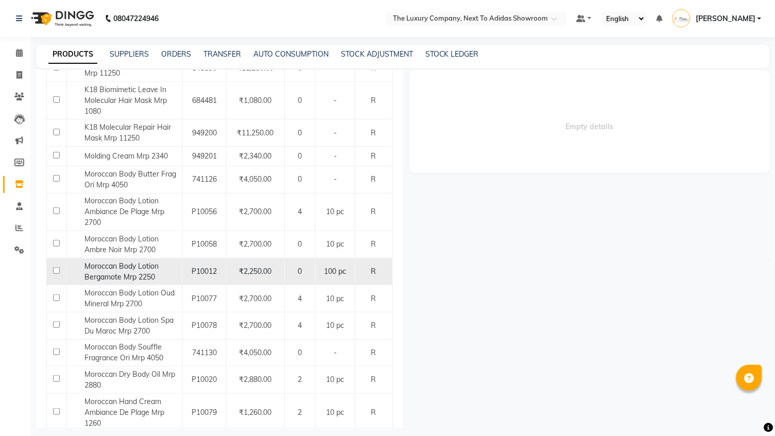
click at [148, 262] on span "Moroccan Body Lotion Bergamote Mrp 2250" at bounding box center [122, 272] width 74 height 20
select select "all"
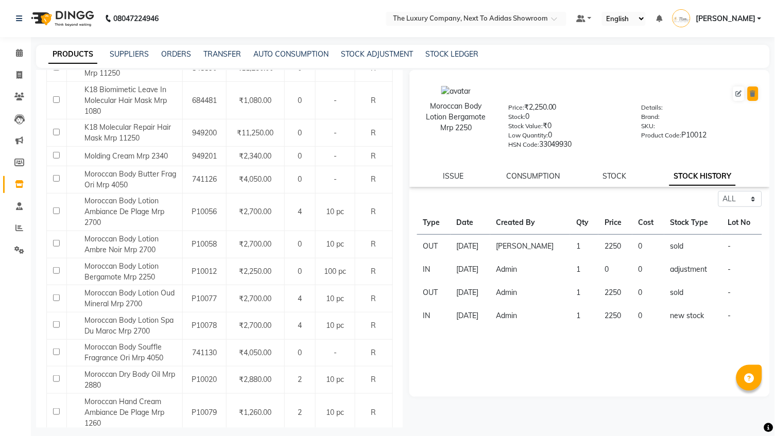
click at [757, 95] on button at bounding box center [753, 94] width 11 height 14
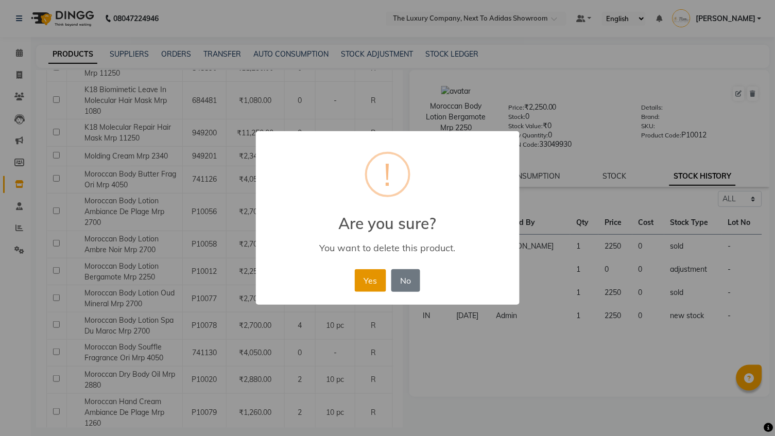
click at [374, 283] on button "Yes" at bounding box center [370, 280] width 31 height 23
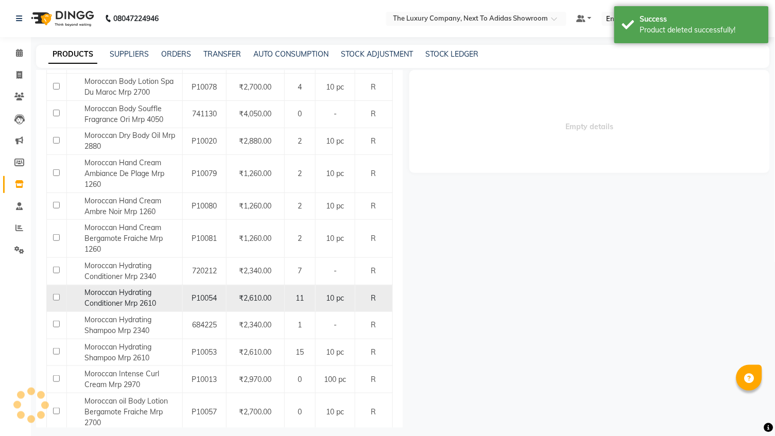
scroll to position [536, 0]
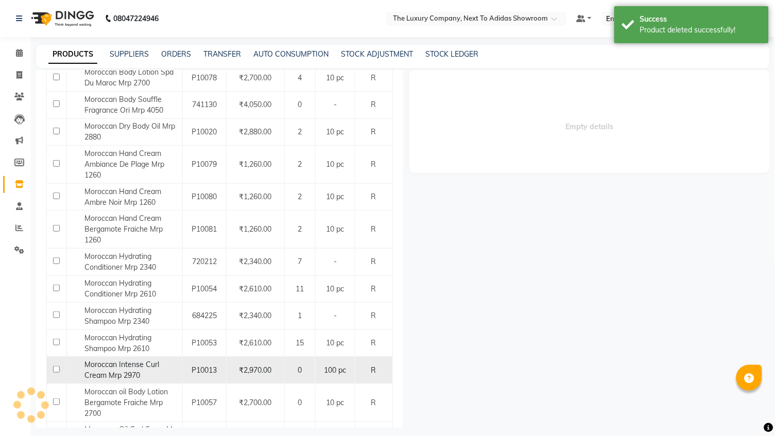
click at [122, 360] on span "Moroccan Intense Curl Cream Mrp 2970" at bounding box center [122, 370] width 75 height 20
select select "all"
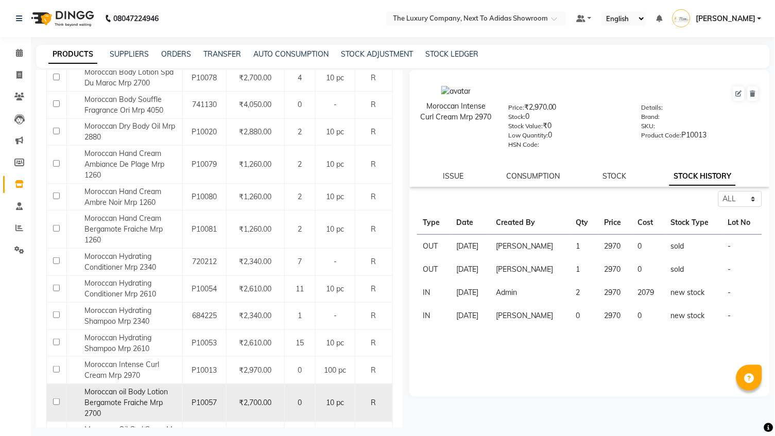
click at [149, 387] on span "Moroccan oil Body Lotion Bergamote Fraiche Mrp 2700" at bounding box center [126, 402] width 83 height 31
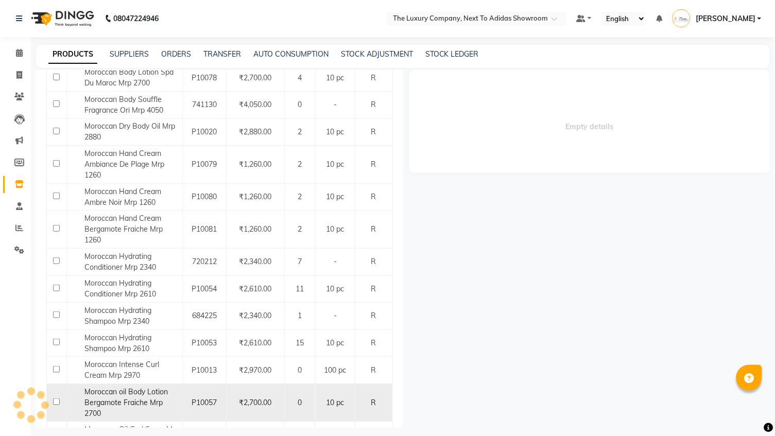
select select "all"
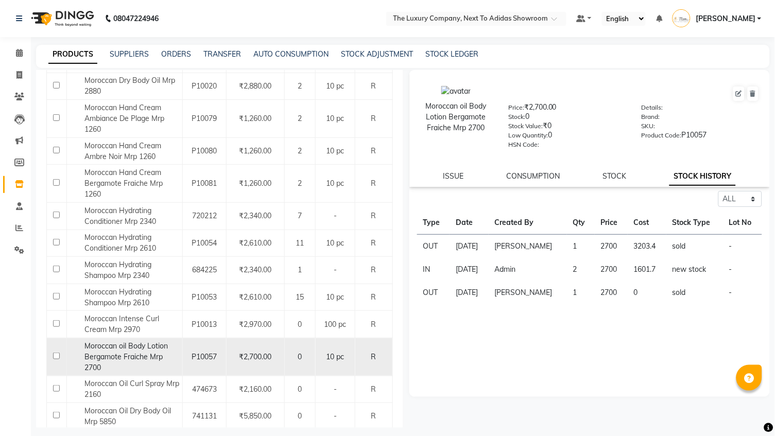
scroll to position [582, 0]
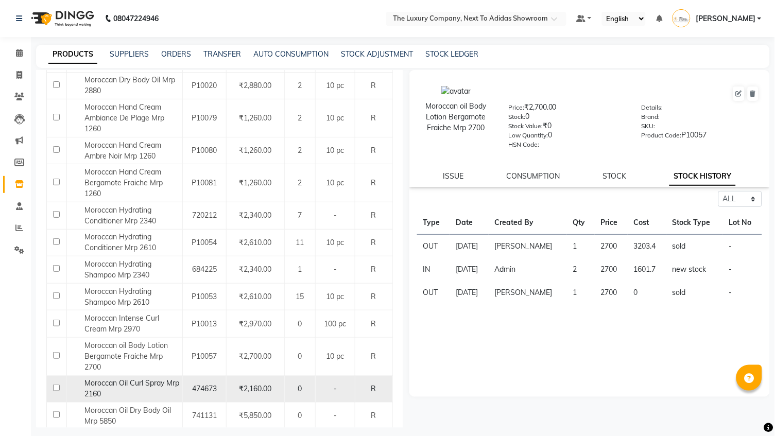
click at [149, 378] on div "Moroccan Oil Curl Spray Mrp 2160" at bounding box center [125, 389] width 110 height 22
select select "all"
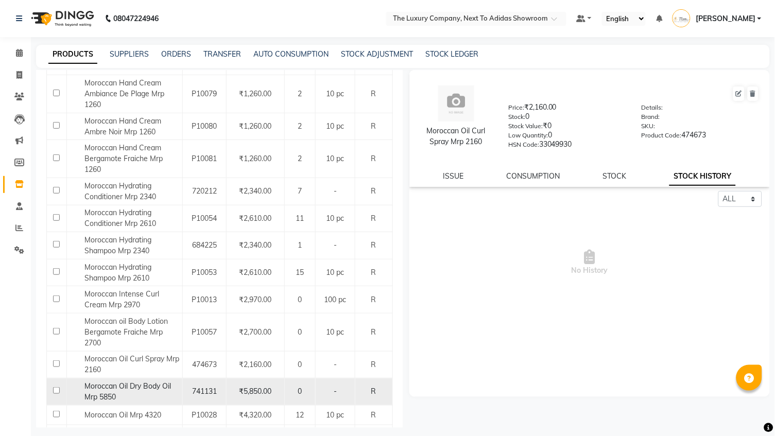
scroll to position [605, 0]
click at [149, 383] on div "Moroccan Oil Dry Body Oil Mrp 5850" at bounding box center [125, 394] width 110 height 22
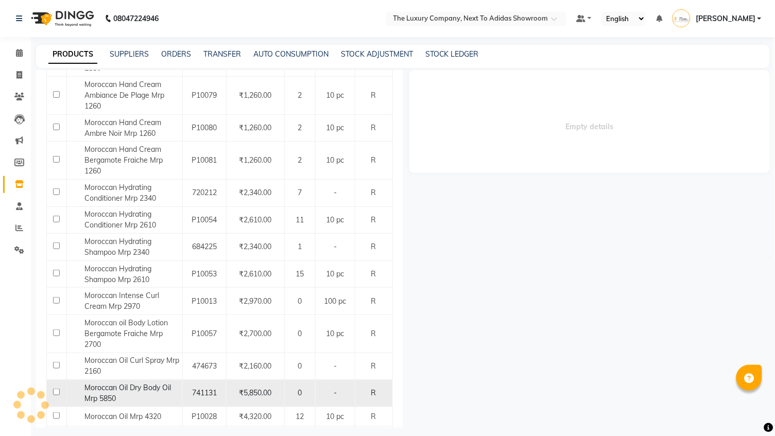
select select "all"
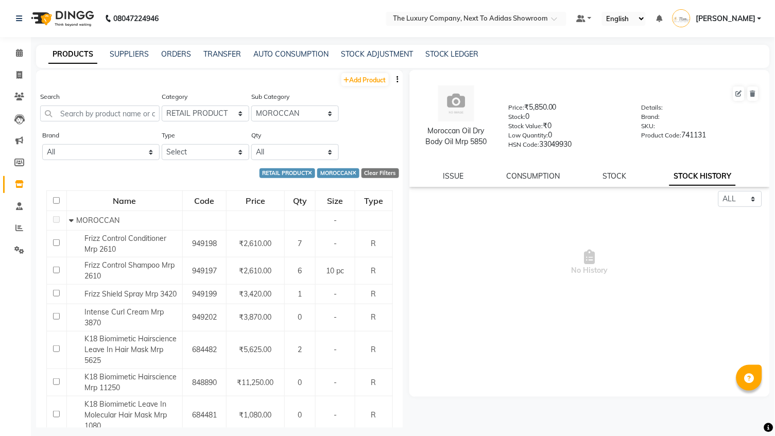
scroll to position [0, 0]
select select "11364020504"
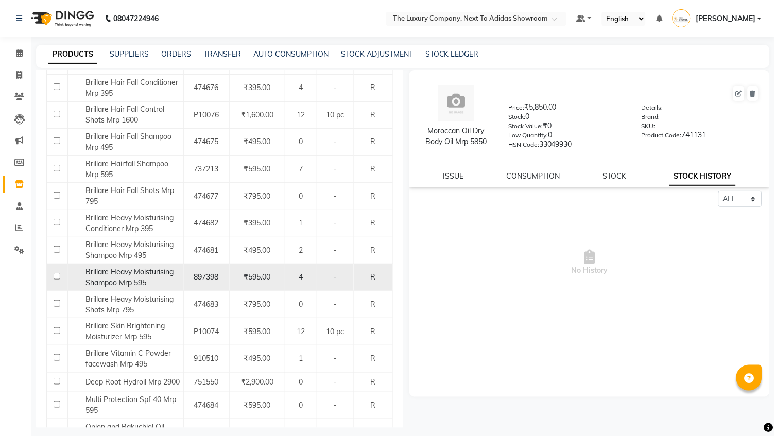
scroll to position [348, 0]
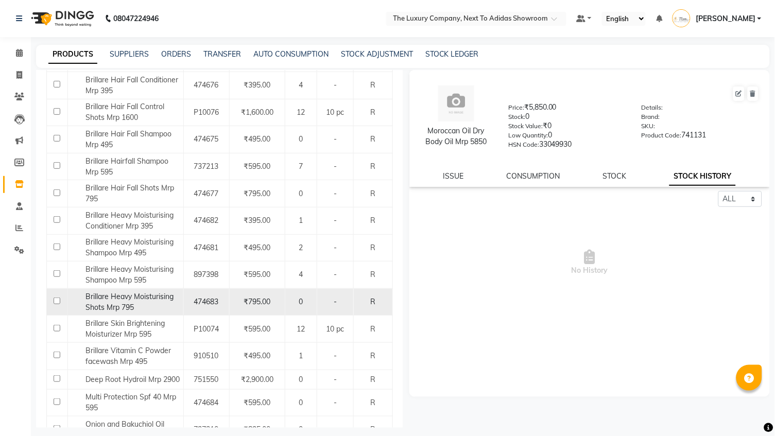
click at [152, 292] on span "Brillare Heavy Moisturising Shots Mrp 795" at bounding box center [129, 302] width 88 height 20
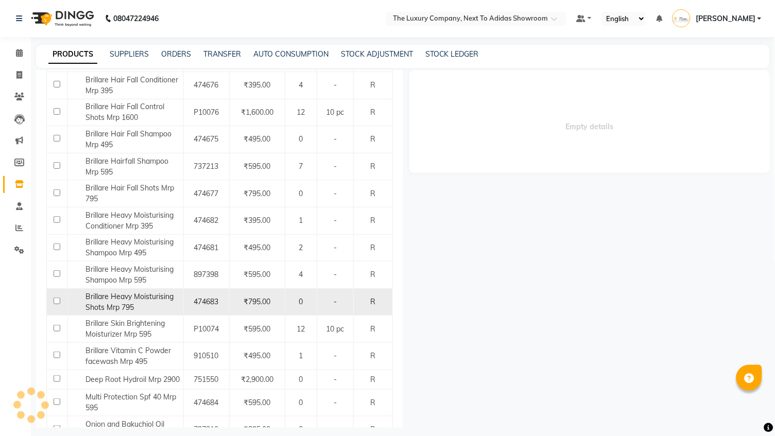
select select "all"
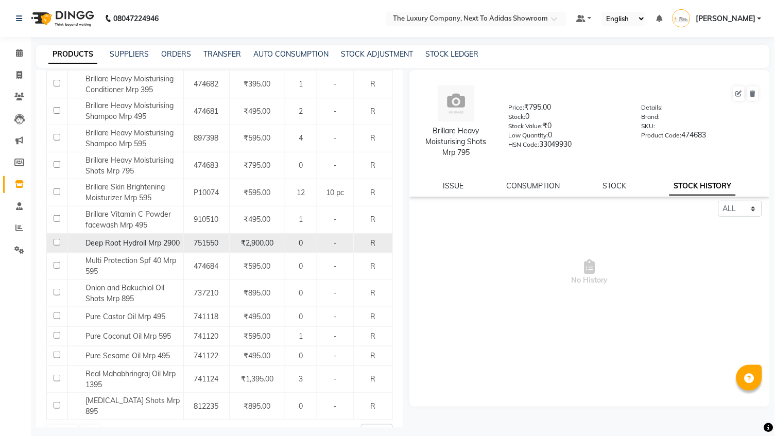
scroll to position [484, 0]
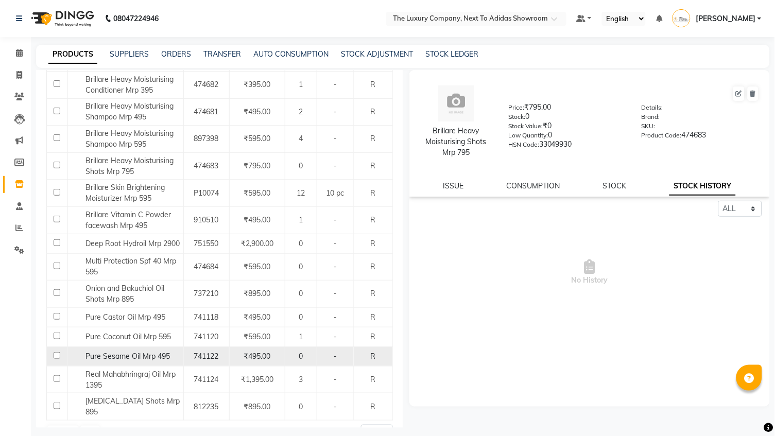
click at [154, 352] on span "Pure Sesame Oil Mrp 495" at bounding box center [127, 356] width 84 height 9
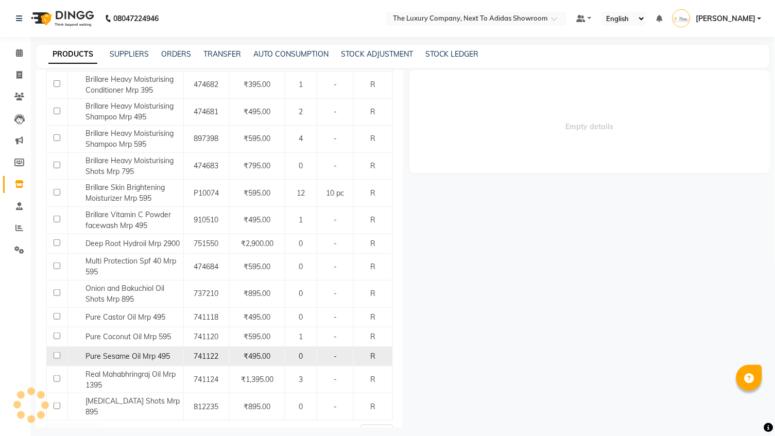
select select "all"
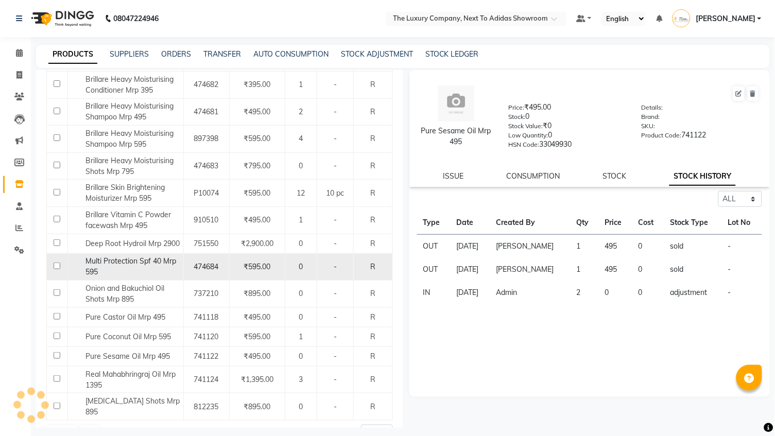
click at [155, 259] on div "Multi Protection Spf 40 Mrp 595" at bounding box center [125, 267] width 110 height 22
select select "all"
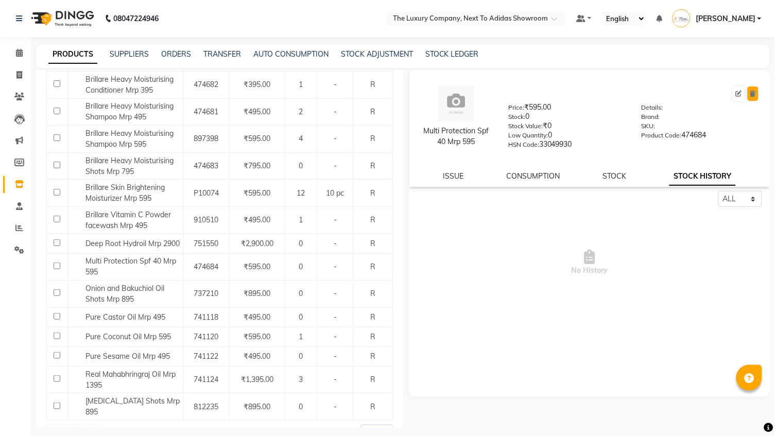
click at [753, 94] on icon at bounding box center [753, 94] width 6 height 6
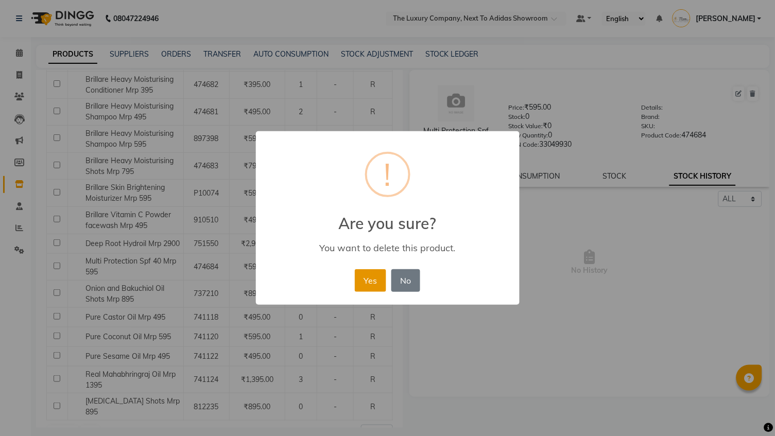
click at [366, 288] on button "Yes" at bounding box center [370, 280] width 31 height 23
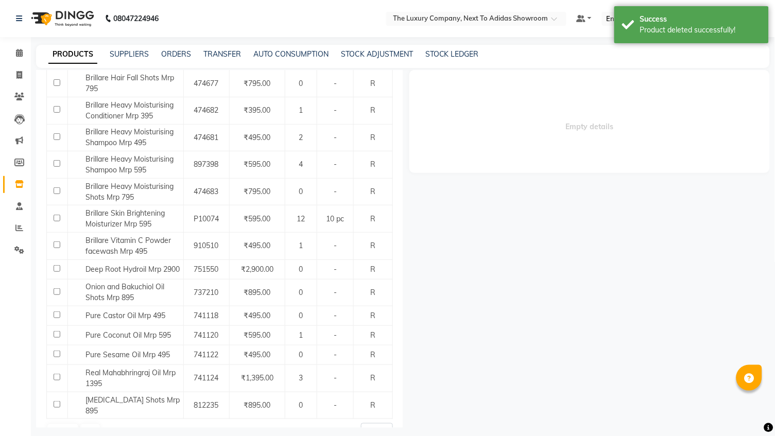
scroll to position [457, 0]
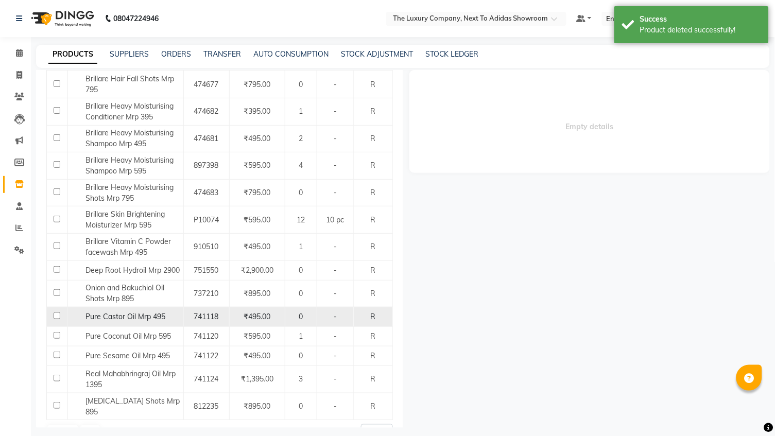
click at [56, 313] on input "checkbox" at bounding box center [57, 316] width 7 height 7
checkbox input "true"
select select "all"
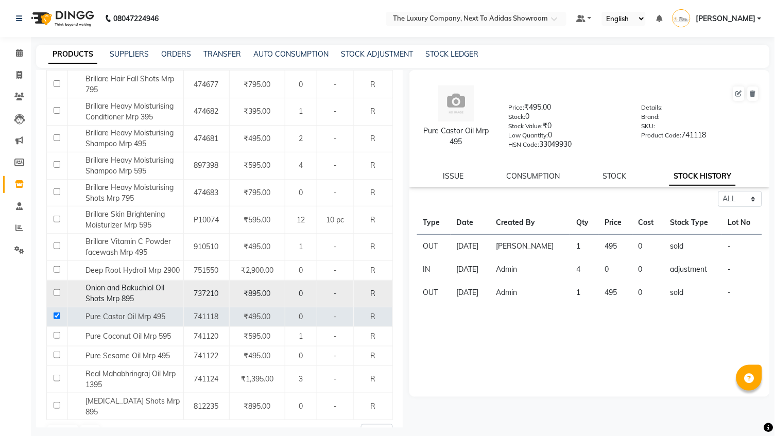
click at [57, 285] on td at bounding box center [57, 293] width 21 height 27
click at [57, 289] on input "checkbox" at bounding box center [57, 292] width 7 height 7
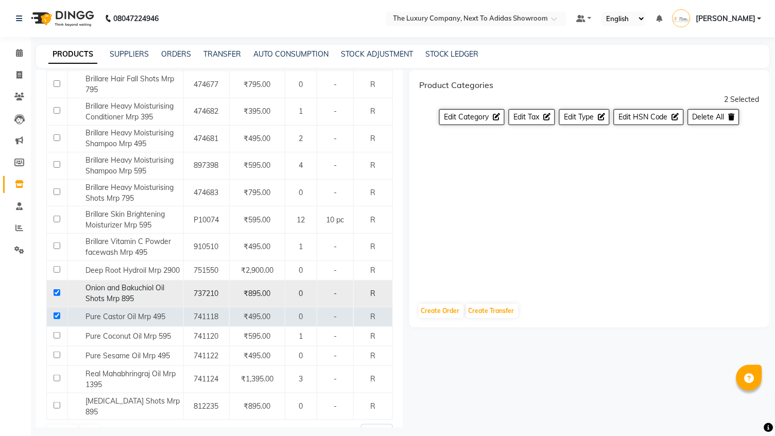
click at [56, 289] on input "checkbox" at bounding box center [57, 292] width 7 height 7
checkbox input "false"
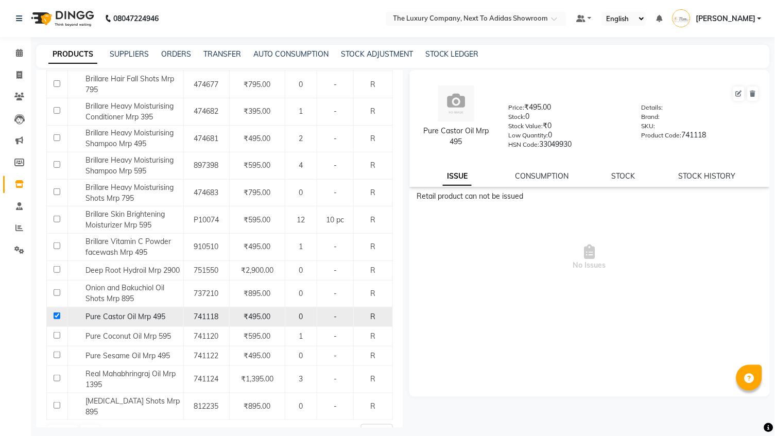
click at [56, 313] on input "checkbox" at bounding box center [57, 316] width 7 height 7
checkbox input "false"
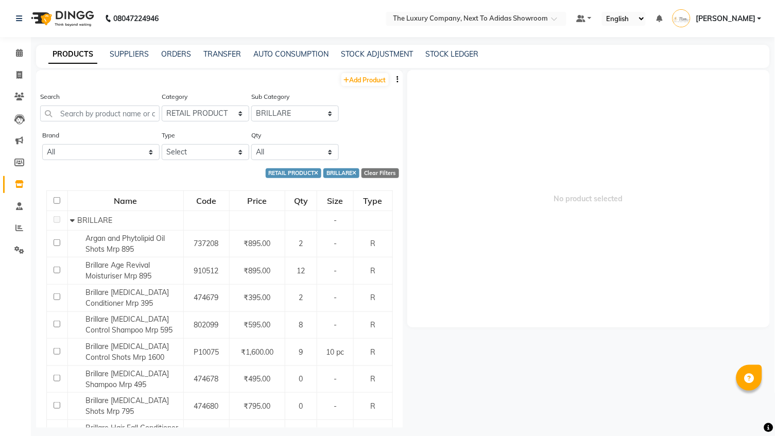
scroll to position [0, 0]
select select "11364020501"
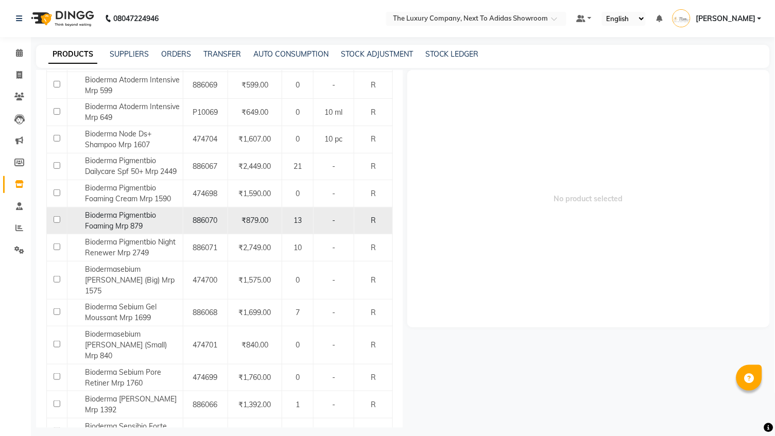
scroll to position [158, 0]
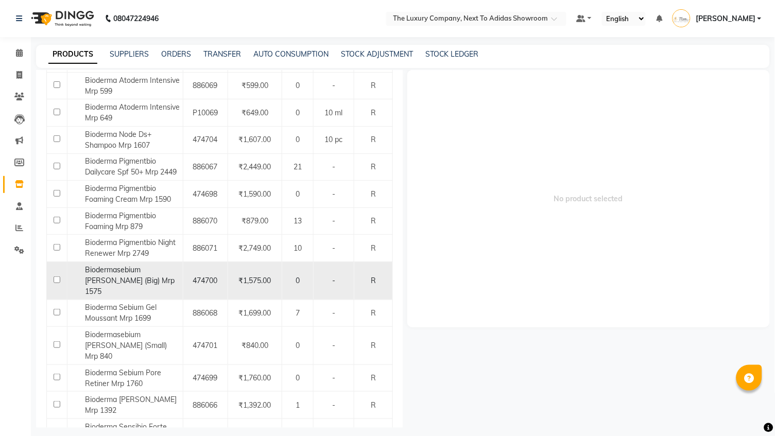
click at [173, 269] on div "Biodermasebium [PERSON_NAME] (Big) Mrp 1575" at bounding box center [125, 281] width 110 height 32
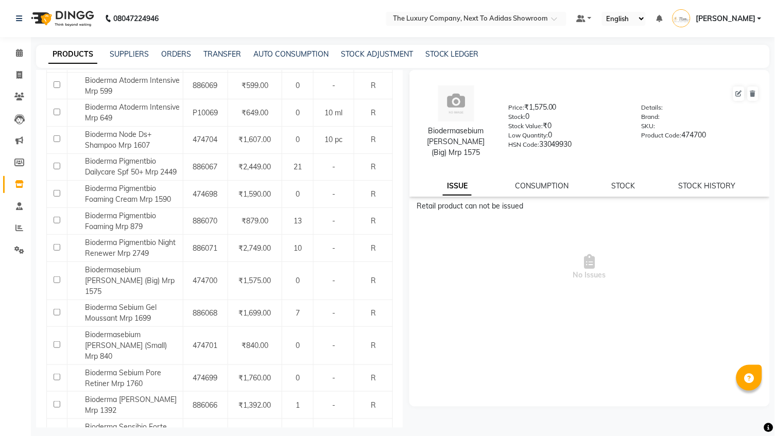
click at [710, 189] on div "STOCK HISTORY" at bounding box center [707, 186] width 57 height 11
click at [710, 186] on link "STOCK HISTORY" at bounding box center [707, 185] width 57 height 9
select select "all"
click at [756, 92] on icon at bounding box center [753, 94] width 6 height 6
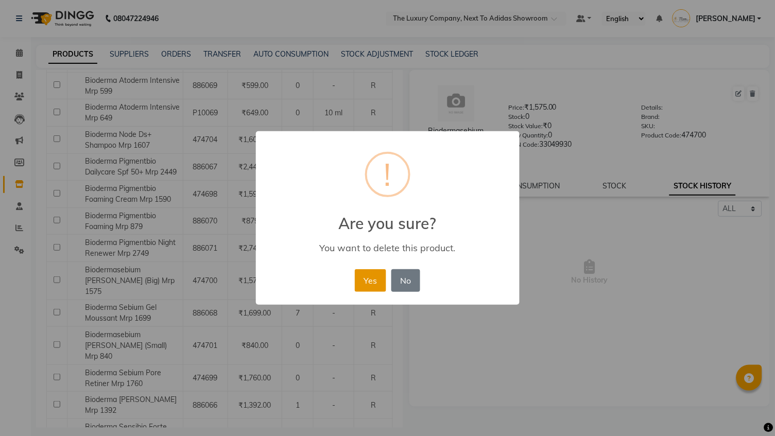
click at [370, 278] on button "Yes" at bounding box center [370, 280] width 31 height 23
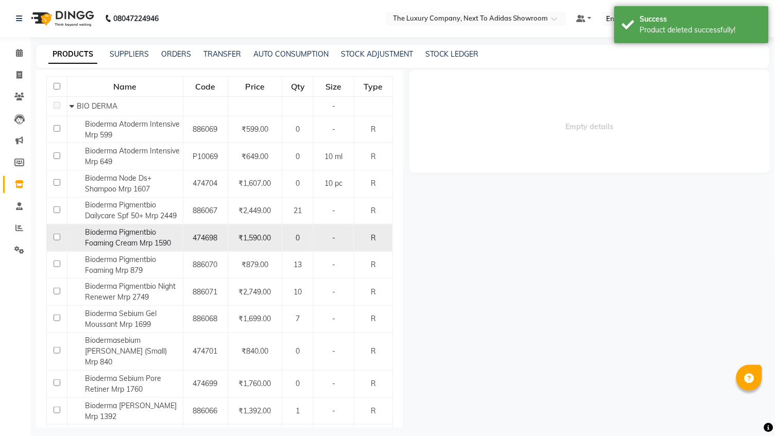
scroll to position [127, 0]
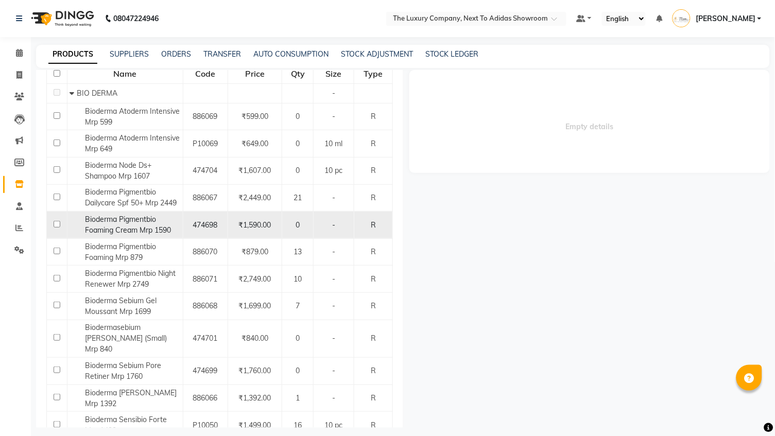
click at [150, 224] on span "Bioderma Pigmentbio Foaming Cream Mrp 1590" at bounding box center [128, 225] width 86 height 20
select select "all"
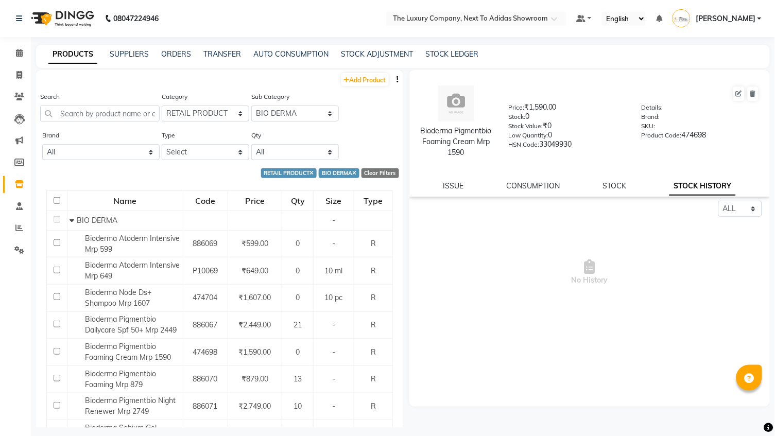
scroll to position [0, 0]
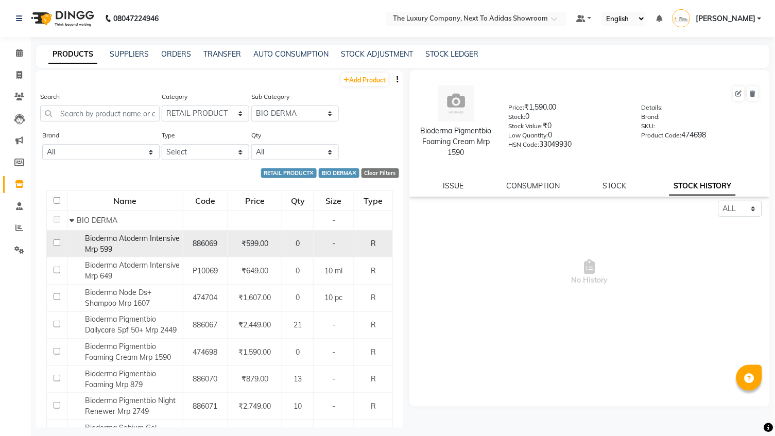
click at [148, 253] on td "Bioderma Atoderm Intensive Mrp 599" at bounding box center [125, 243] width 116 height 27
click at [148, 243] on div "Bioderma Atoderm Intensive Mrp 599" at bounding box center [125, 244] width 110 height 22
select select "all"
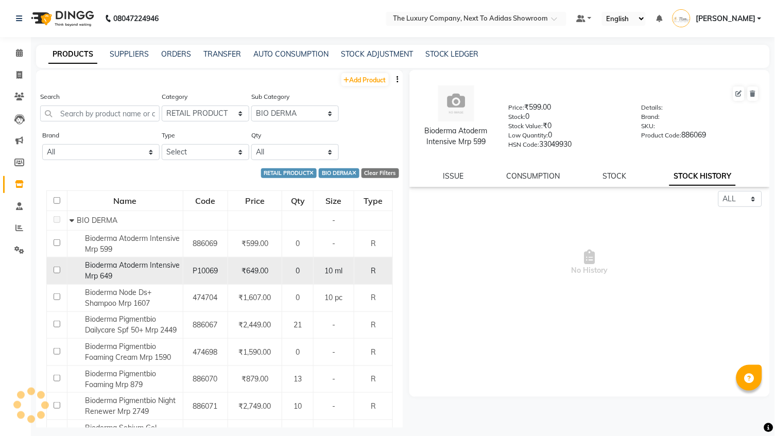
click at [145, 261] on span "Bioderma Atoderm Intensive Mrp 649" at bounding box center [132, 271] width 95 height 20
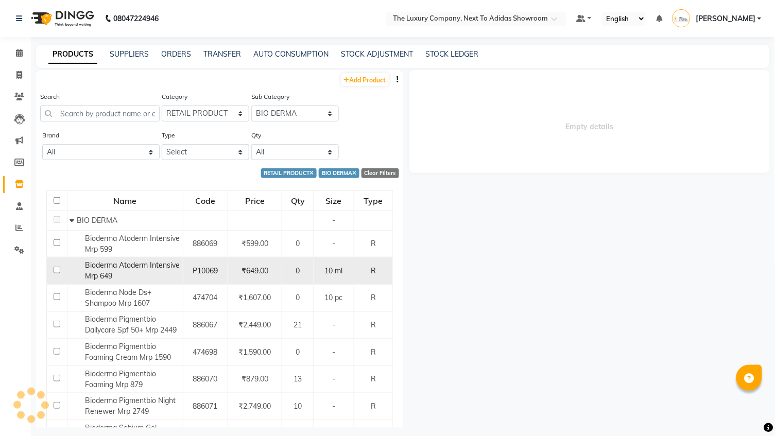
select select "all"
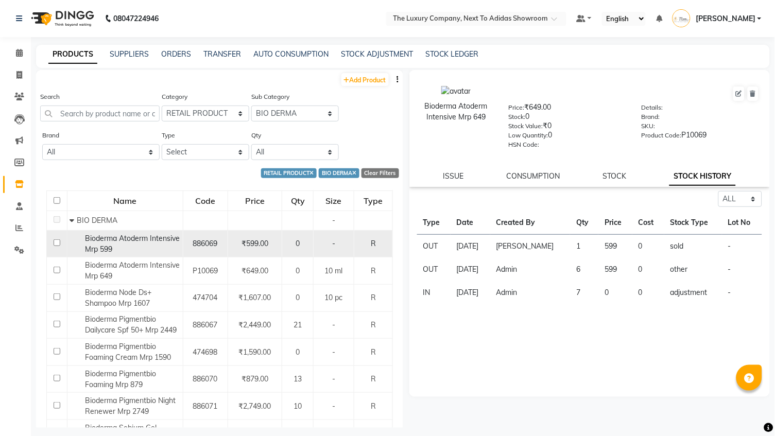
click at [150, 248] on div "Bioderma Atoderm Intensive Mrp 599" at bounding box center [125, 244] width 110 height 22
select select "all"
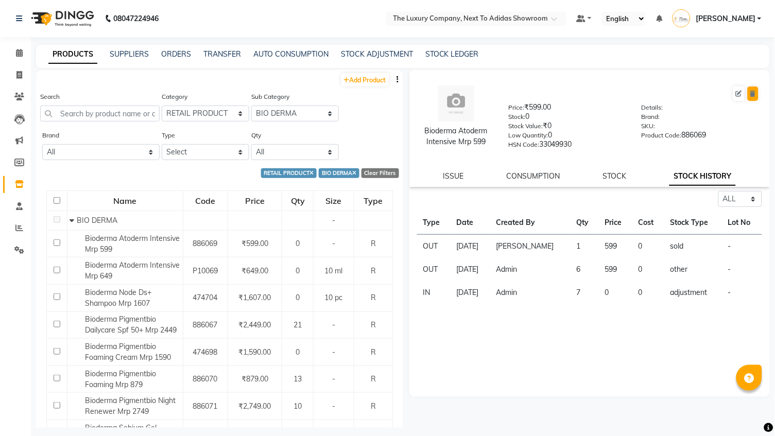
click at [757, 91] on button at bounding box center [753, 94] width 11 height 14
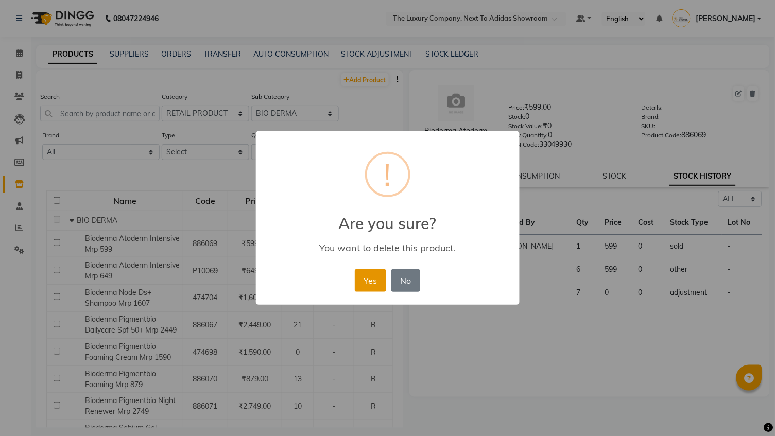
click at [369, 289] on button "Yes" at bounding box center [370, 280] width 31 height 23
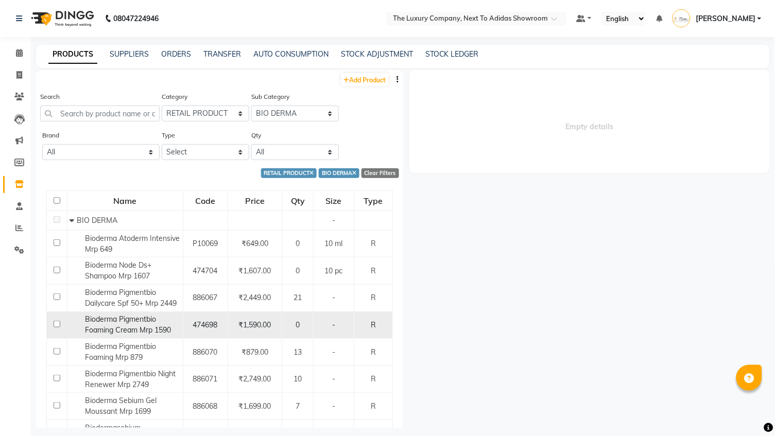
click at [132, 315] on span "Bioderma Pigmentbio Foaming Cream Mrp 1590" at bounding box center [128, 325] width 86 height 20
select select "all"
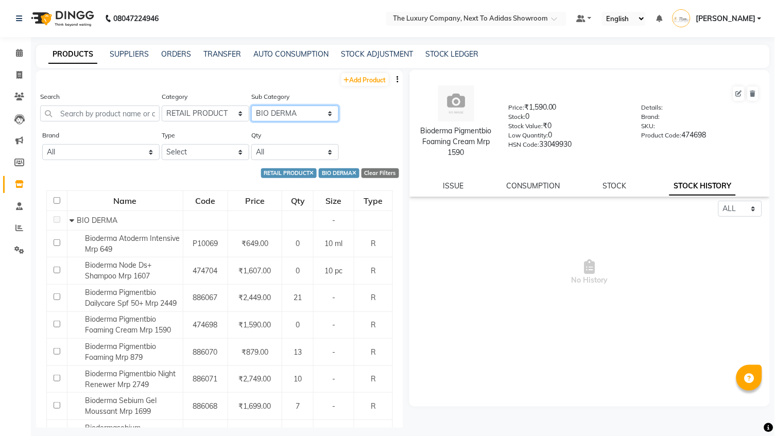
select select "11364020513"
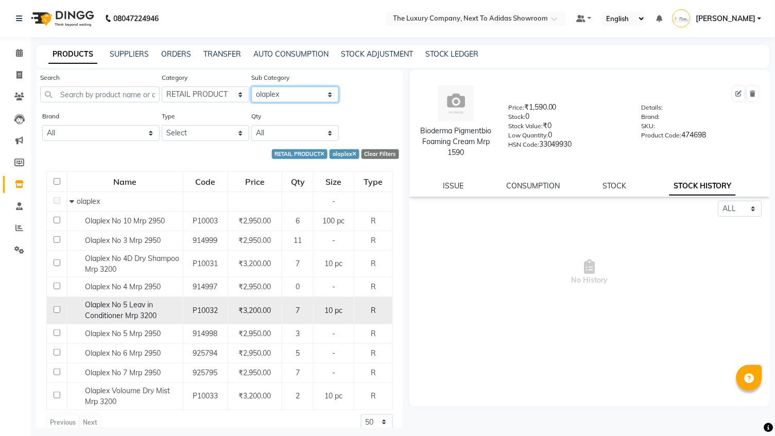
scroll to position [14, 0]
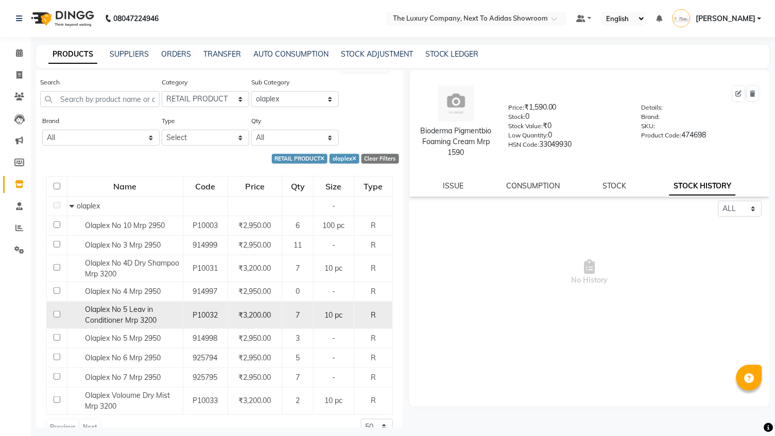
click at [148, 310] on div "Olaplex No 5 Leav in Conditioner Mrp 3200" at bounding box center [125, 315] width 110 height 22
select select "all"
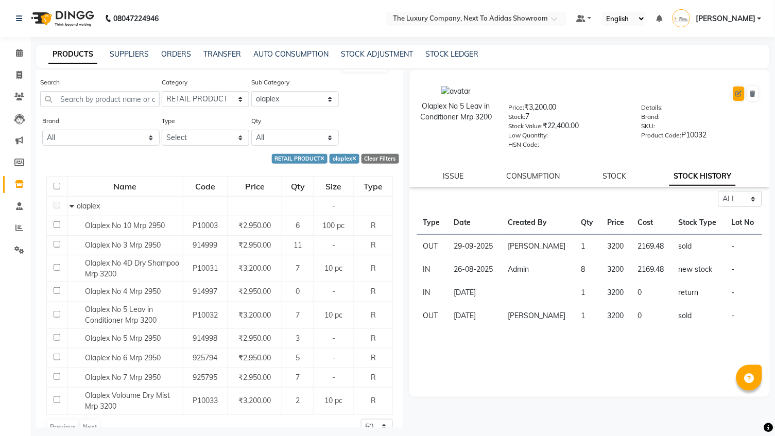
click at [740, 92] on icon at bounding box center [739, 94] width 6 height 6
select select "R"
select select "true"
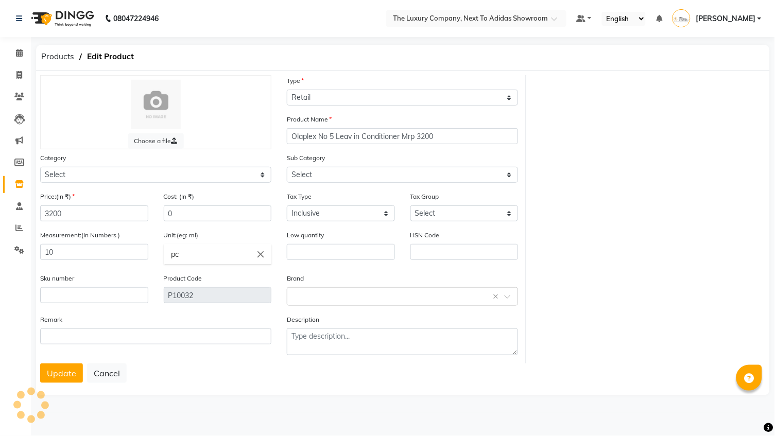
select select "1136402050"
select select "11364020513"
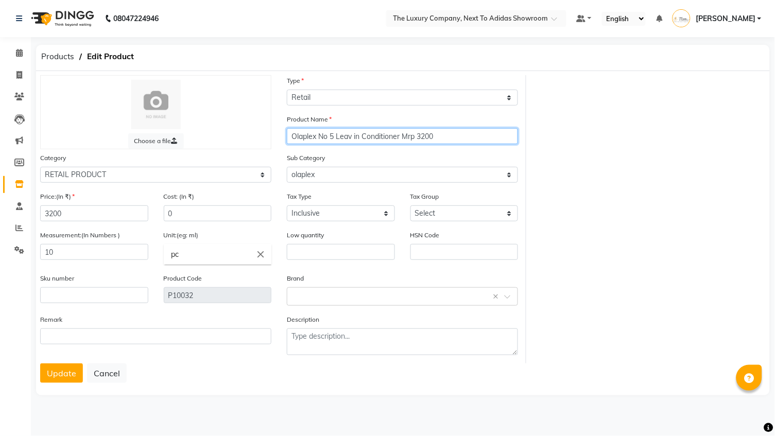
click at [352, 139] on input "Olaplex No 5 Leav in Conditioner Mrp 3200" at bounding box center [402, 136] width 231 height 16
type input "Olaplex No 5 Leave in Conditioner Mrp 3200"
click at [63, 370] on button "Update" at bounding box center [61, 374] width 43 height 20
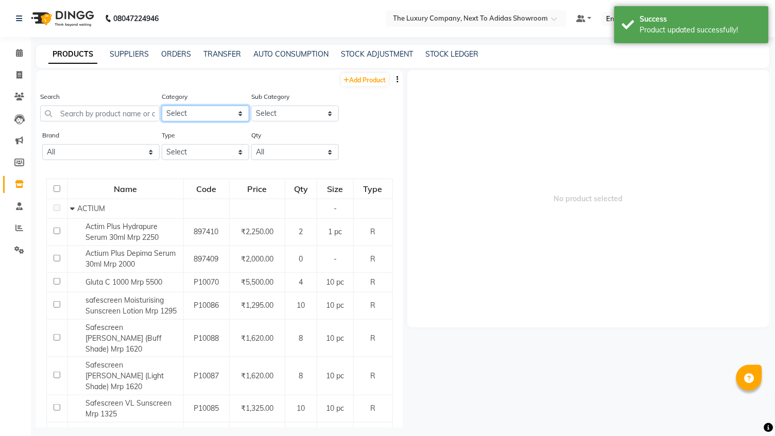
select select "1136402050"
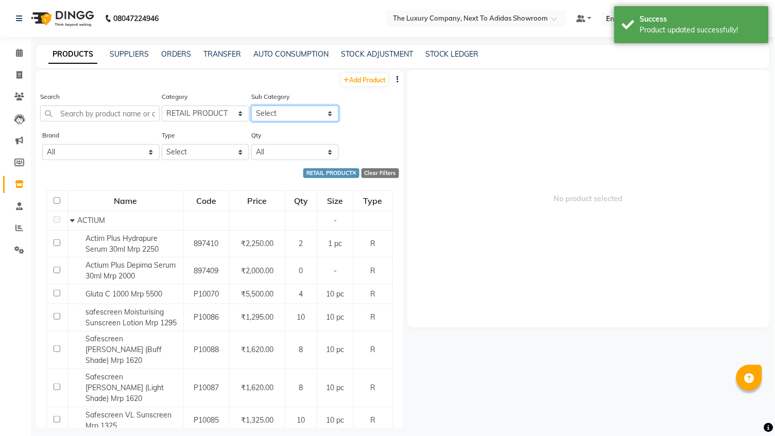
select select "11364020513"
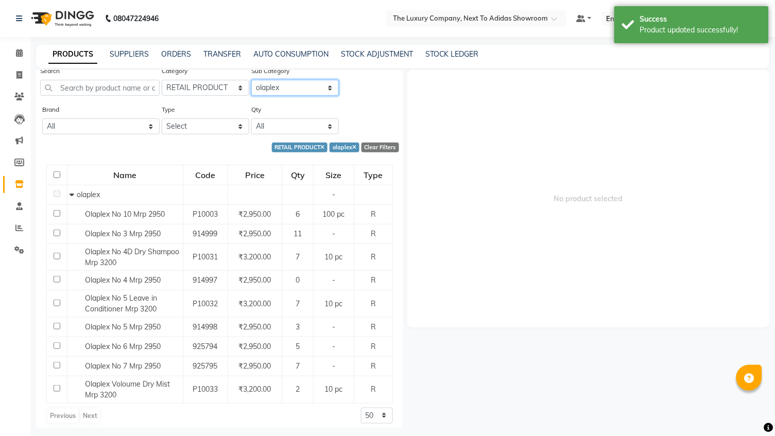
scroll to position [25, 0]
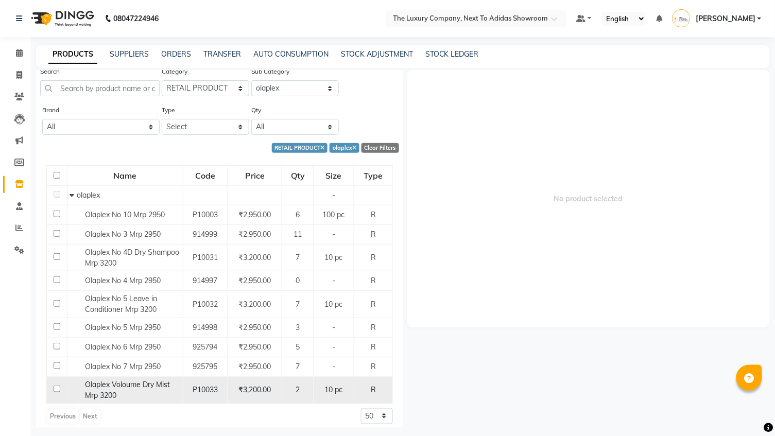
click at [129, 380] on span "Olaplex Voloume Dry Mist Mrp 3200" at bounding box center [127, 390] width 85 height 20
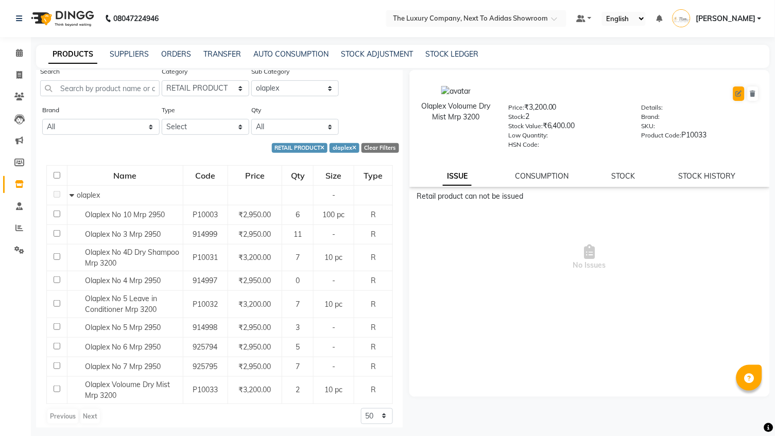
click at [740, 92] on icon at bounding box center [739, 94] width 6 height 6
select select "true"
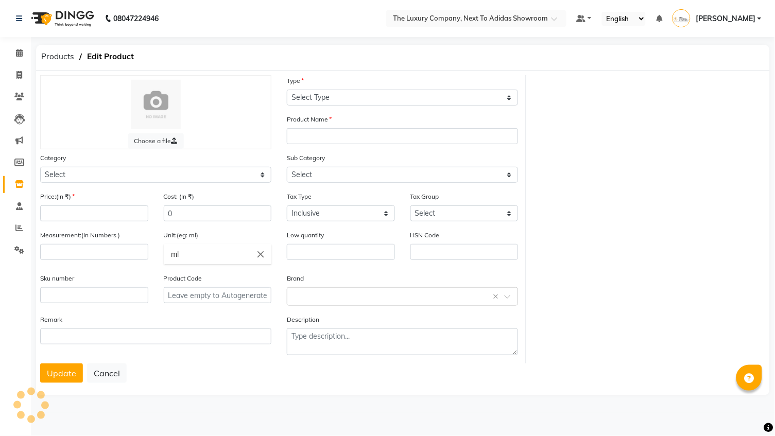
select select "R"
type input "Olaplex Voloume Dry Mist Mrp 3200"
select select
type input "3200"
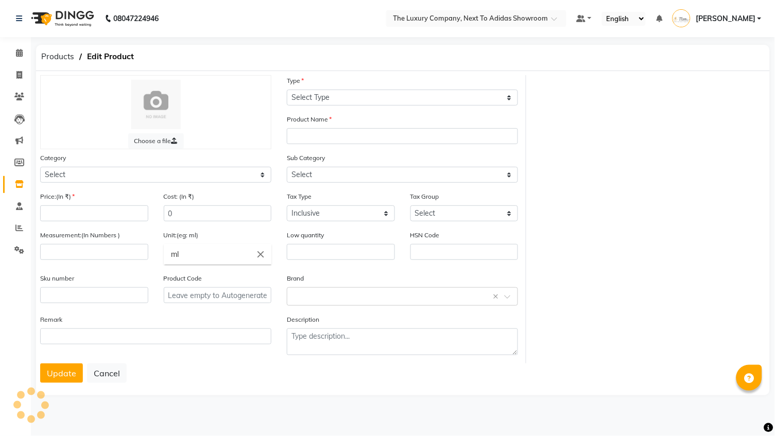
type input "10"
type input "pc"
type input "P10033"
select select "1136402050"
select select "11364020513"
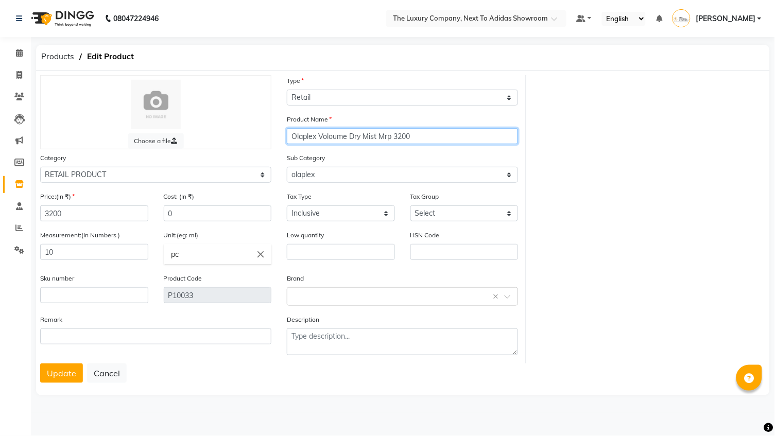
click at [334, 133] on input "Olaplex Voloume Dry Mist Mrp 3200" at bounding box center [402, 136] width 231 height 16
type input "Olaplex Volume Dry Mist Mrp 3200"
click at [60, 372] on button "Update" at bounding box center [61, 374] width 43 height 20
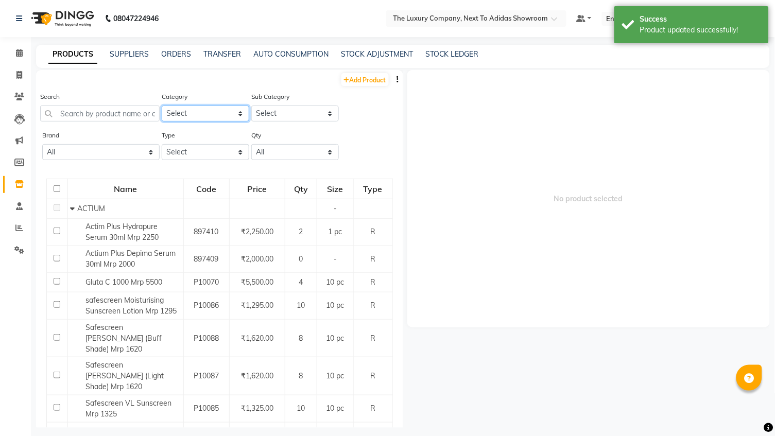
select select "1136402050"
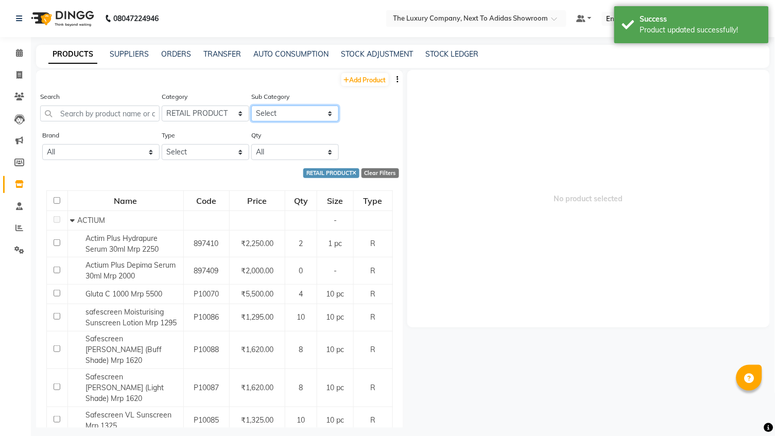
click at [292, 110] on select "Select ACTIUM BEAUTY GARAGE BIO DERMA BLUE SKY BRILLARE de fabulous DERMATICA D…" at bounding box center [295, 114] width 88 height 16
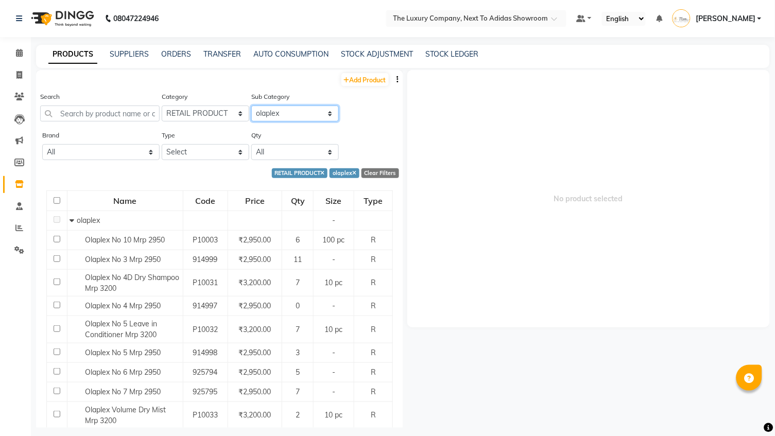
select select "11364020515"
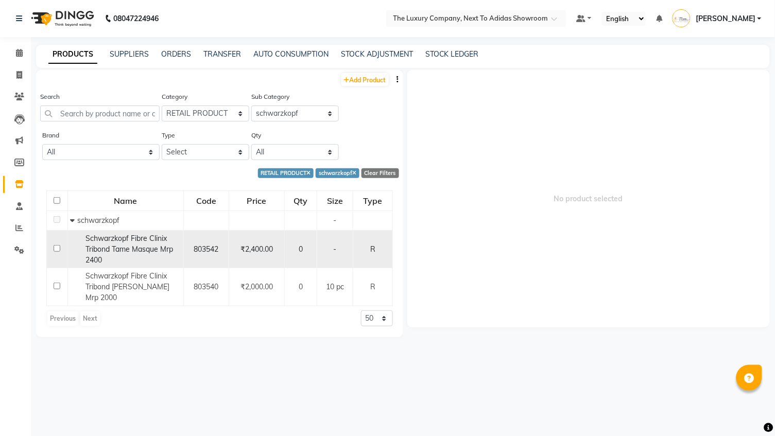
click at [59, 246] on input "checkbox" at bounding box center [57, 248] width 7 height 7
checkbox input "true"
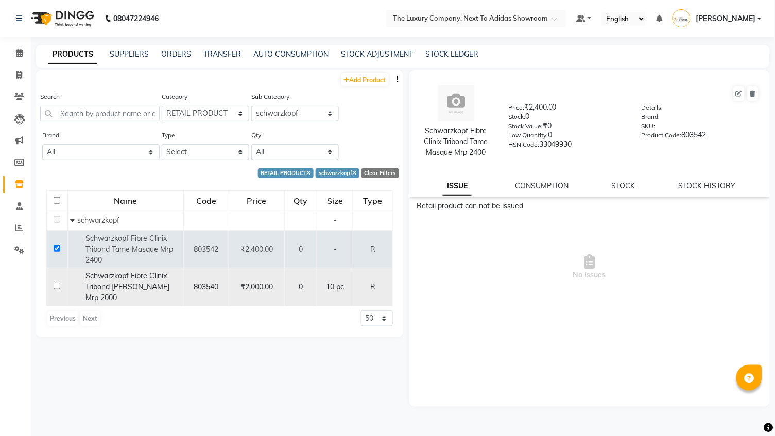
click at [54, 289] on td at bounding box center [57, 287] width 21 height 38
click at [56, 286] on input "checkbox" at bounding box center [57, 286] width 7 height 7
checkbox input "true"
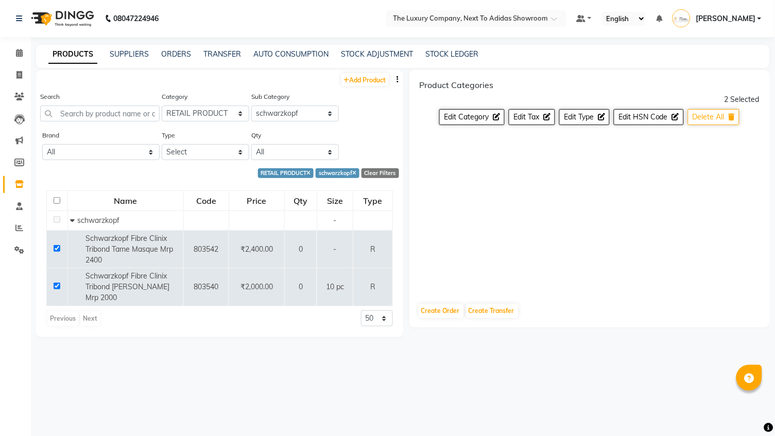
click at [714, 117] on span "Delete All" at bounding box center [709, 116] width 32 height 9
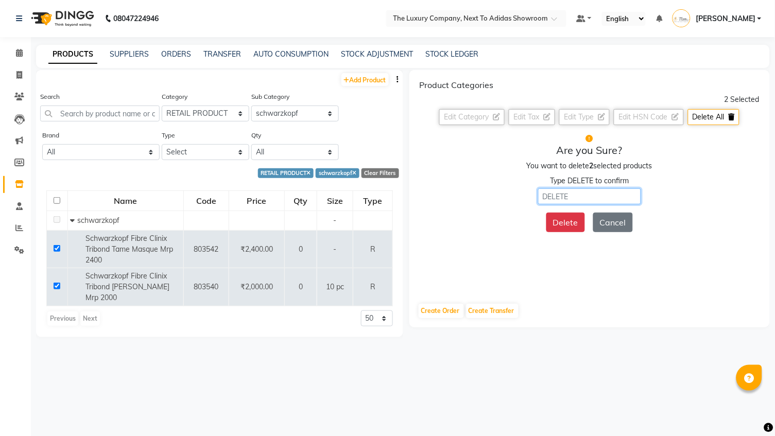
click at [574, 193] on input "text" at bounding box center [589, 196] width 103 height 16
click at [565, 216] on button "Delete" at bounding box center [565, 223] width 39 height 20
click at [564, 195] on input "text" at bounding box center [589, 196] width 103 height 16
click at [571, 217] on button "Delete" at bounding box center [565, 223] width 39 height 20
drag, startPoint x: 581, startPoint y: 189, endPoint x: 514, endPoint y: 189, distance: 67.0
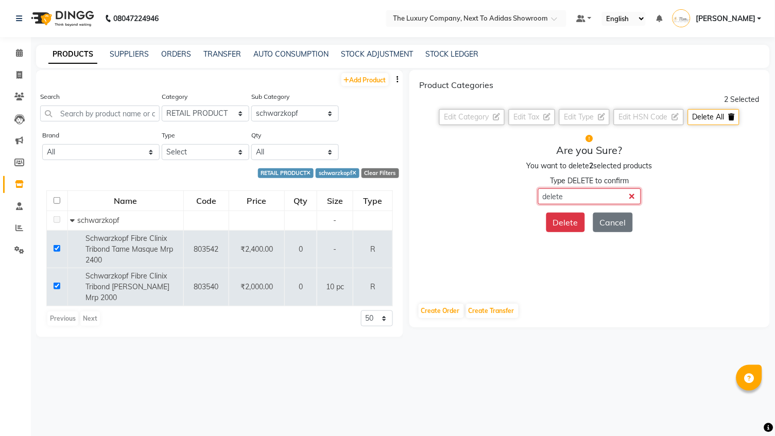
click at [513, 189] on div "Type DELETE to confirm delete" at bounding box center [590, 190] width 340 height 29
type input "DELETE"
click at [570, 214] on button "Delete" at bounding box center [565, 223] width 39 height 20
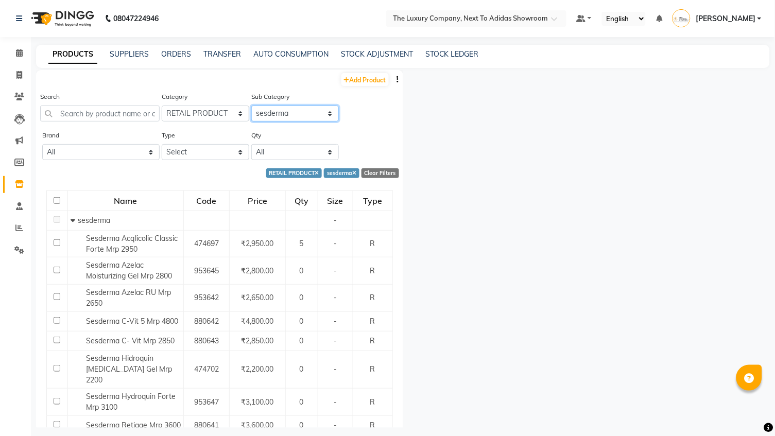
select select "11364020512"
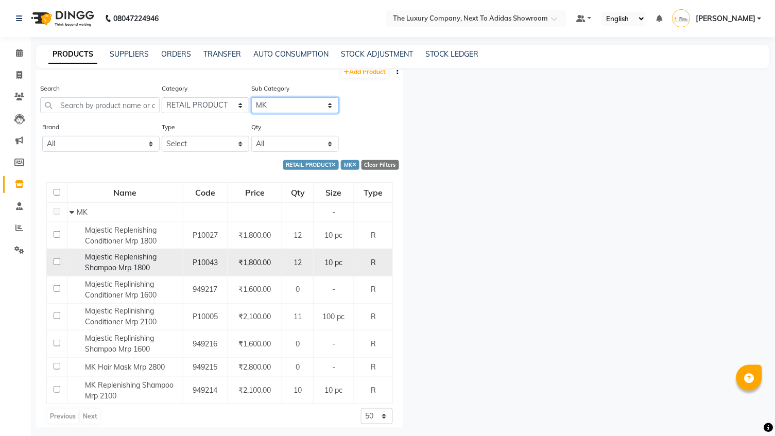
scroll to position [8, 0]
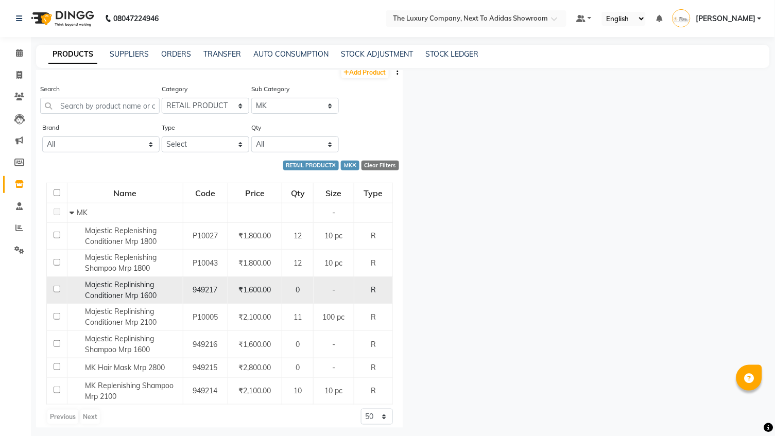
click at [160, 292] on div "Majestic Replinishing Conditioner Mrp 1600" at bounding box center [125, 291] width 110 height 22
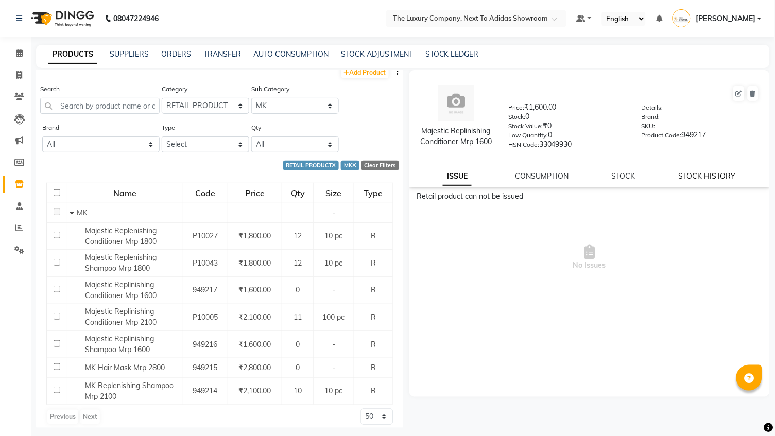
click at [705, 177] on link "STOCK HISTORY" at bounding box center [707, 175] width 57 height 9
select select "all"
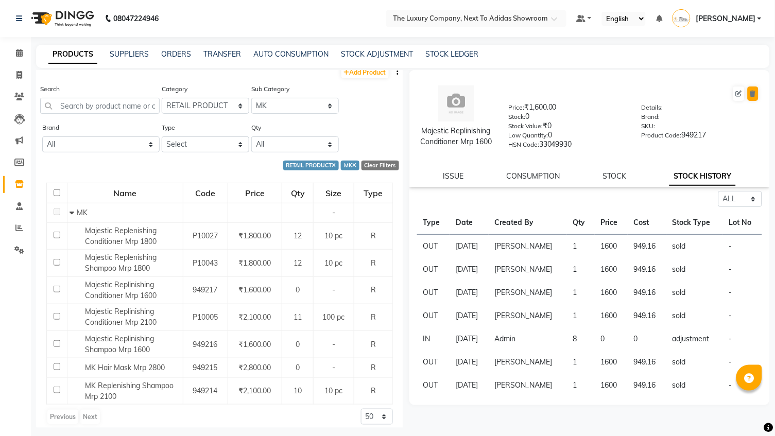
click at [757, 94] on button at bounding box center [753, 94] width 11 height 14
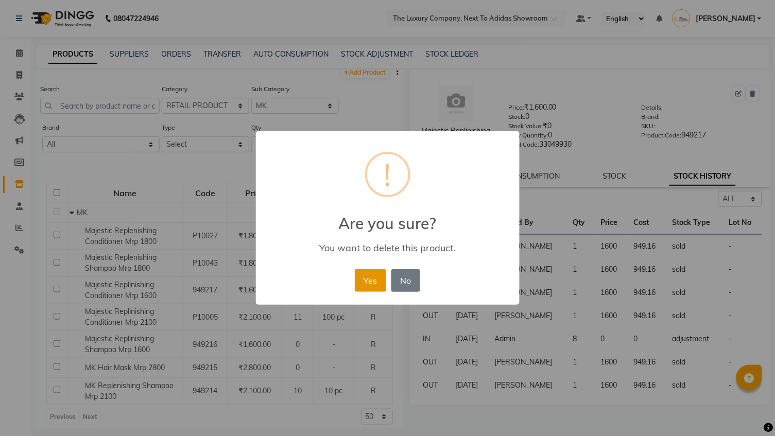
click at [362, 284] on button "Yes" at bounding box center [370, 280] width 31 height 23
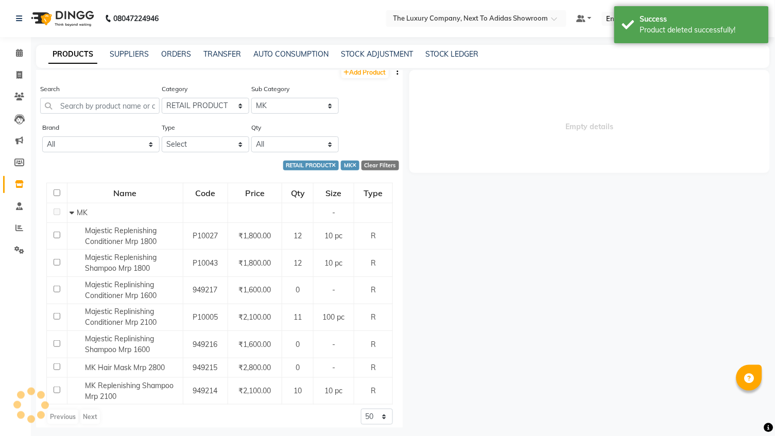
scroll to position [0, 0]
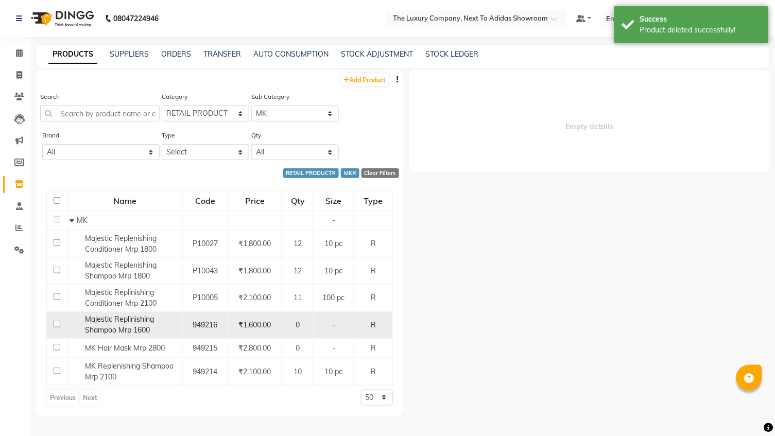
click at [147, 317] on span "Majestic Replinishing Shampoo Mrp 1600" at bounding box center [119, 325] width 69 height 20
select select "all"
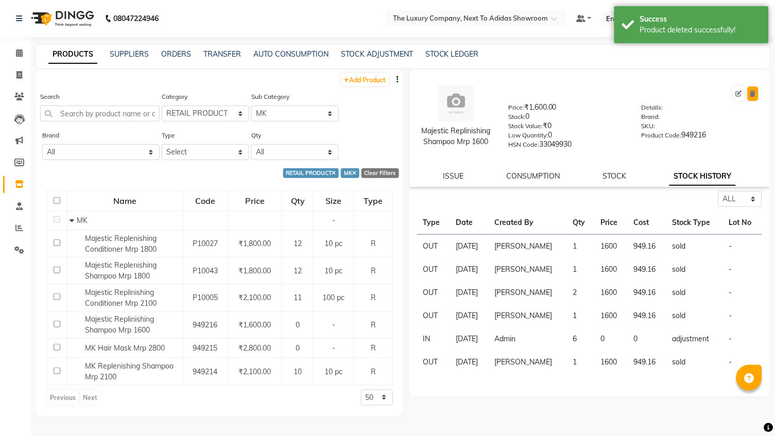
click at [754, 95] on icon at bounding box center [753, 94] width 6 height 6
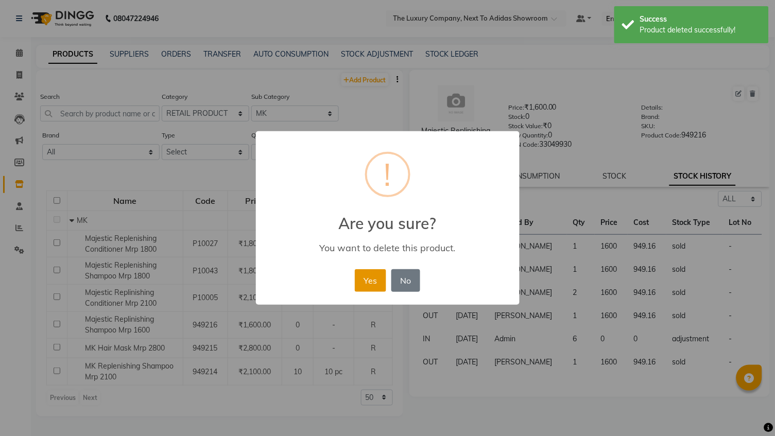
click at [368, 283] on button "Yes" at bounding box center [370, 280] width 31 height 23
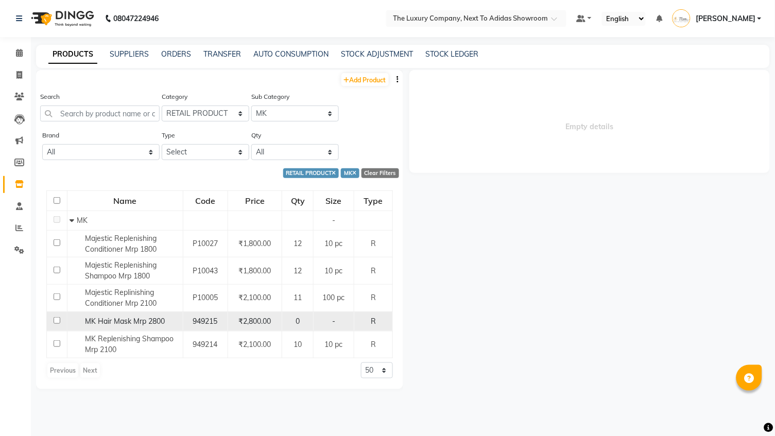
click at [149, 320] on span "MK Hair Mask Mrp 2800" at bounding box center [125, 321] width 80 height 9
select select "all"
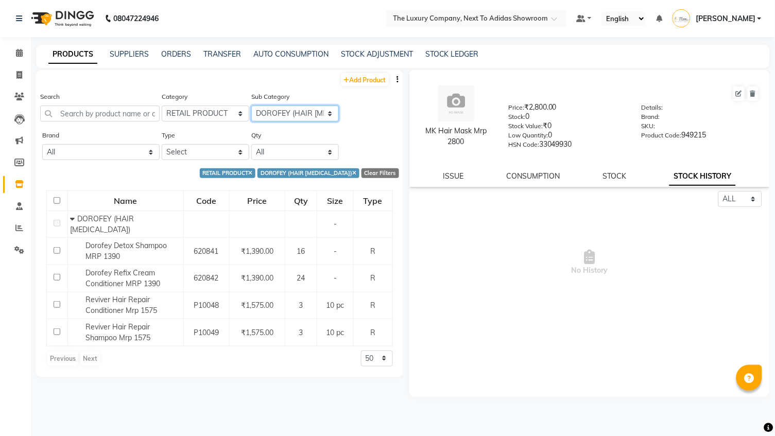
select select "11364020503"
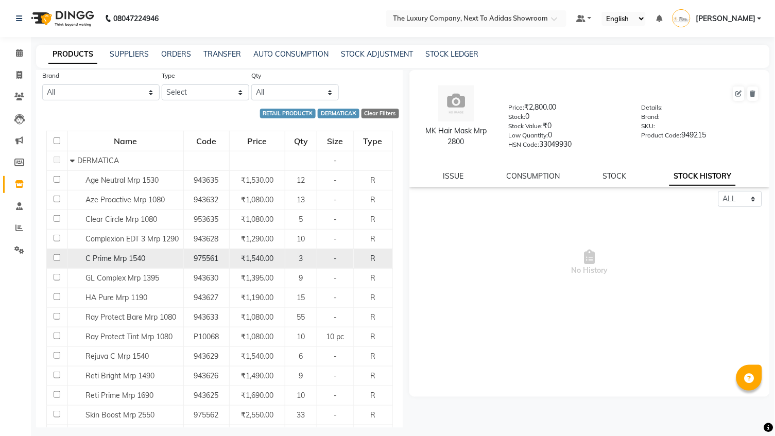
scroll to position [70, 0]
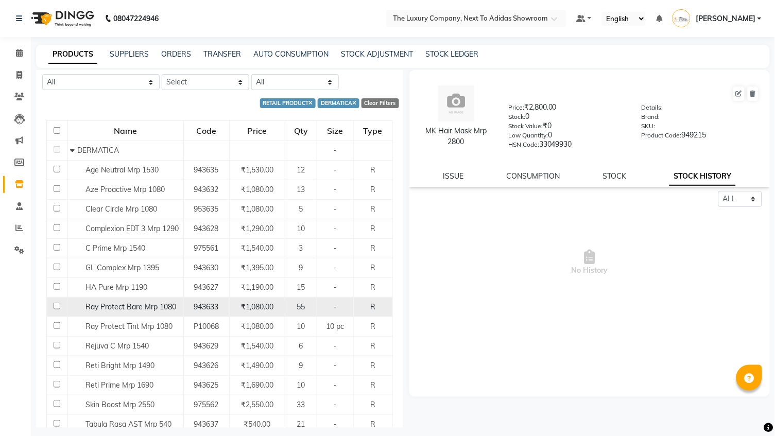
click at [163, 310] on span "Ray Protect Bare Mrp 1080" at bounding box center [130, 306] width 91 height 9
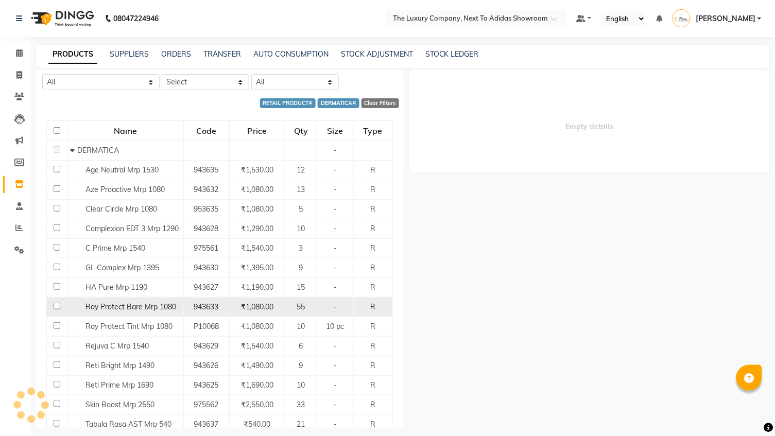
select select "all"
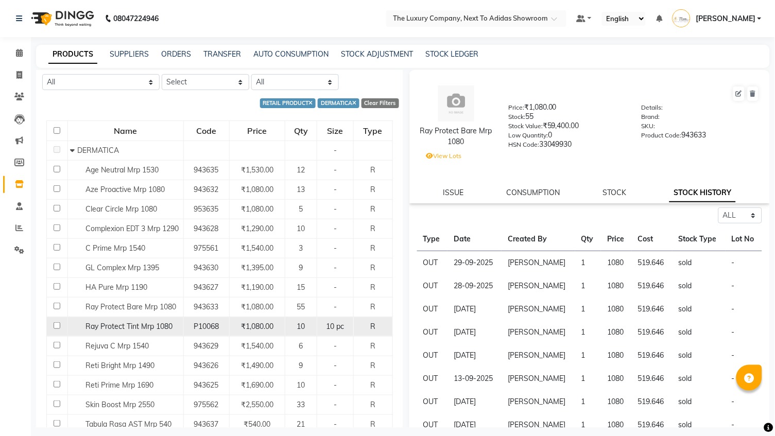
click at [159, 320] on td "Ray Protect Tint Mrp 1080" at bounding box center [125, 327] width 116 height 20
click at [156, 327] on span "Ray Protect Tint Mrp 1080" at bounding box center [128, 326] width 87 height 9
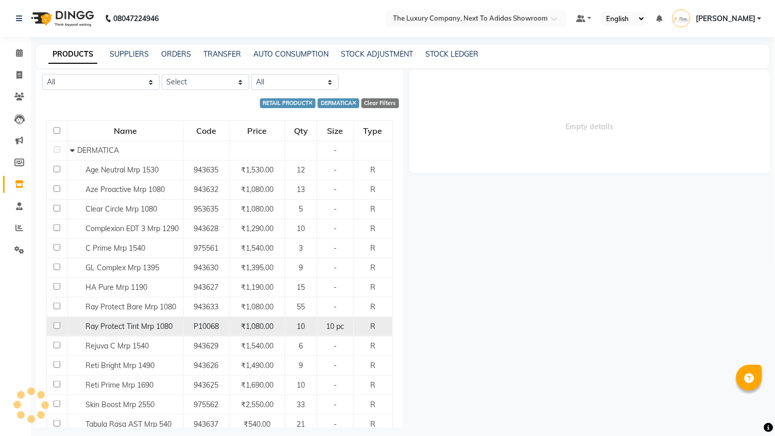
select select "all"
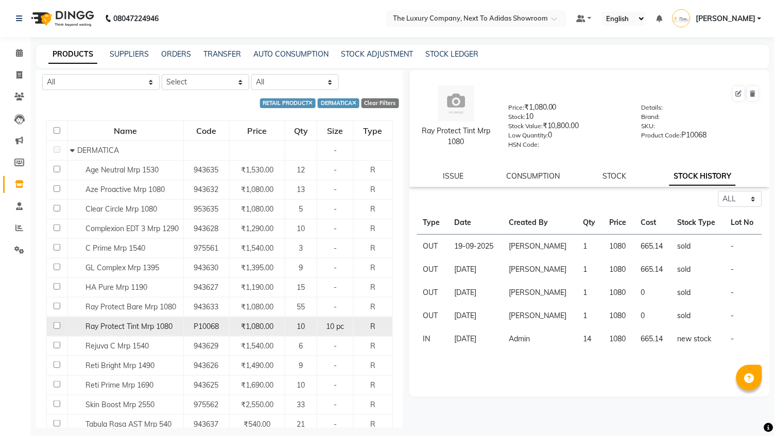
scroll to position [100, 0]
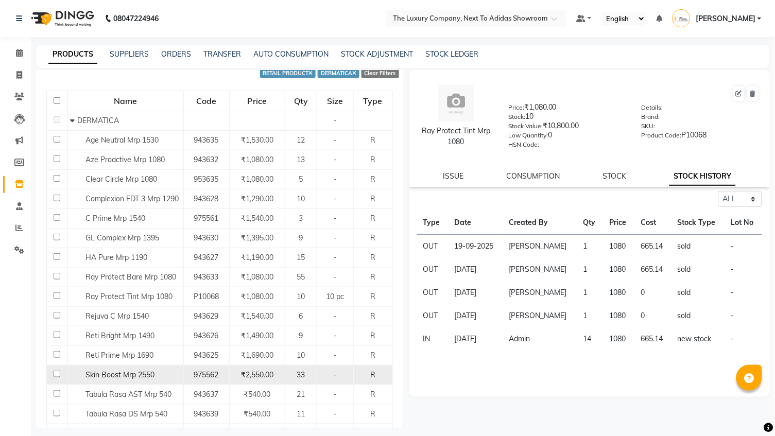
click at [138, 368] on td "Skin Boost Mrp 2550" at bounding box center [125, 375] width 116 height 20
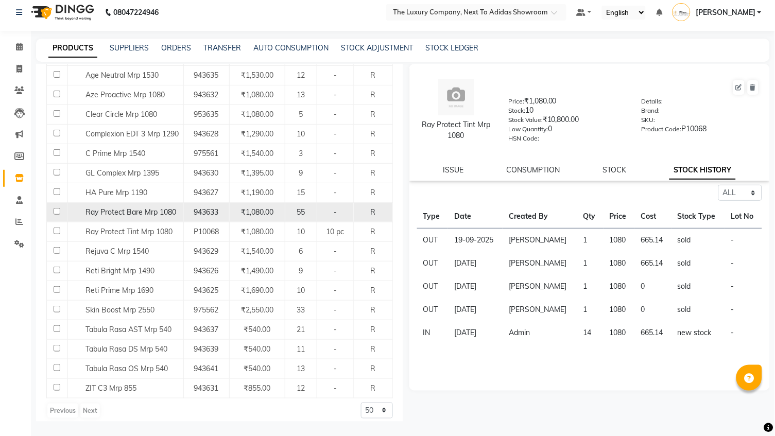
scroll to position [135, 0]
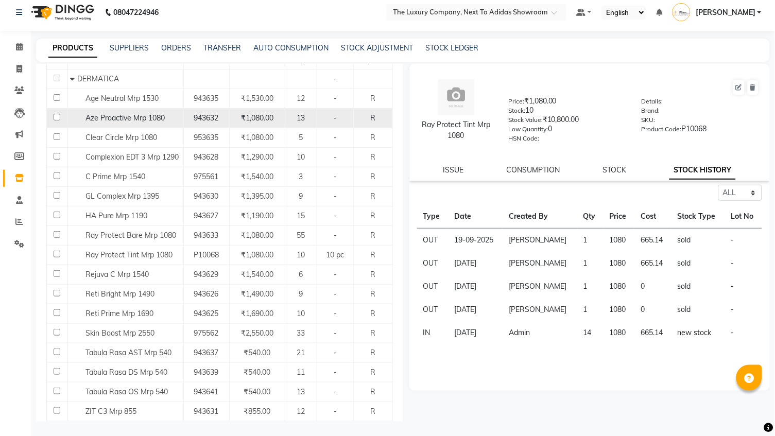
click at [159, 113] on span "Aze Proactive Mrp 1080" at bounding box center [124, 117] width 79 height 9
select select "all"
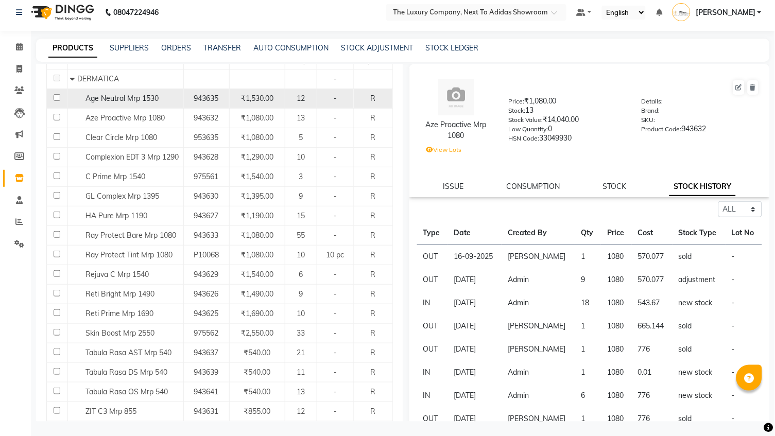
click at [157, 100] on span "Age Neutral Mrp 1530" at bounding box center [121, 98] width 73 height 9
select select "all"
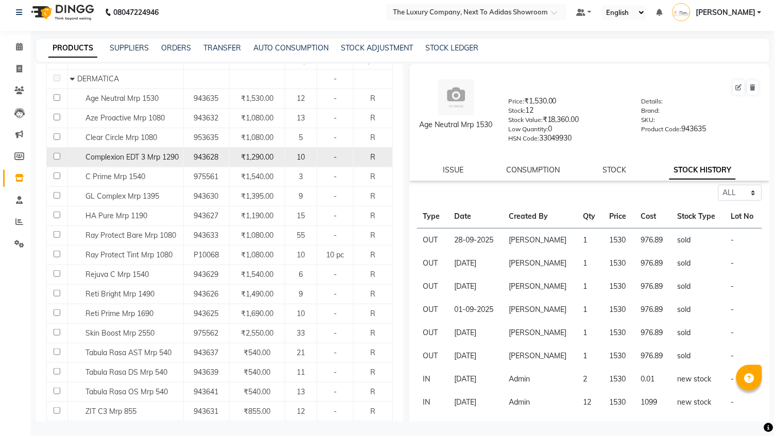
click at [131, 152] on span "Complexion EDT 3 Mrp 1290" at bounding box center [131, 156] width 93 height 9
select select "all"
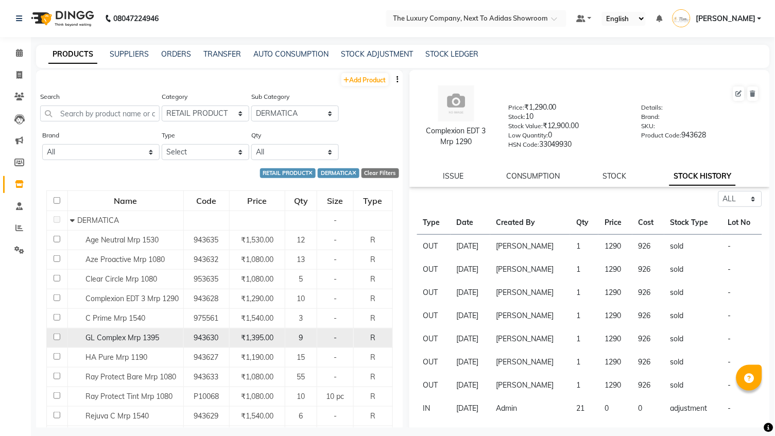
scroll to position [0, 0]
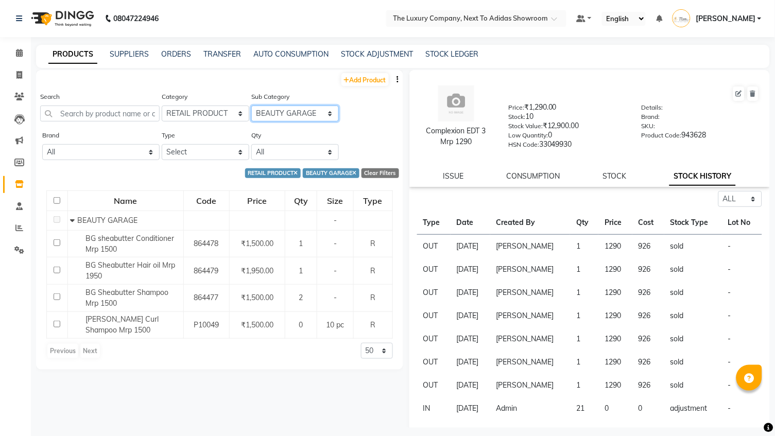
select select "11364020502"
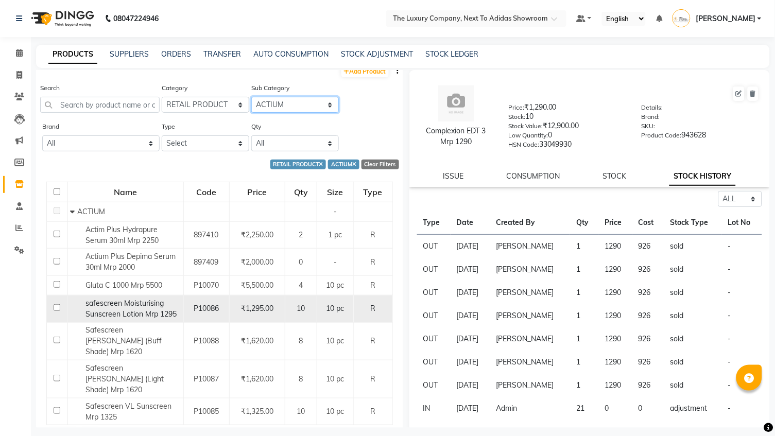
scroll to position [8, 0]
click at [260, 307] on span "₹1,295.00" at bounding box center [257, 309] width 32 height 9
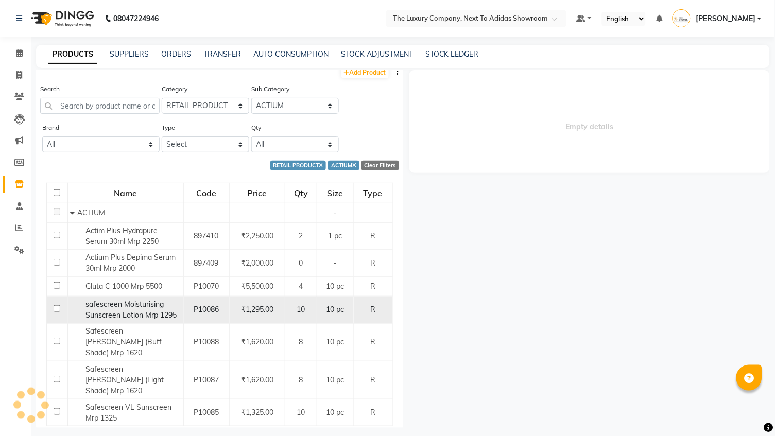
select select "all"
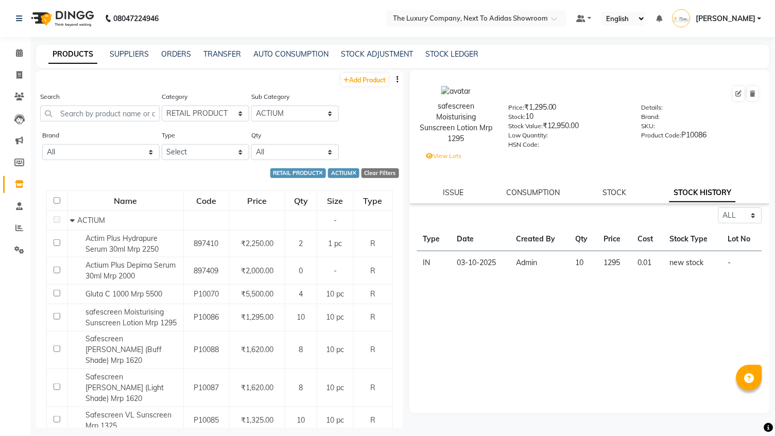
scroll to position [0, 0]
click at [22, 54] on icon at bounding box center [19, 53] width 7 height 8
